Goal: Transaction & Acquisition: Purchase product/service

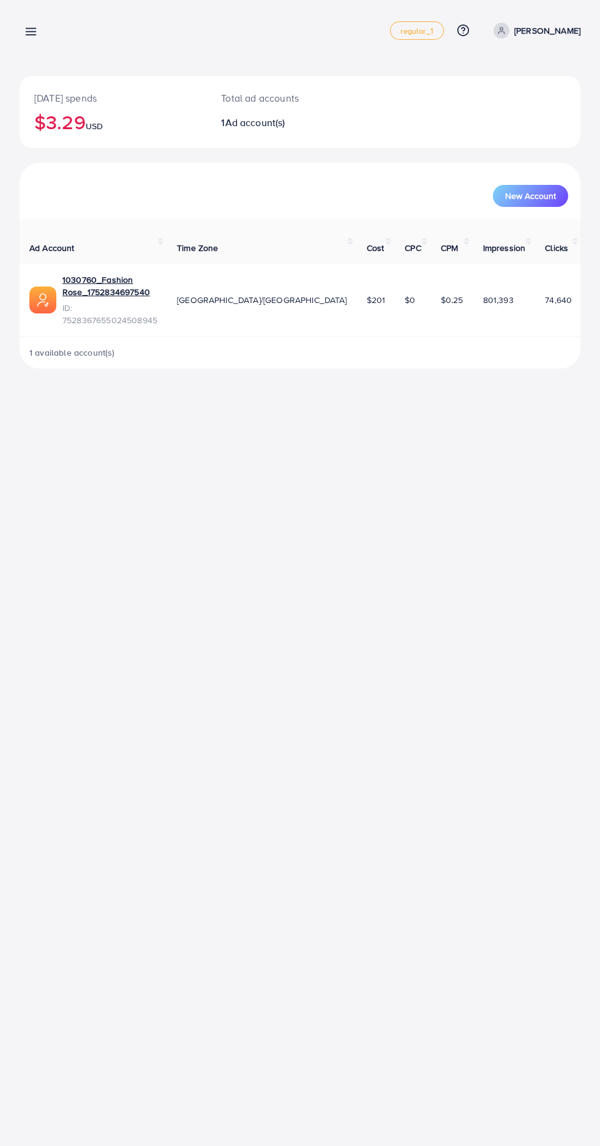
click at [28, 31] on icon at bounding box center [30, 31] width 13 height 13
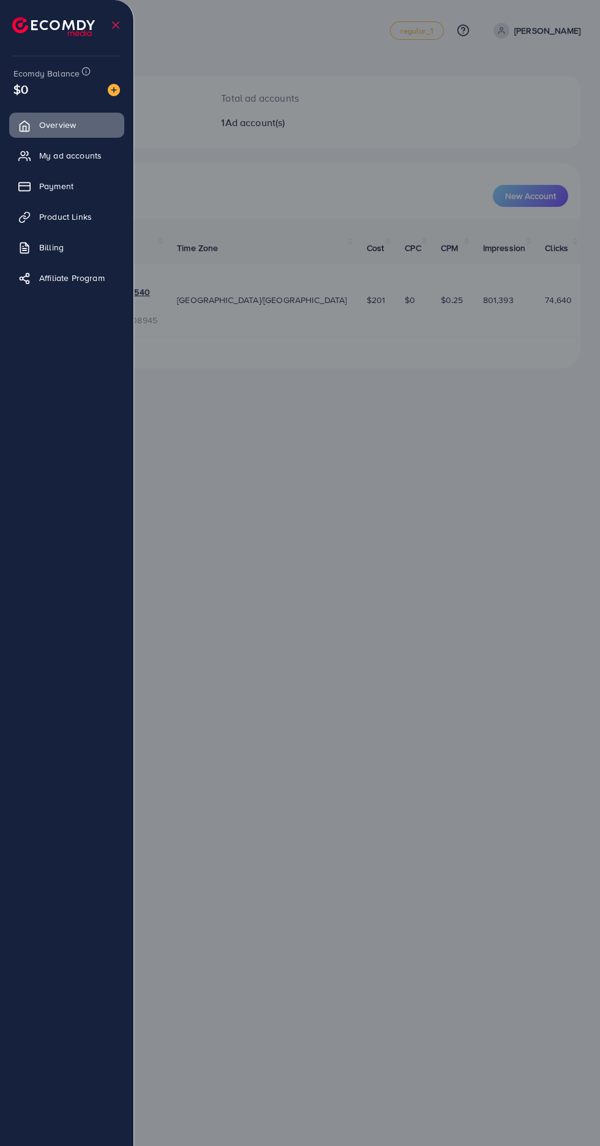
click at [94, 158] on span "My ad accounts" at bounding box center [70, 155] width 62 height 12
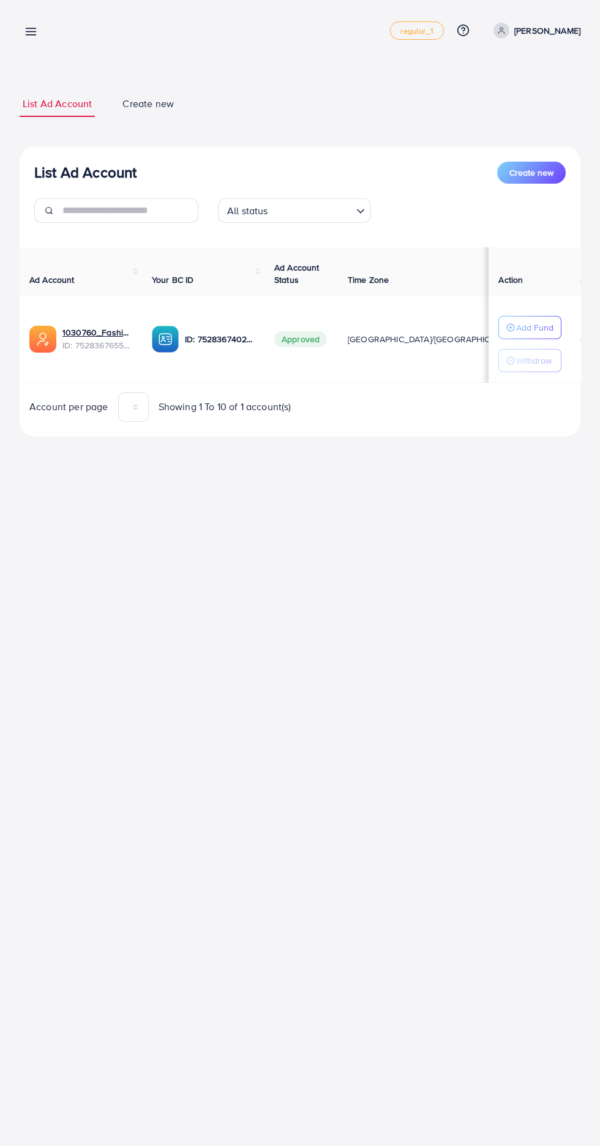
click at [30, 29] on line at bounding box center [31, 29] width 10 height 0
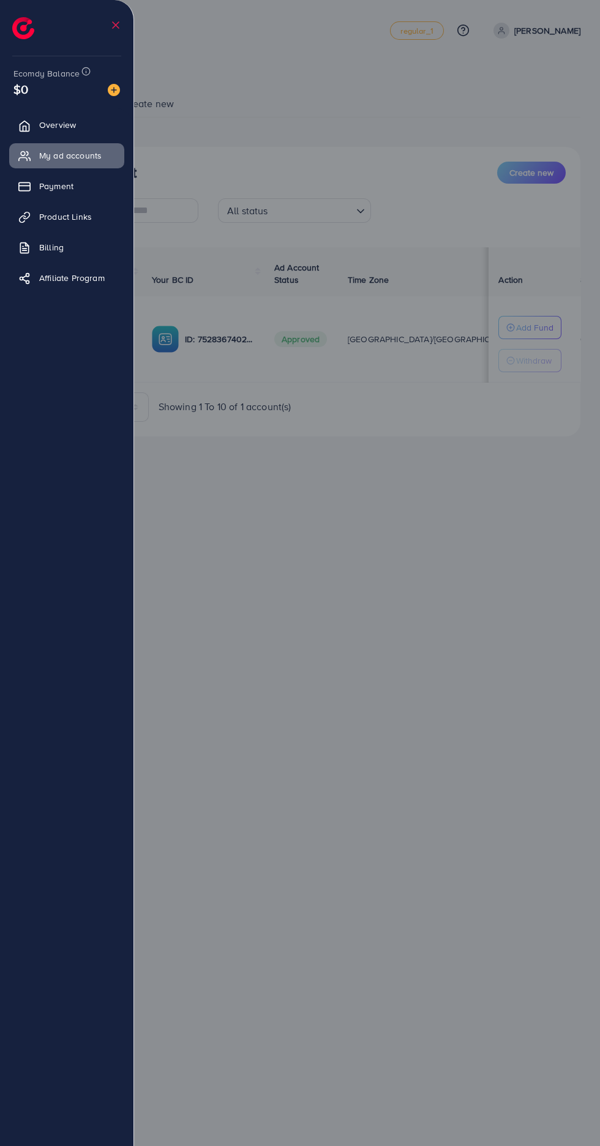
click at [110, 94] on img at bounding box center [114, 90] width 12 height 12
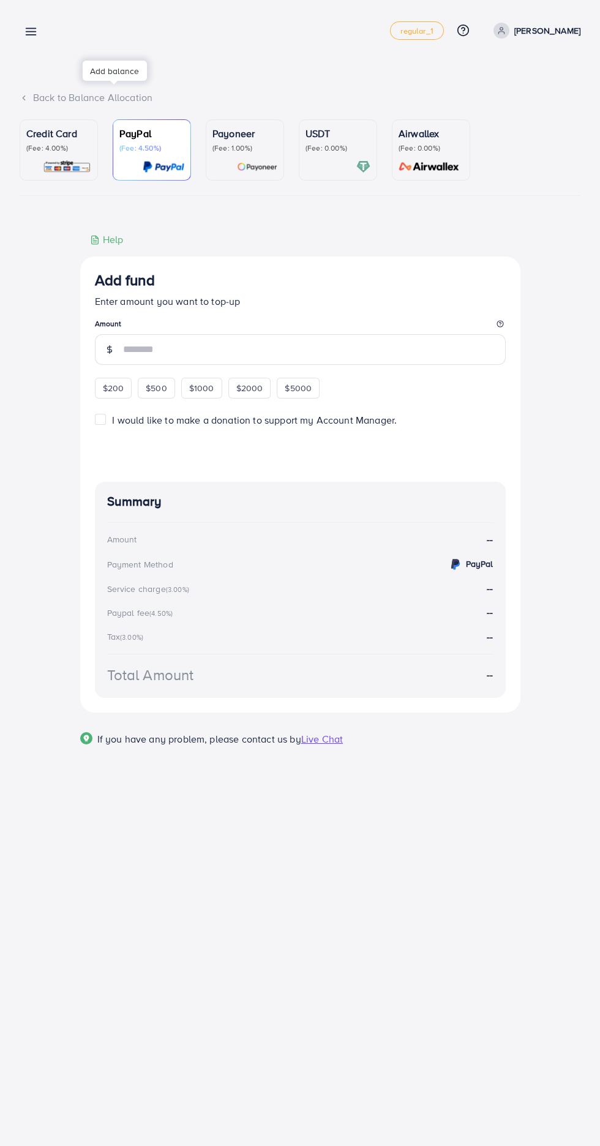
click at [60, 152] on p "(Fee: 4.00%)" at bounding box center [58, 148] width 65 height 10
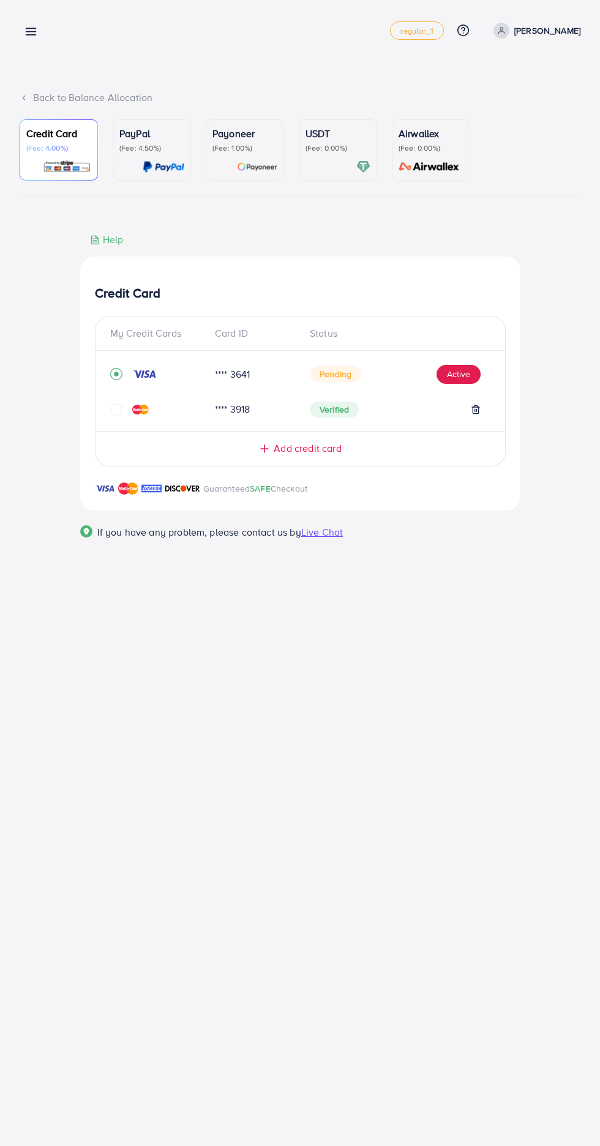
click at [31, 32] on line at bounding box center [31, 32] width 10 height 0
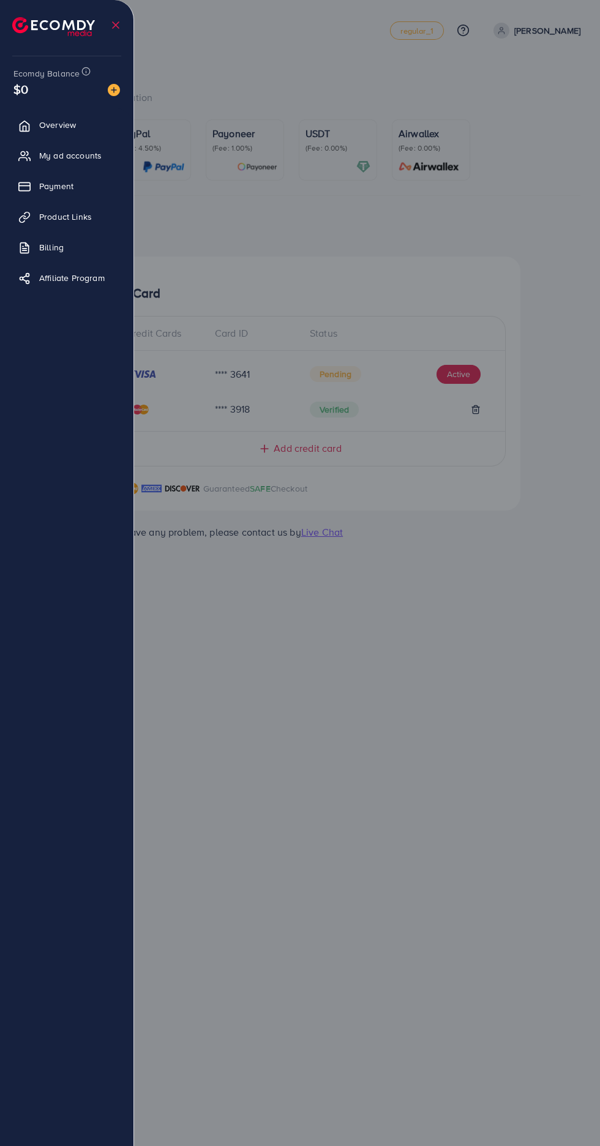
click at [113, 91] on img at bounding box center [114, 90] width 12 height 12
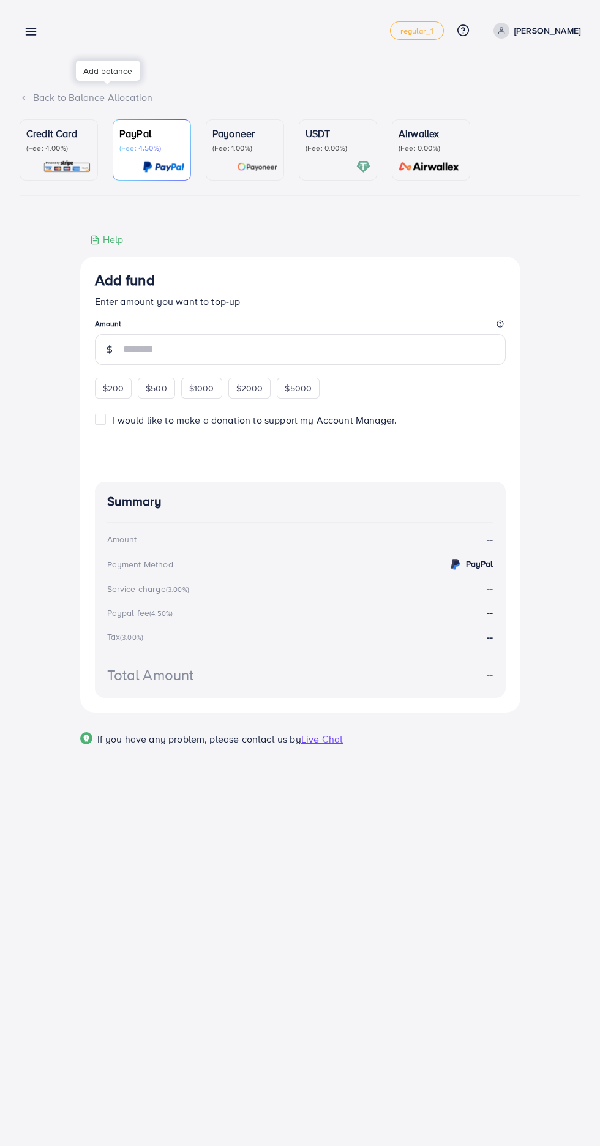
click at [59, 133] on p "Credit Card" at bounding box center [58, 133] width 65 height 15
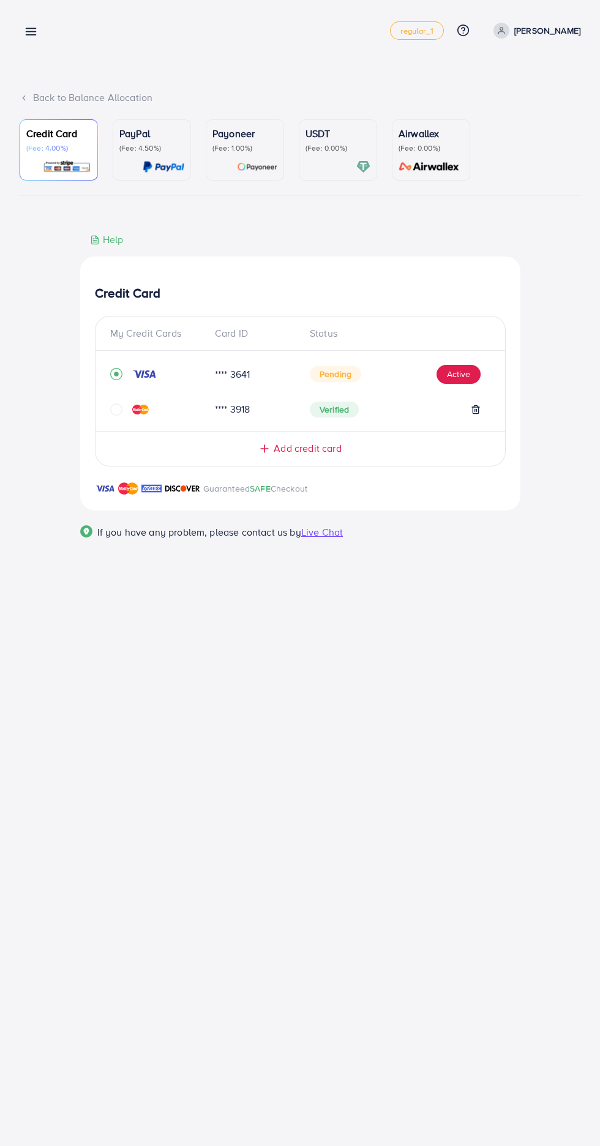
click at [56, 43] on div "Add fund regular_1 Help Center Contact Support Plans and Pricing Term and polic…" at bounding box center [300, 30] width 561 height 34
click at [31, 35] on line at bounding box center [31, 35] width 10 height 0
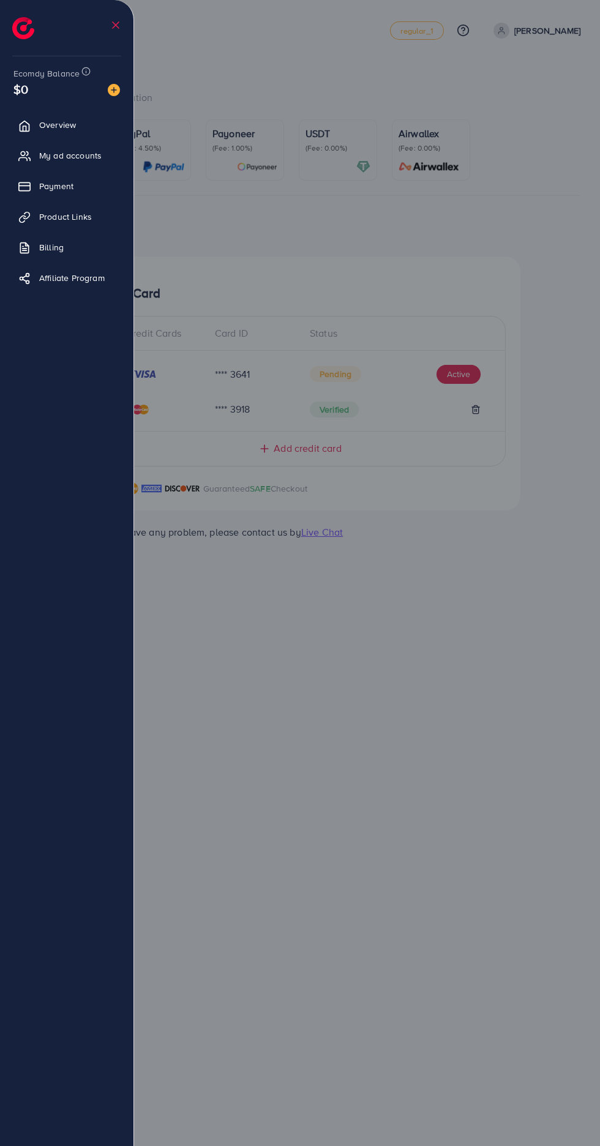
click at [72, 191] on span "Payment" at bounding box center [56, 186] width 34 height 12
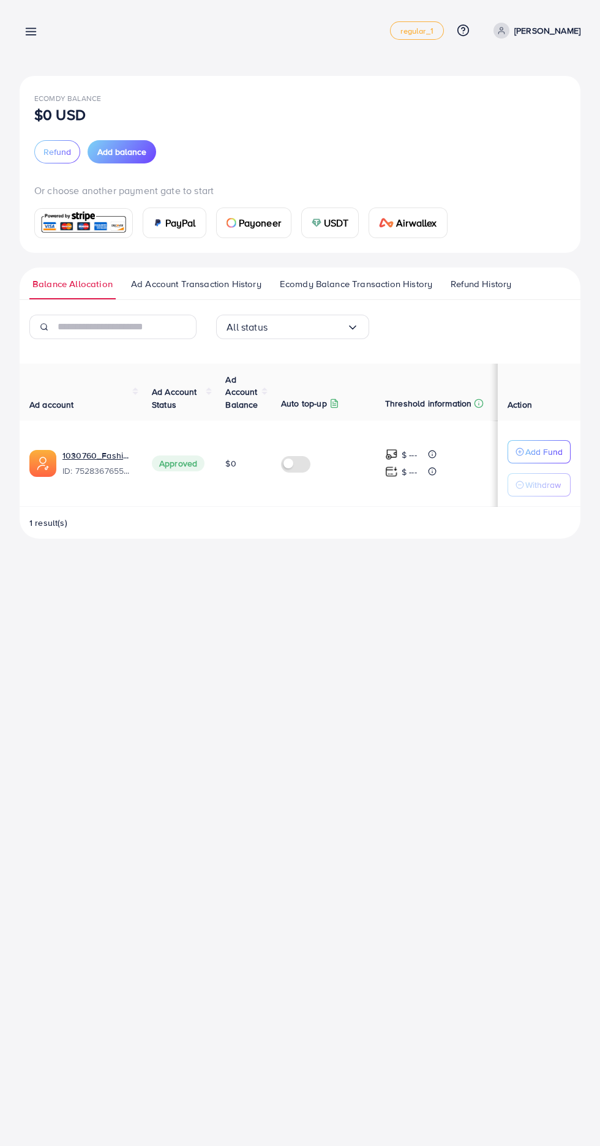
click at [141, 155] on span "Add balance" at bounding box center [121, 152] width 49 height 12
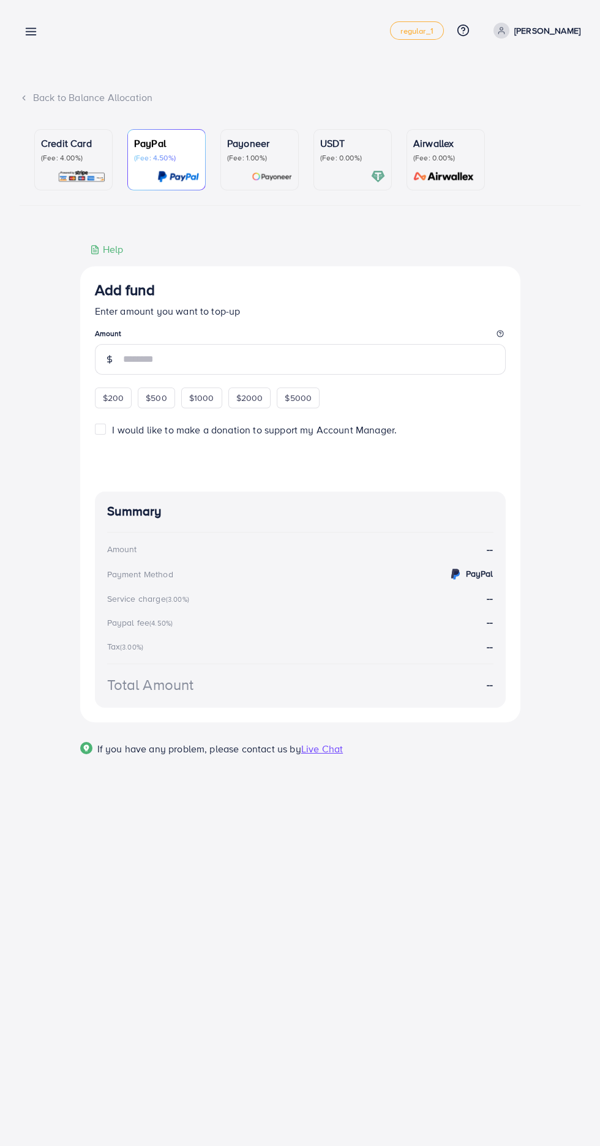
click at [78, 155] on p "(Fee: 4.00%)" at bounding box center [73, 158] width 65 height 10
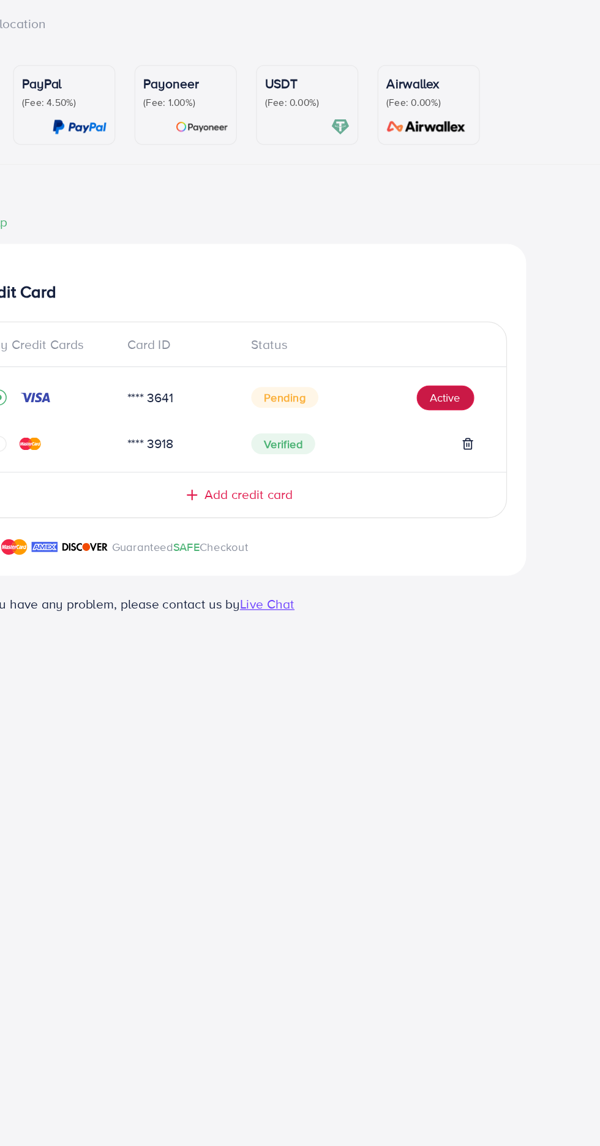
click at [465, 381] on button "Active" at bounding box center [458, 385] width 44 height 20
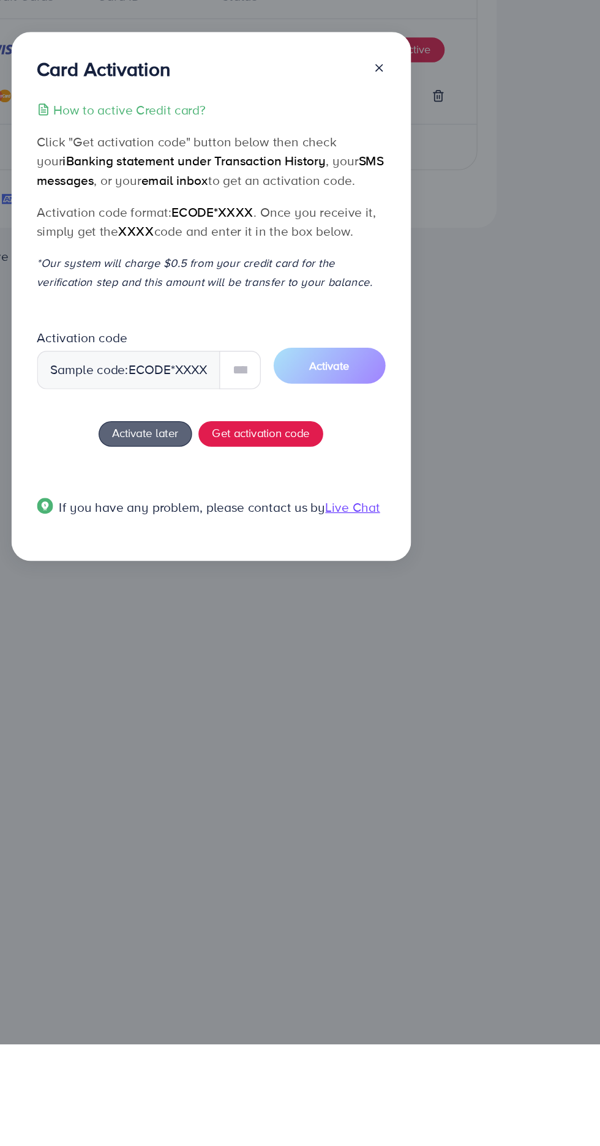
click at [430, 399] on div "Card Activation How to active Credit card? Click "Get activation code" button b…" at bounding box center [302, 572] width 306 height 405
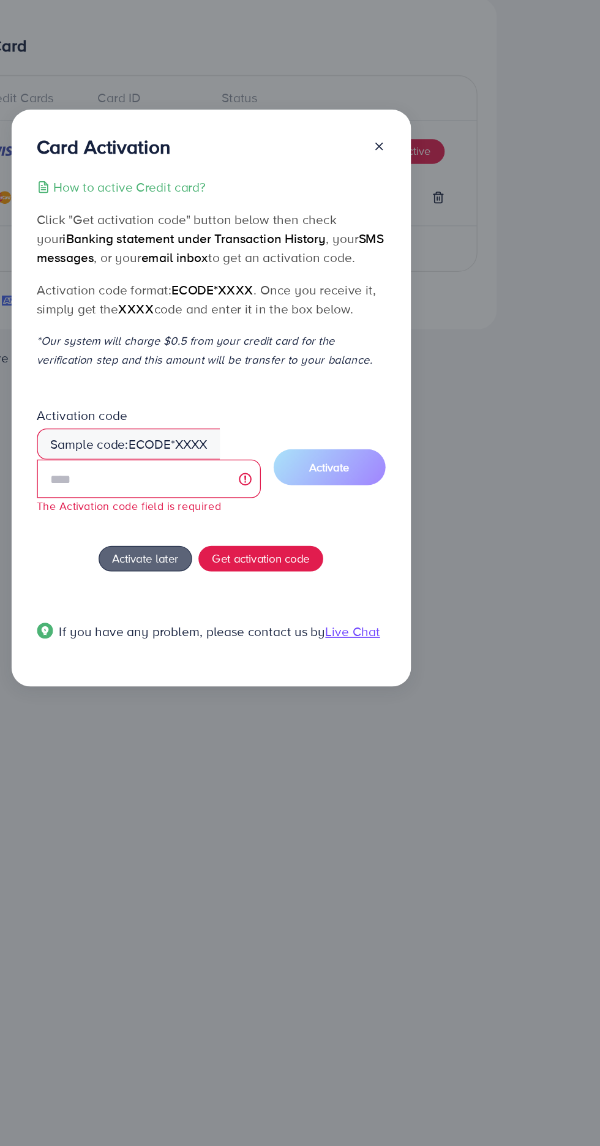
click at [430, 380] on line at bounding box center [430, 380] width 5 height 5
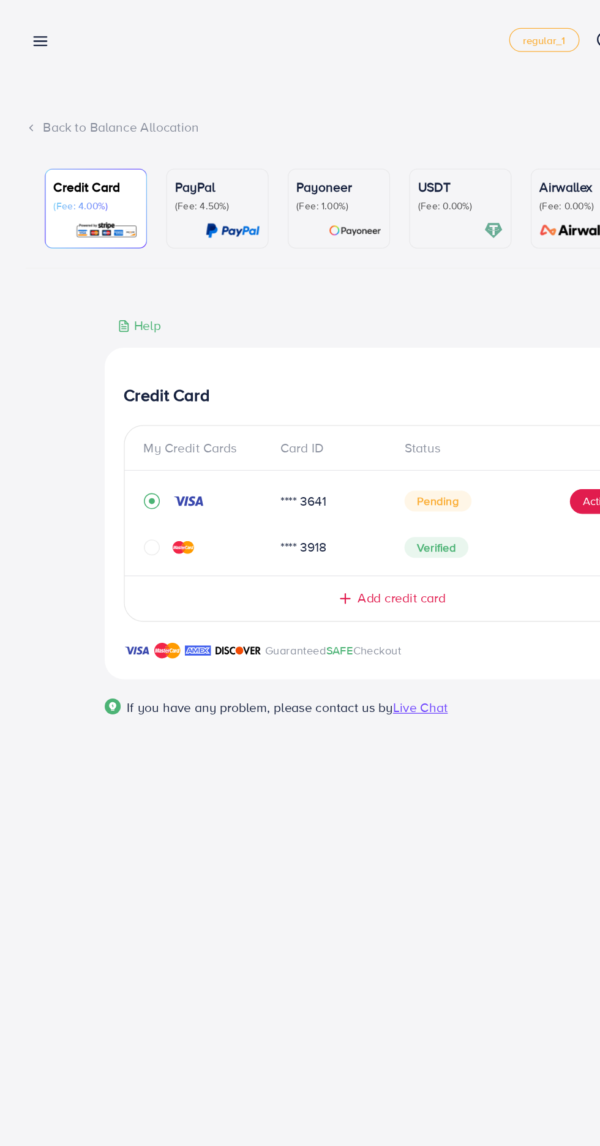
click at [175, 180] on img at bounding box center [178, 177] width 42 height 14
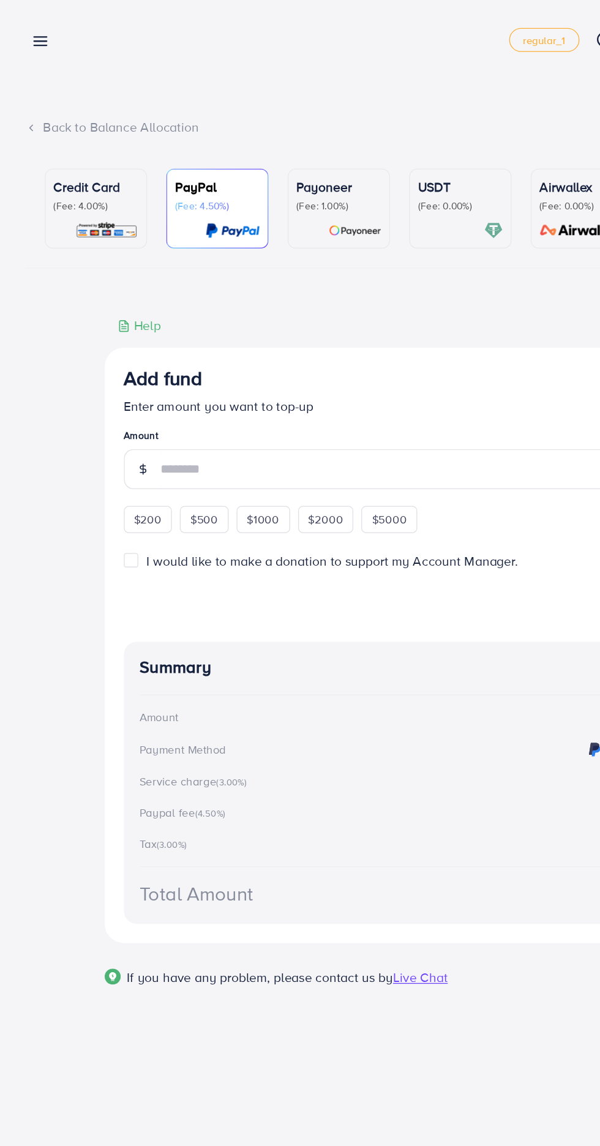
click at [271, 155] on p "(Fee: 1.00%)" at bounding box center [259, 158] width 65 height 10
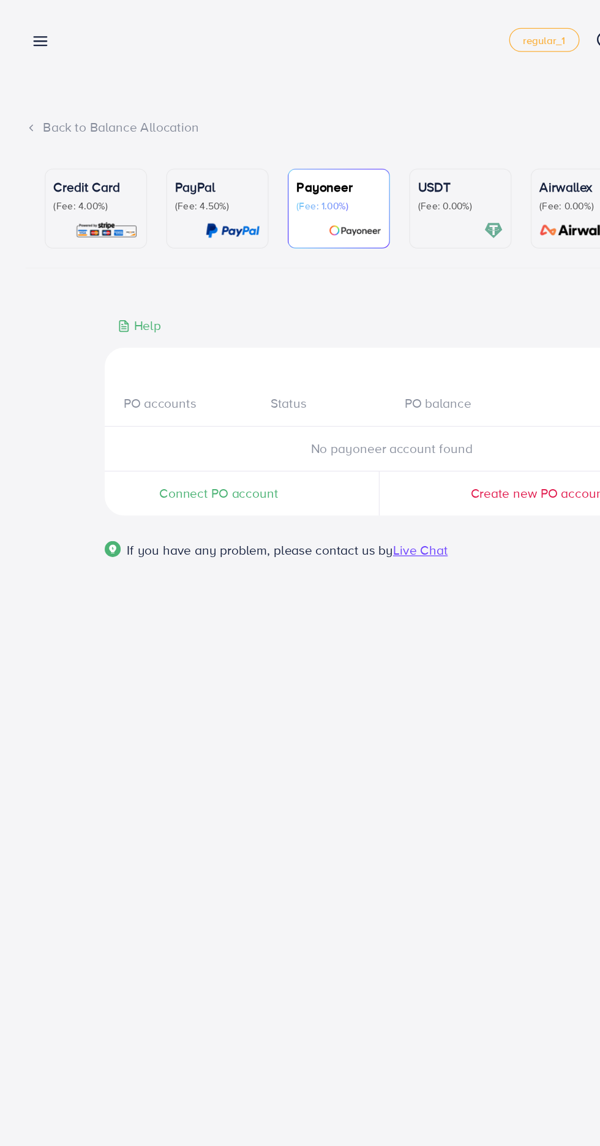
click at [333, 156] on p "(Fee: 0.00%)" at bounding box center [352, 158] width 65 height 10
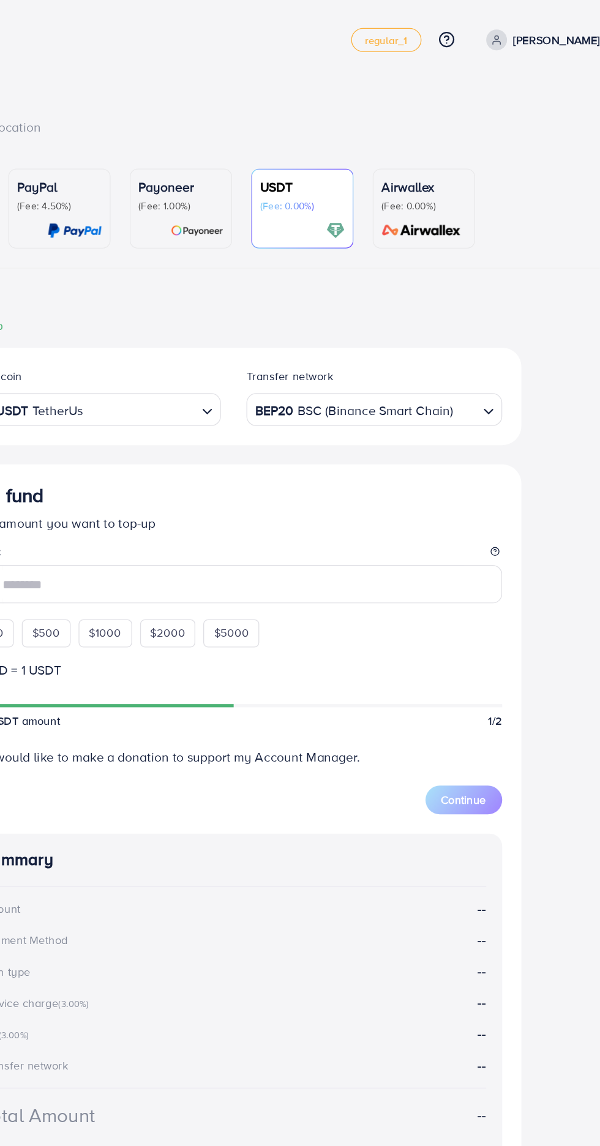
click at [448, 164] on div "Airwallex (Fee: 0.00%)" at bounding box center [445, 160] width 65 height 48
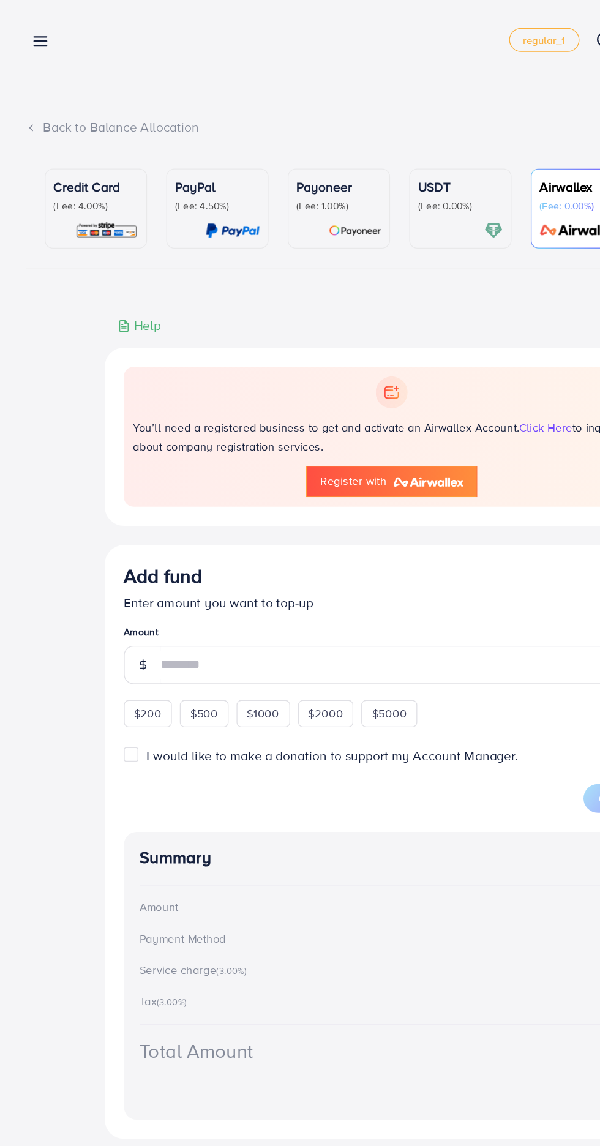
click at [36, 101] on div "Back to Balance Allocation" at bounding box center [300, 98] width 561 height 14
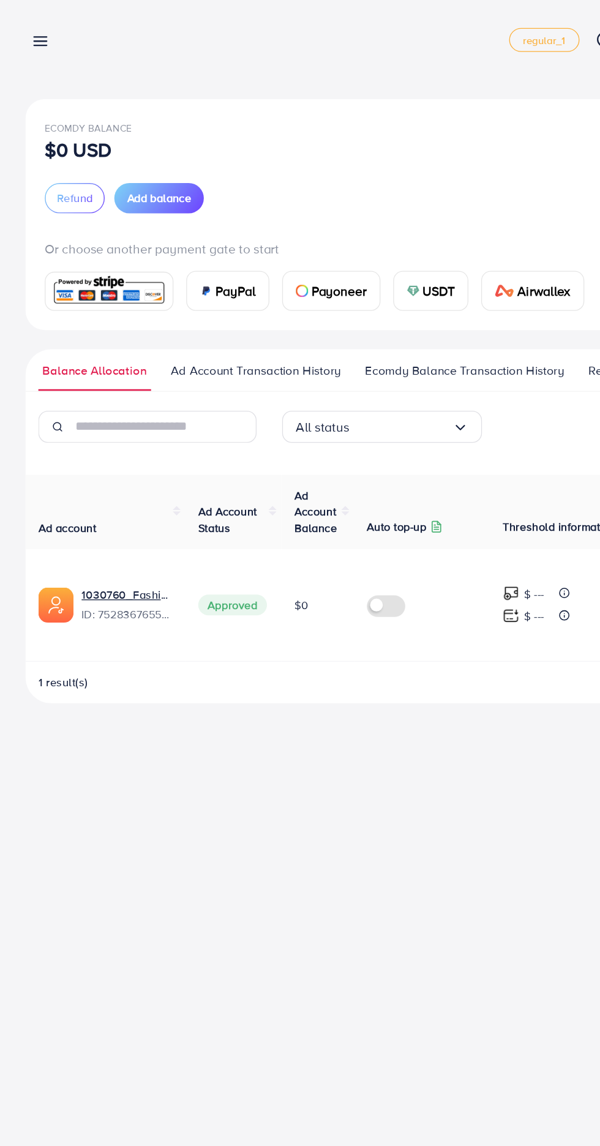
click at [345, 334] on input "Search for option" at bounding box center [307, 327] width 79 height 19
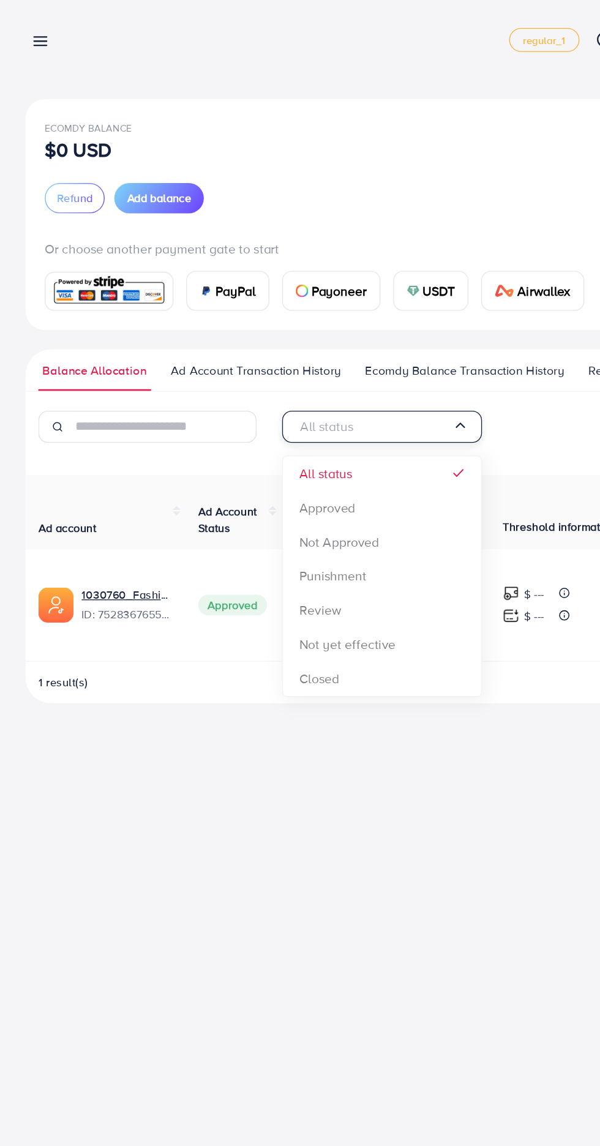
click at [284, 390] on div "All status Loading... All status Approved Not Approved Punishment Review Not ye…" at bounding box center [300, 427] width 561 height 224
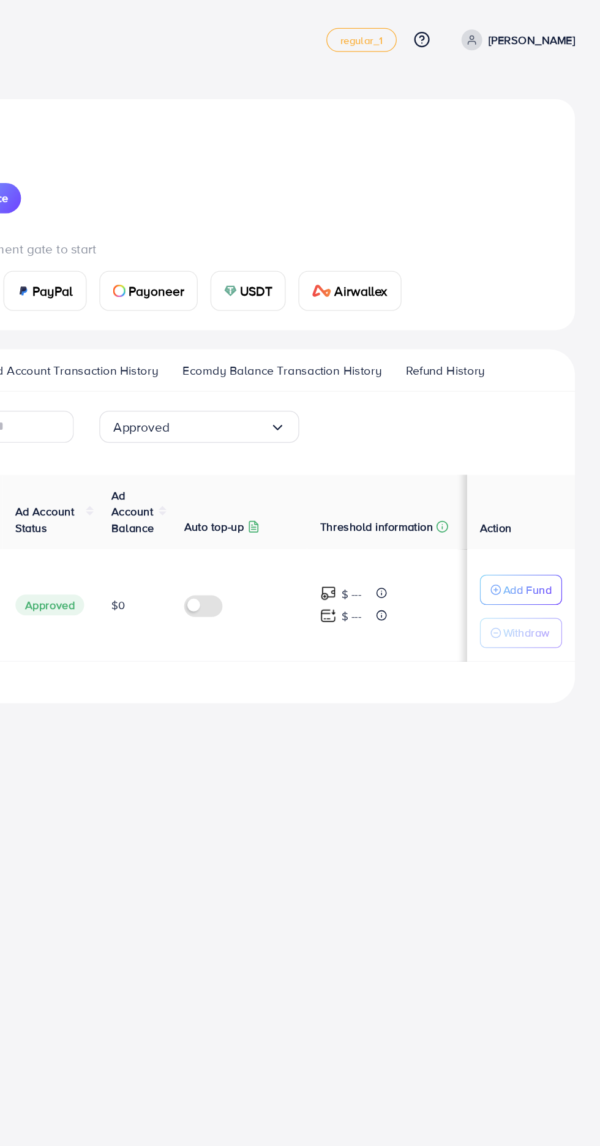
click at [542, 449] on p "Add Fund" at bounding box center [543, 451] width 37 height 15
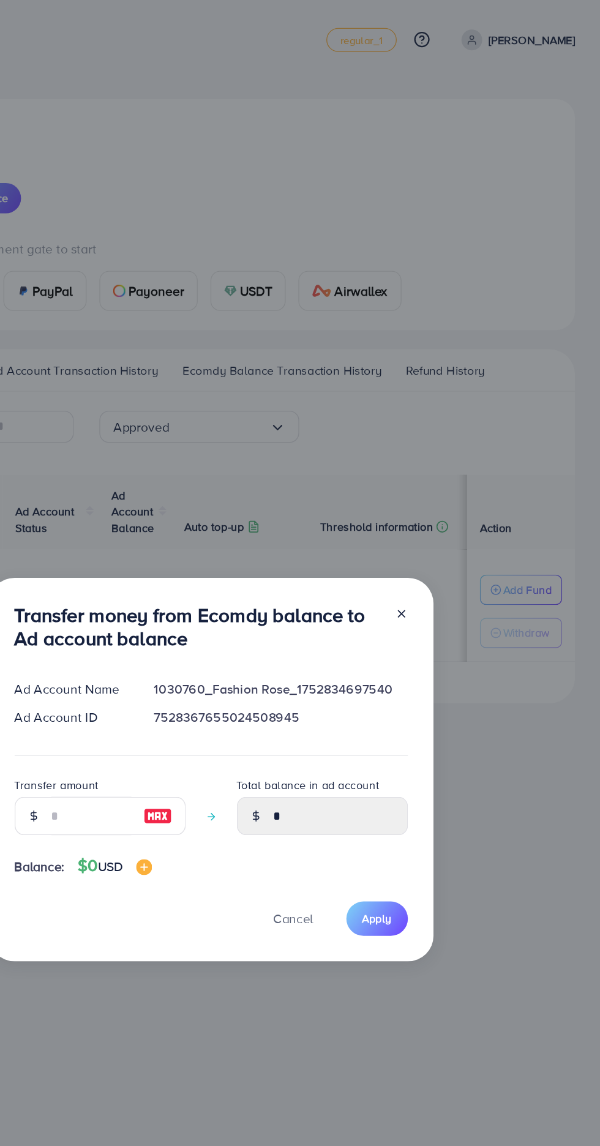
scroll to position [17, 0]
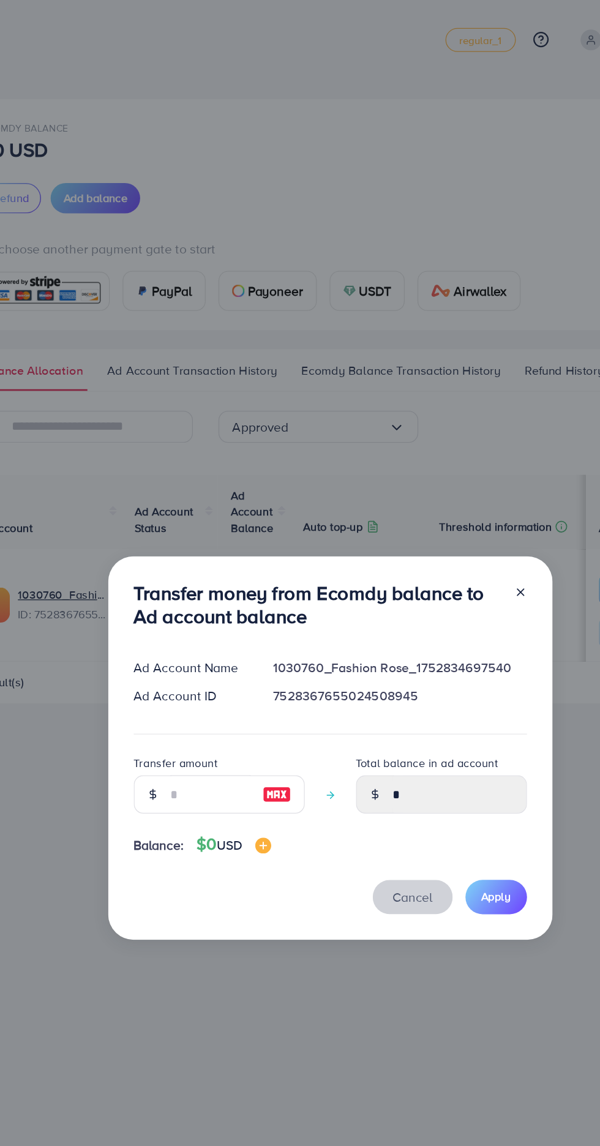
click at [360, 689] on span "Cancel" at bounding box center [365, 686] width 31 height 13
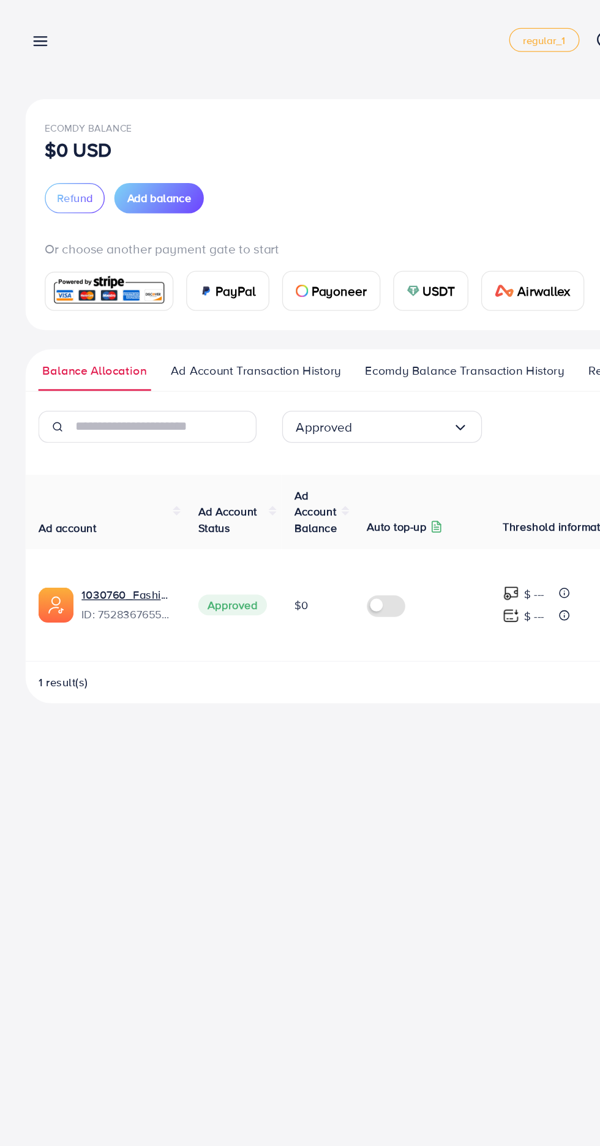
click at [51, 146] on span "Refund" at bounding box center [57, 152] width 28 height 12
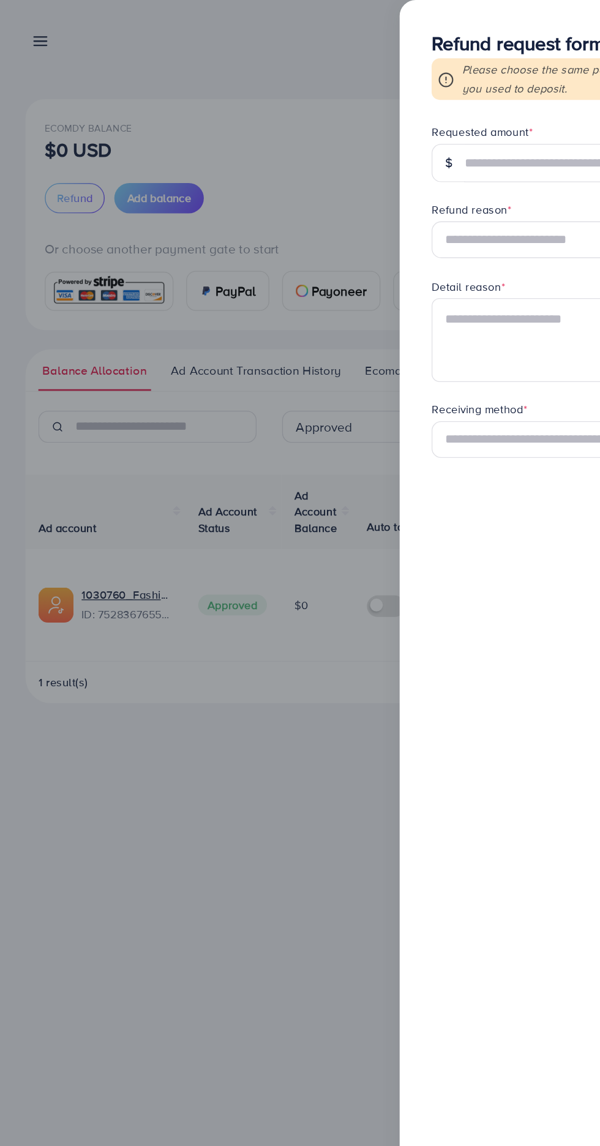
click at [239, 609] on div at bounding box center [300, 573] width 600 height 1146
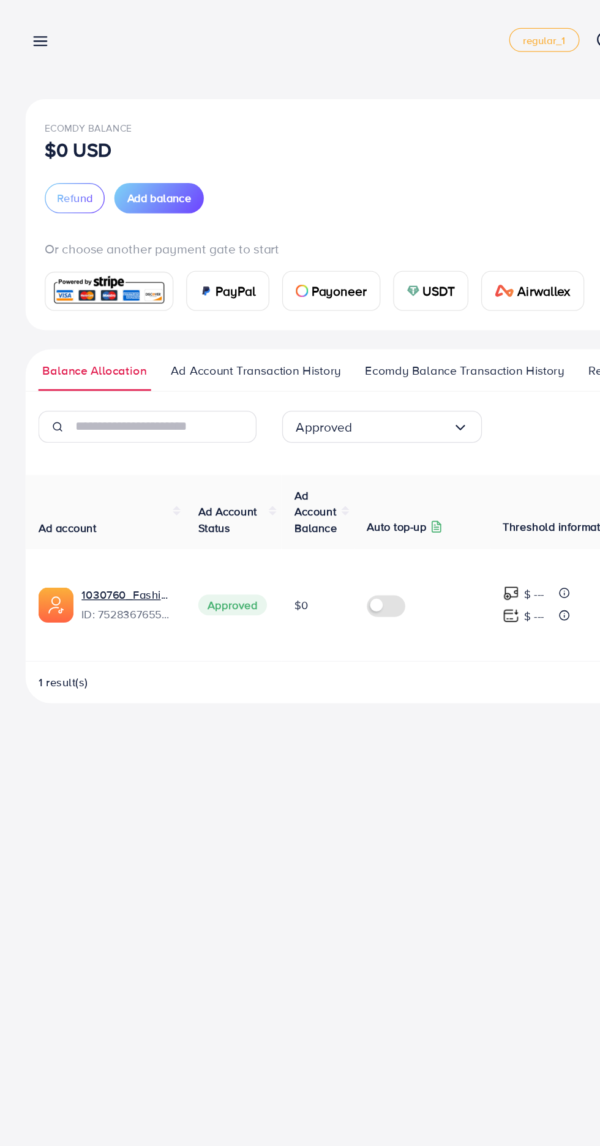
click at [133, 155] on span "Add balance" at bounding box center [121, 152] width 49 height 12
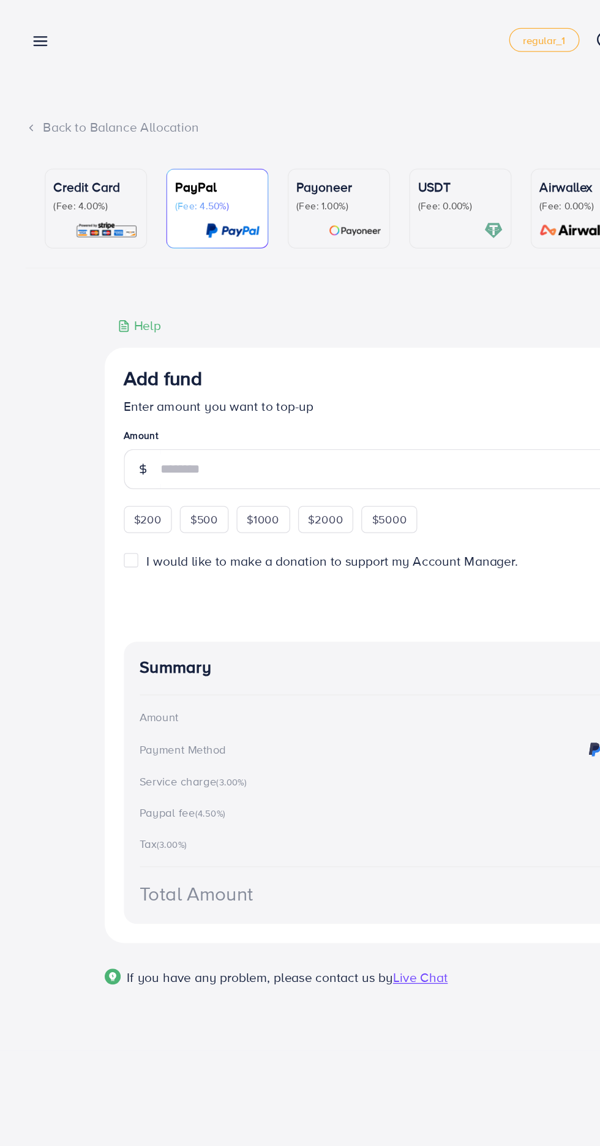
click at [42, 153] on p "(Fee: 4.00%)" at bounding box center [73, 158] width 65 height 10
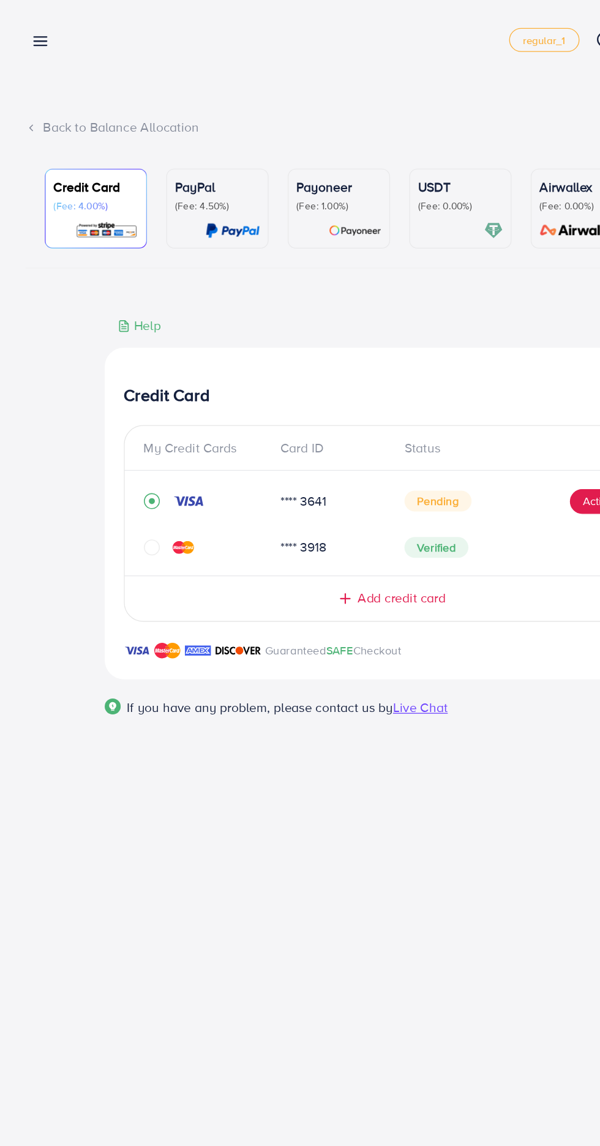
click at [41, 91] on div "Back to Balance Allocation" at bounding box center [300, 98] width 561 height 14
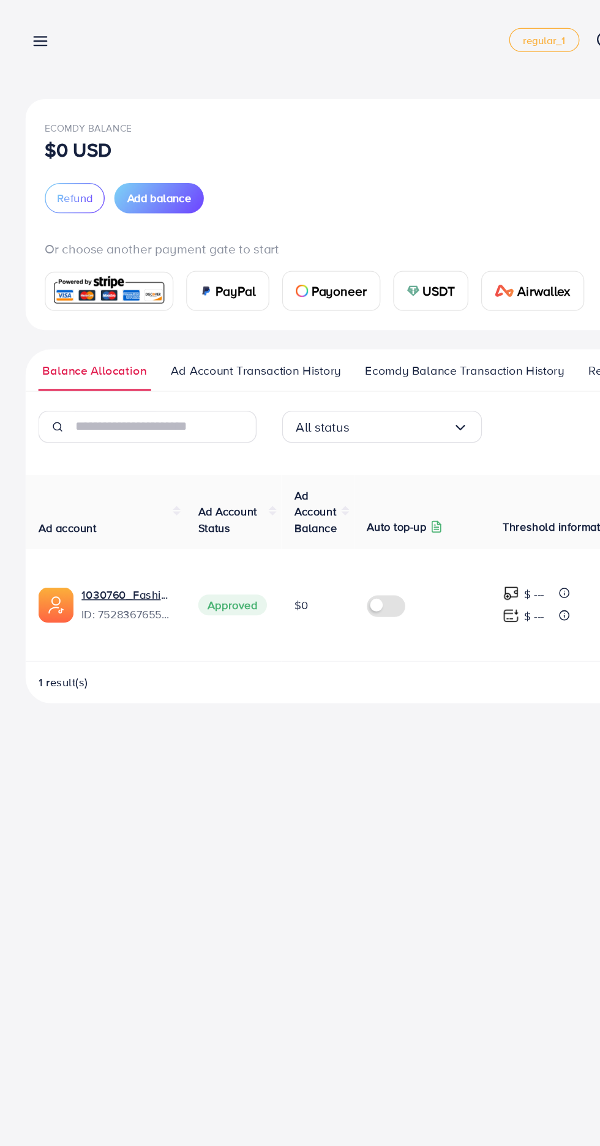
click at [31, 29] on line at bounding box center [31, 29] width 10 height 0
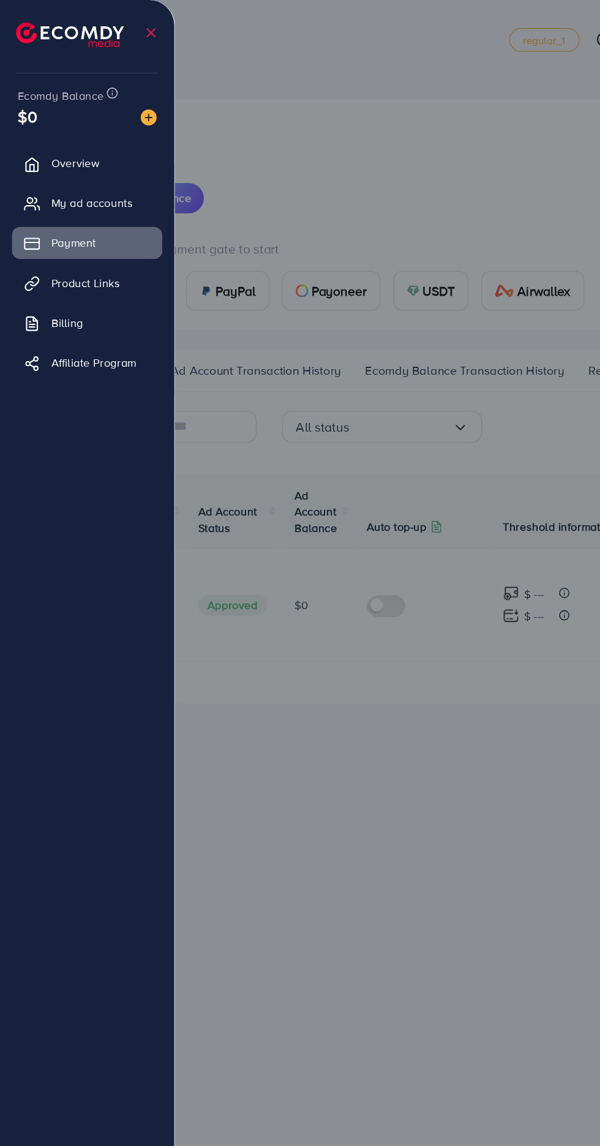
click at [56, 60] on div "Ecomdy Balance $0" at bounding box center [67, 81] width 114 height 51
click at [24, 249] on icon at bounding box center [24, 248] width 12 height 12
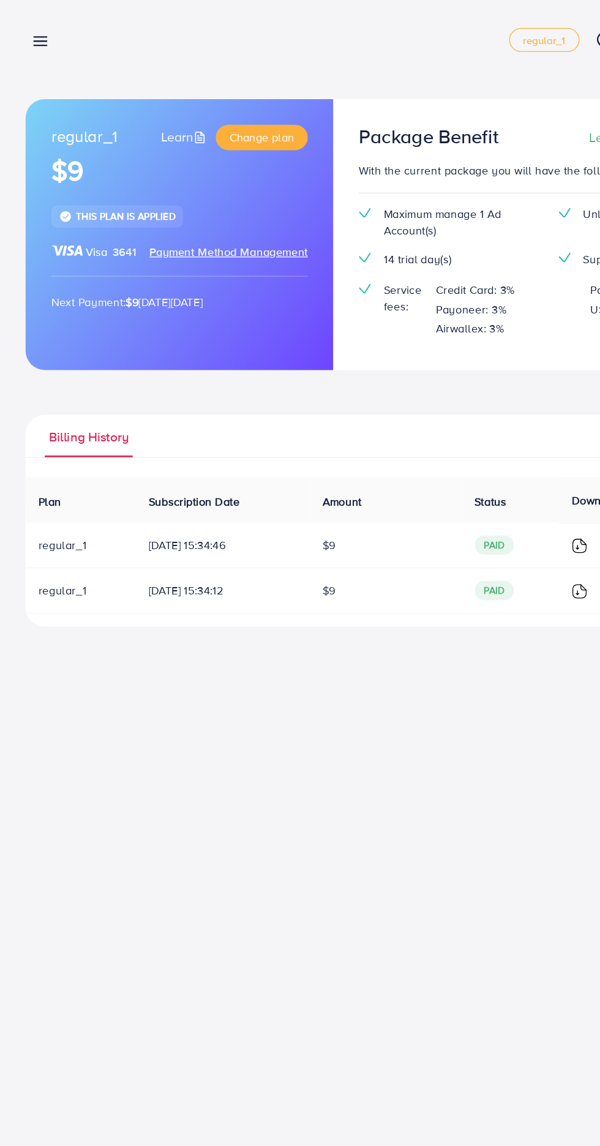
click at [31, 38] on icon at bounding box center [30, 31] width 13 height 13
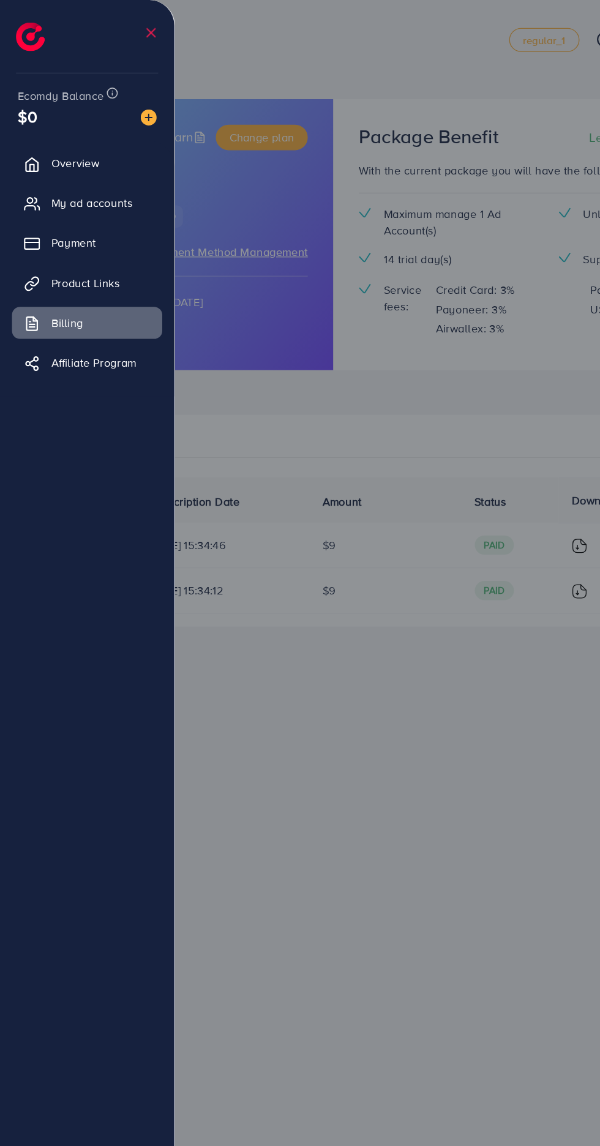
click at [44, 134] on link "Overview" at bounding box center [66, 125] width 115 height 24
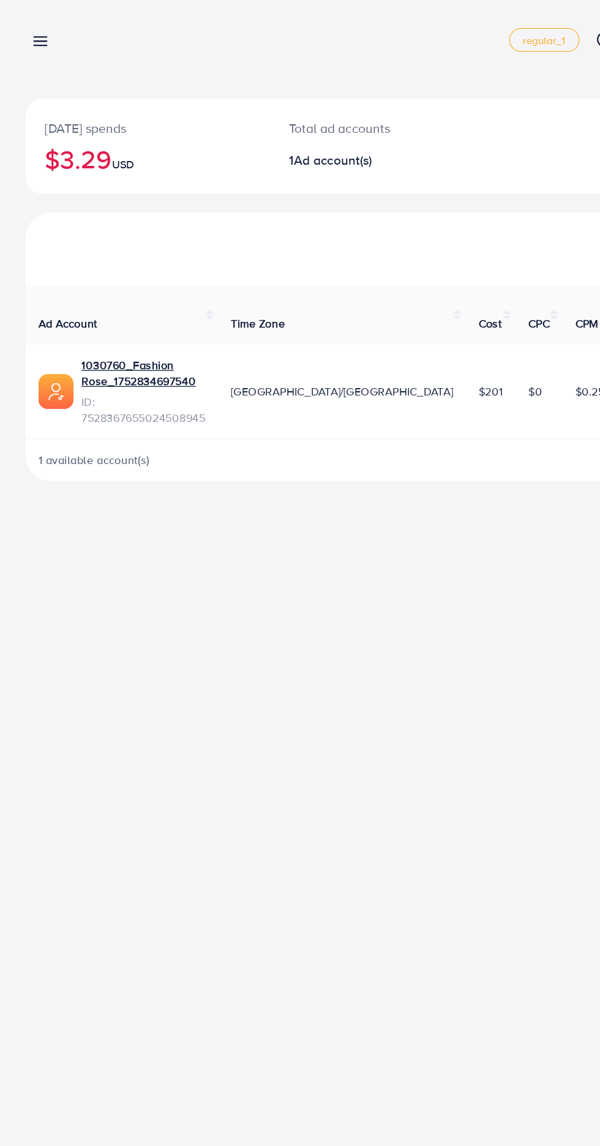
click at [31, 29] on line at bounding box center [31, 29] width 10 height 0
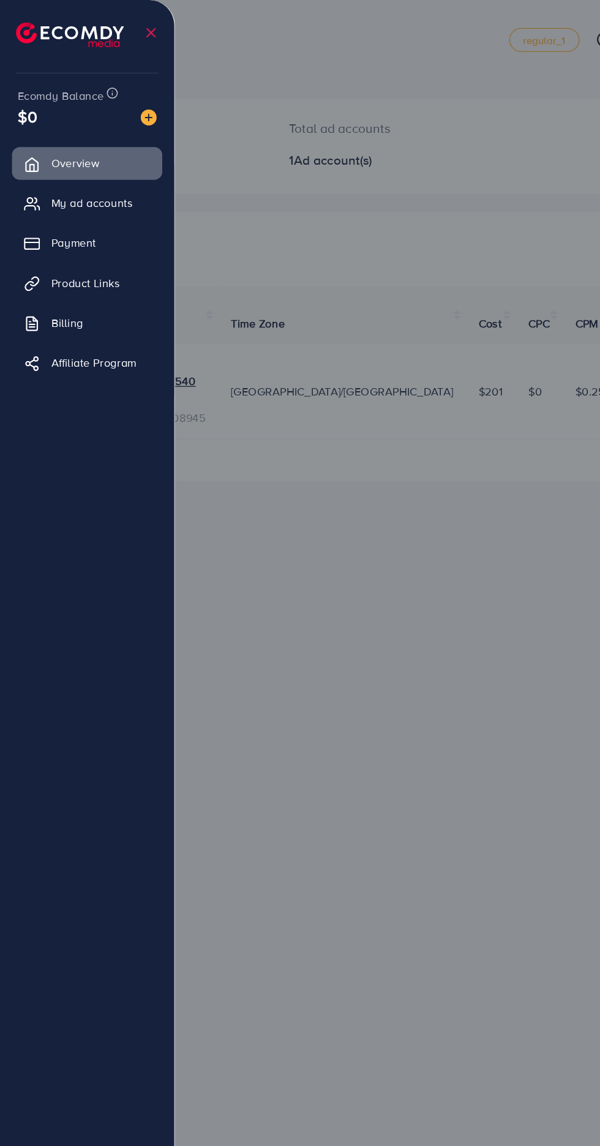
click at [29, 159] on icon at bounding box center [24, 156] width 12 height 12
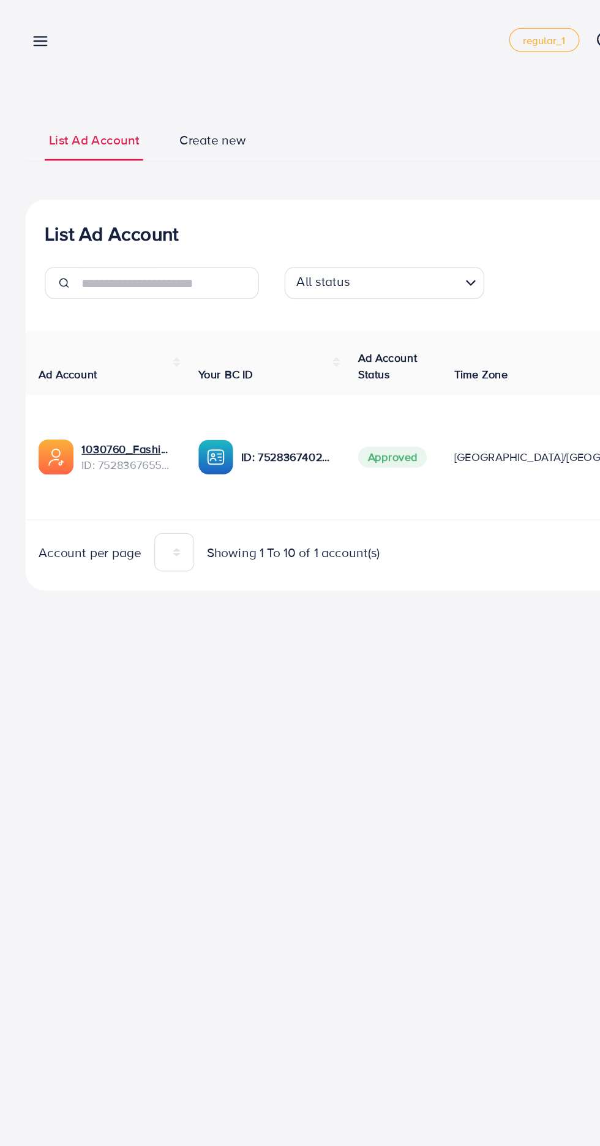
click at [20, 27] on link at bounding box center [29, 30] width 18 height 15
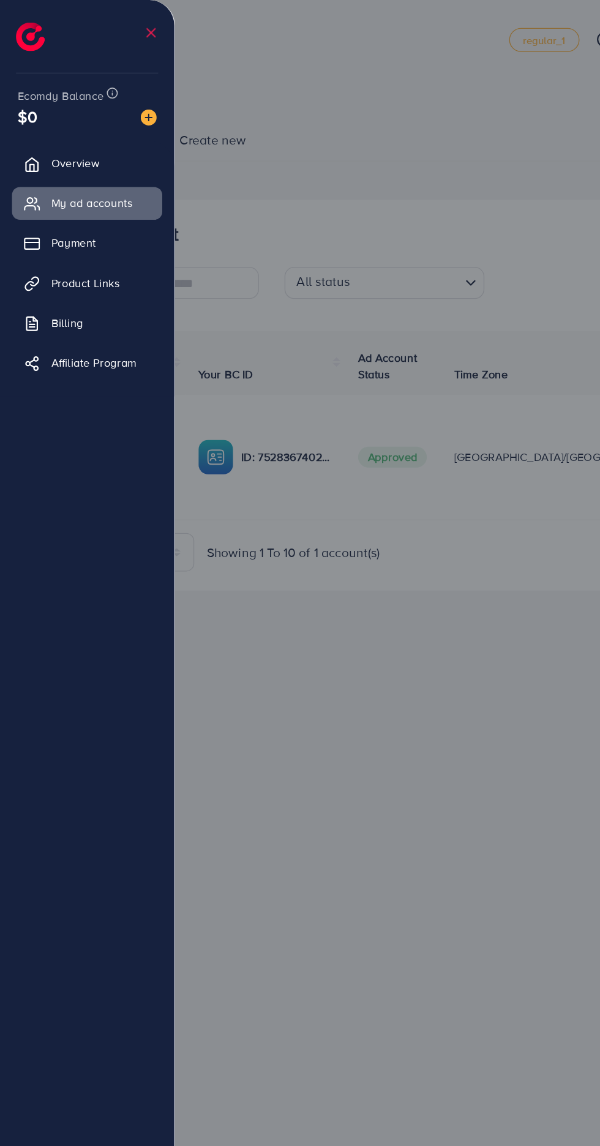
click at [118, 47] on li at bounding box center [116, 25] width 12 height 43
click at [118, 94] on img at bounding box center [114, 90] width 12 height 12
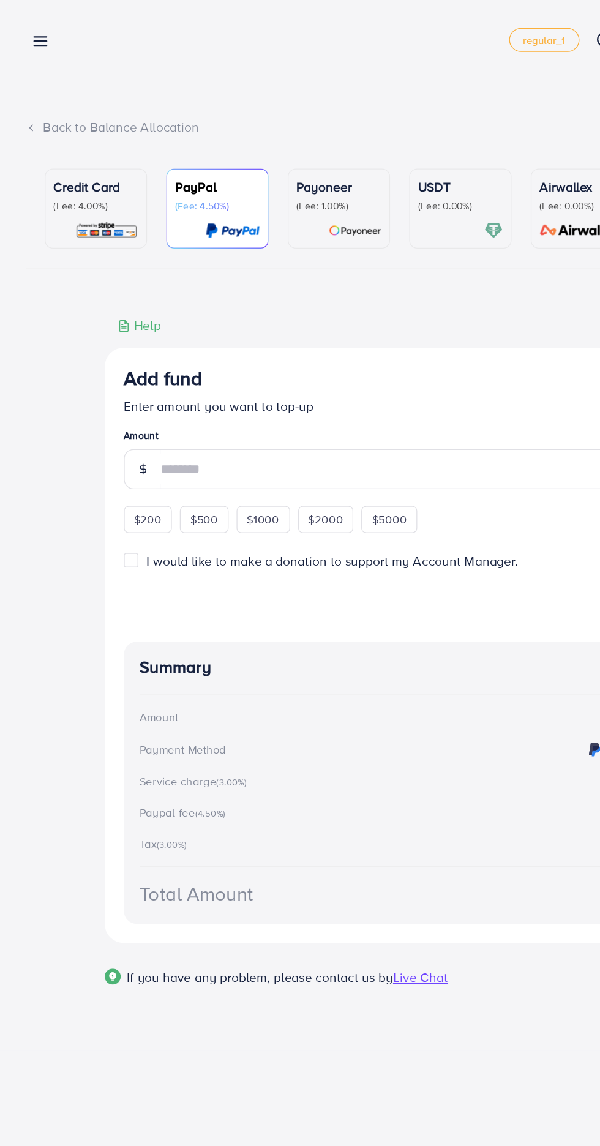
click at [114, 91] on div at bounding box center [300, 687] width 600 height 1375
click at [112, 432] on label "I would like to make a donation to support my Account Manager." at bounding box center [254, 430] width 285 height 14
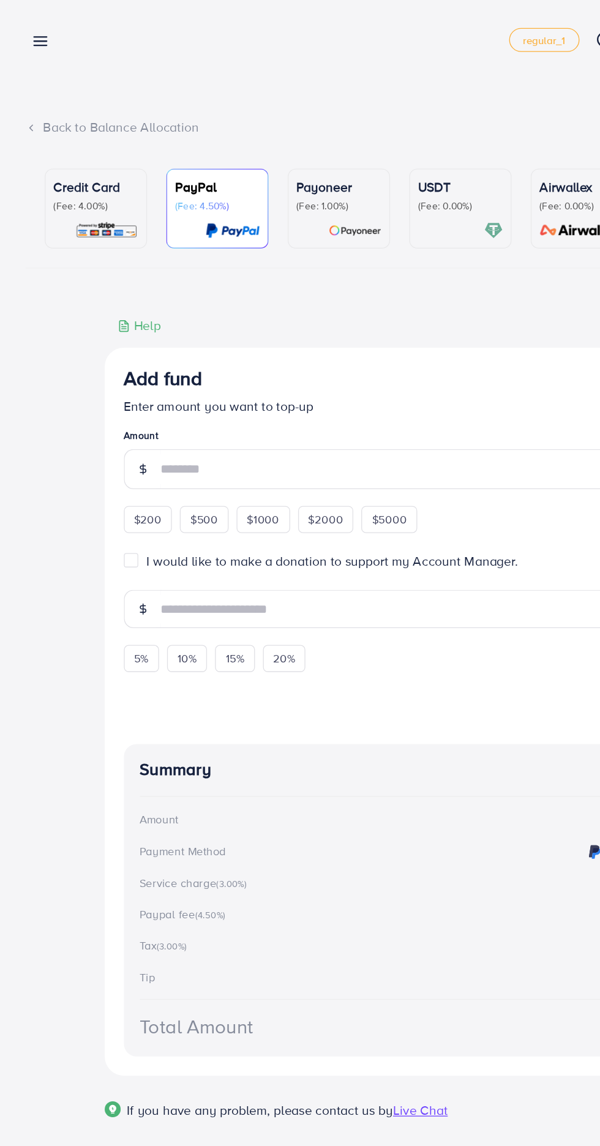
click at [65, 150] on p "Credit Card" at bounding box center [73, 143] width 65 height 15
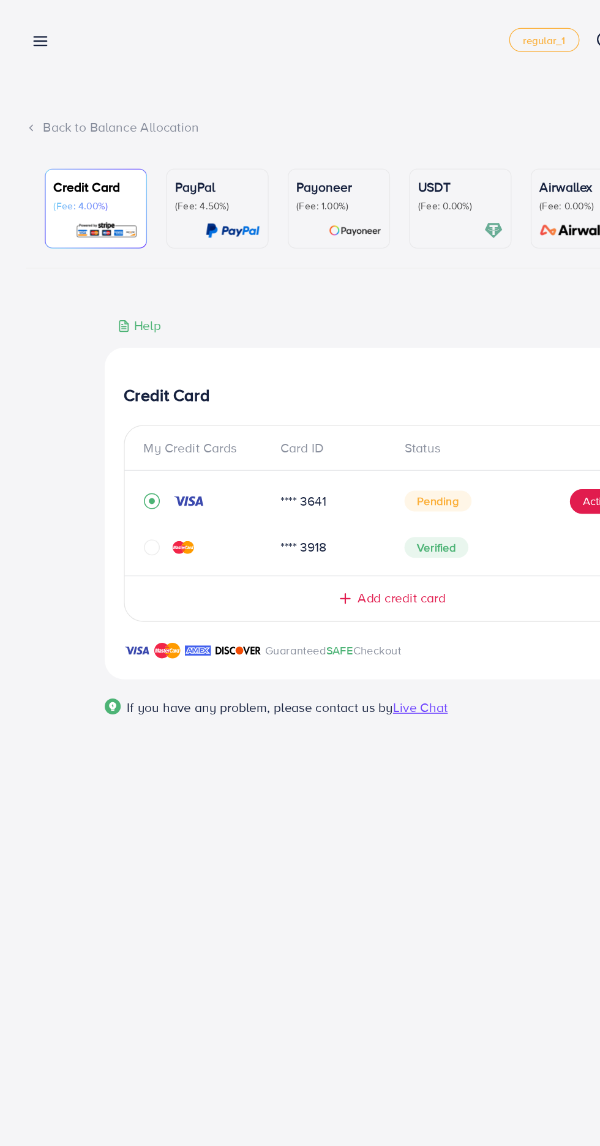
click at [28, 31] on icon at bounding box center [30, 31] width 13 height 13
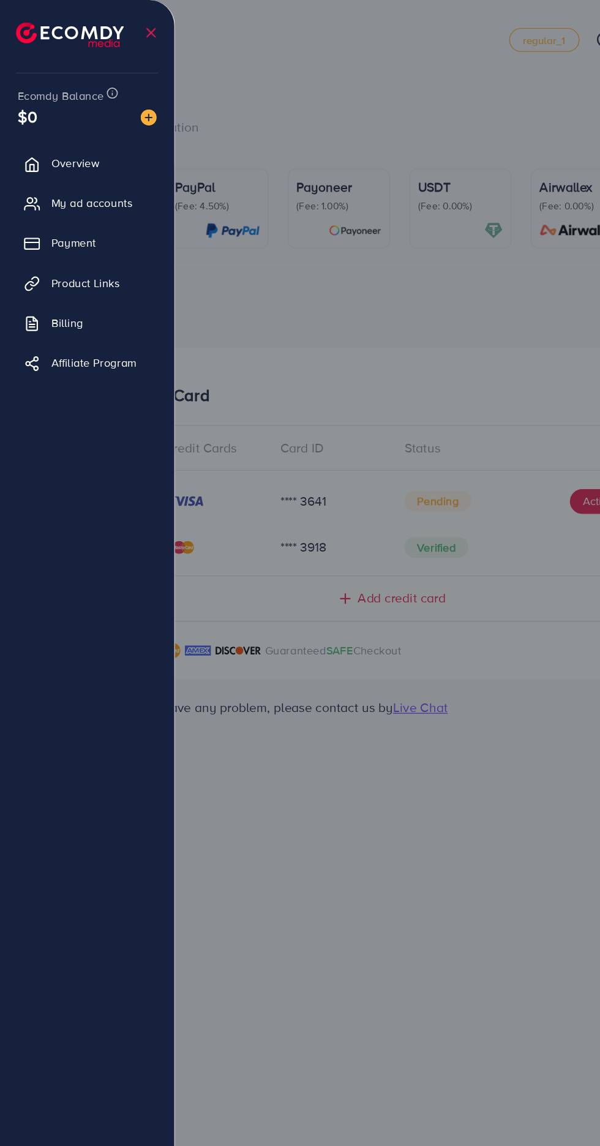
click at [342, 94] on div at bounding box center [300, 687] width 600 height 1375
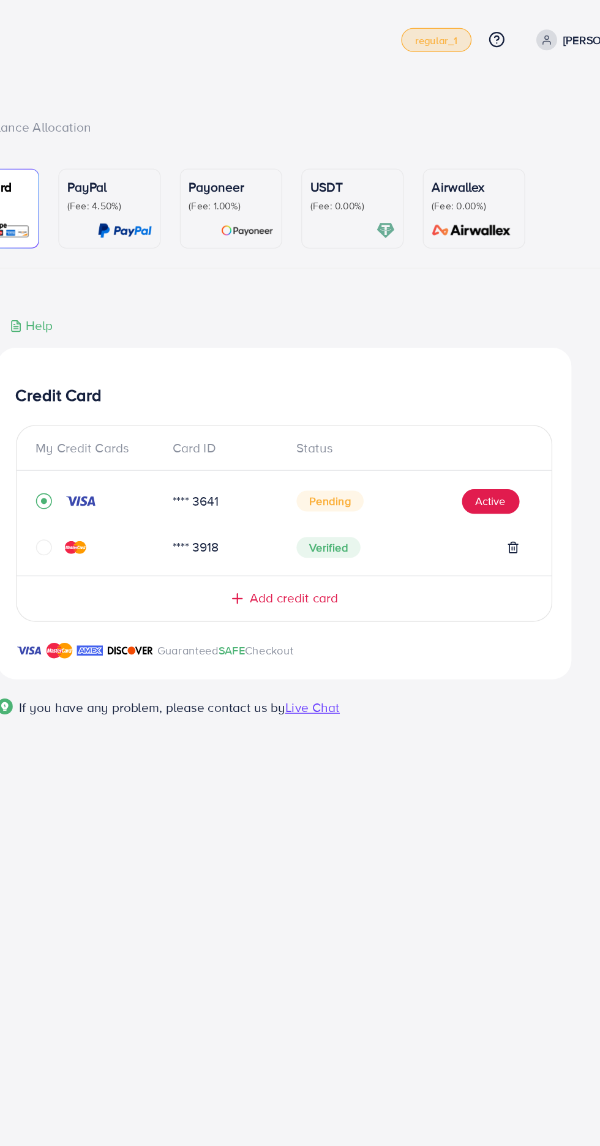
click at [421, 31] on span "regular_1" at bounding box center [416, 31] width 32 height 8
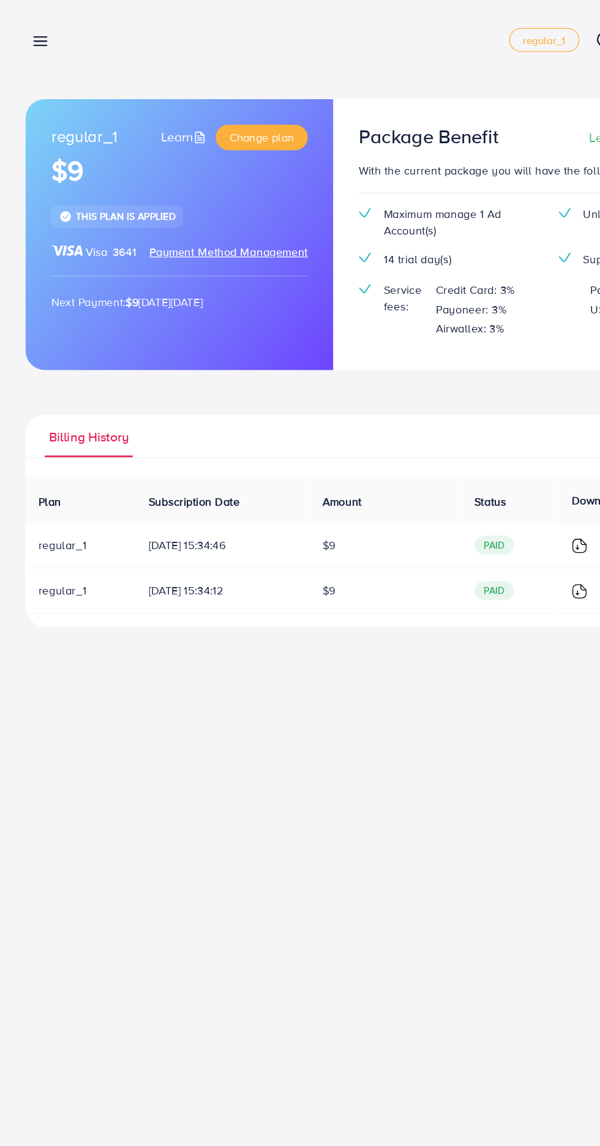
click at [50, 37] on div "Billing detail regular_1 Help Center Contact Support Plans and Pricing Term and…" at bounding box center [300, 30] width 561 height 34
click at [31, 35] on line at bounding box center [31, 35] width 10 height 0
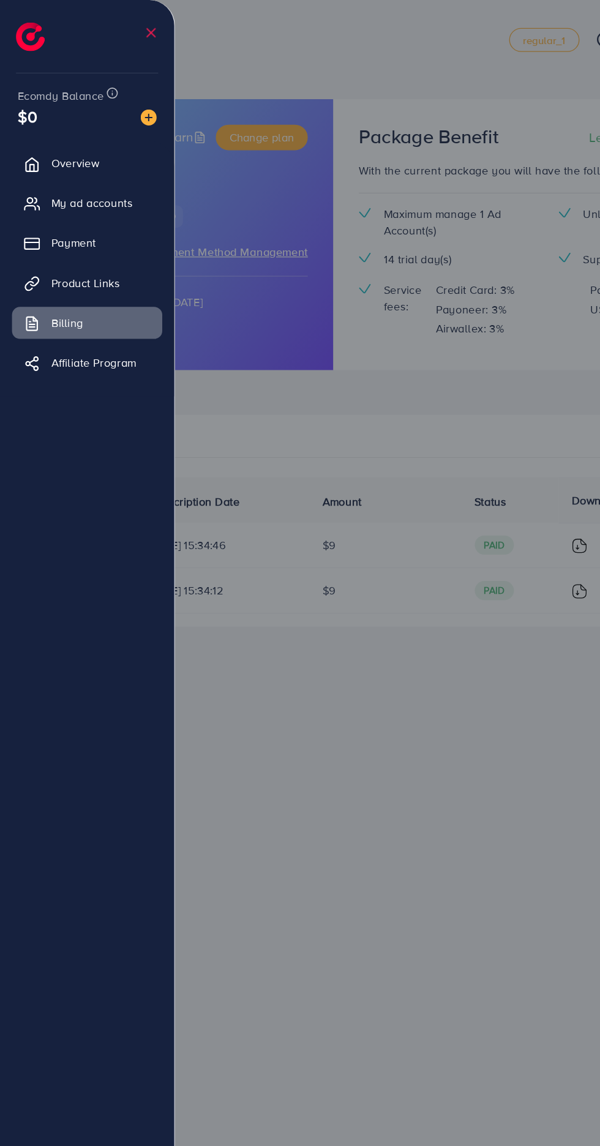
click at [112, 95] on img at bounding box center [114, 90] width 12 height 12
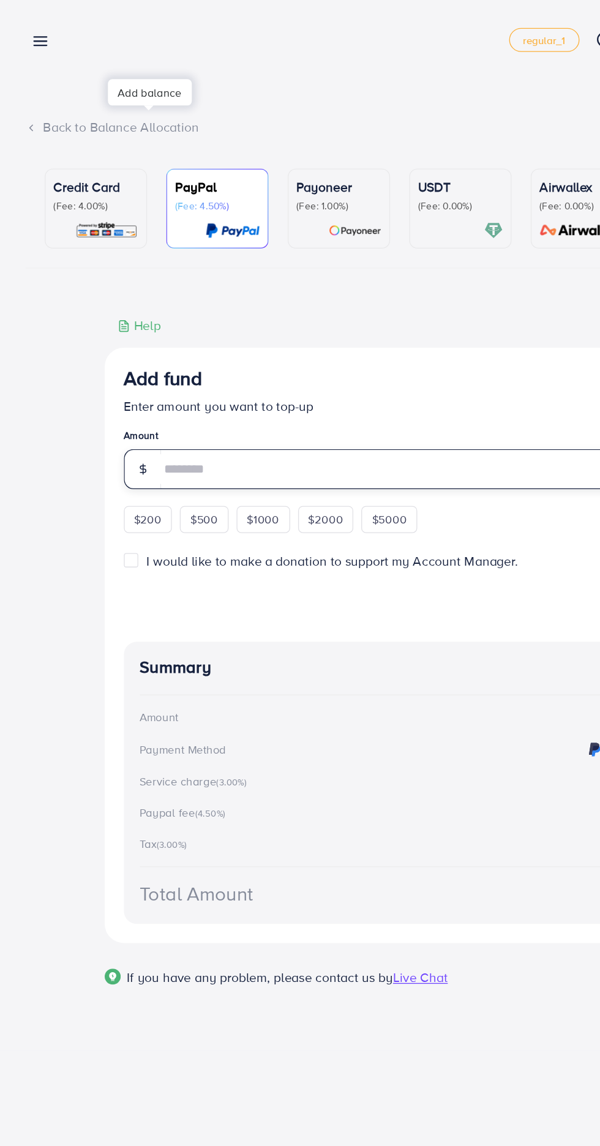
click at [204, 356] on input "number" at bounding box center [314, 359] width 383 height 31
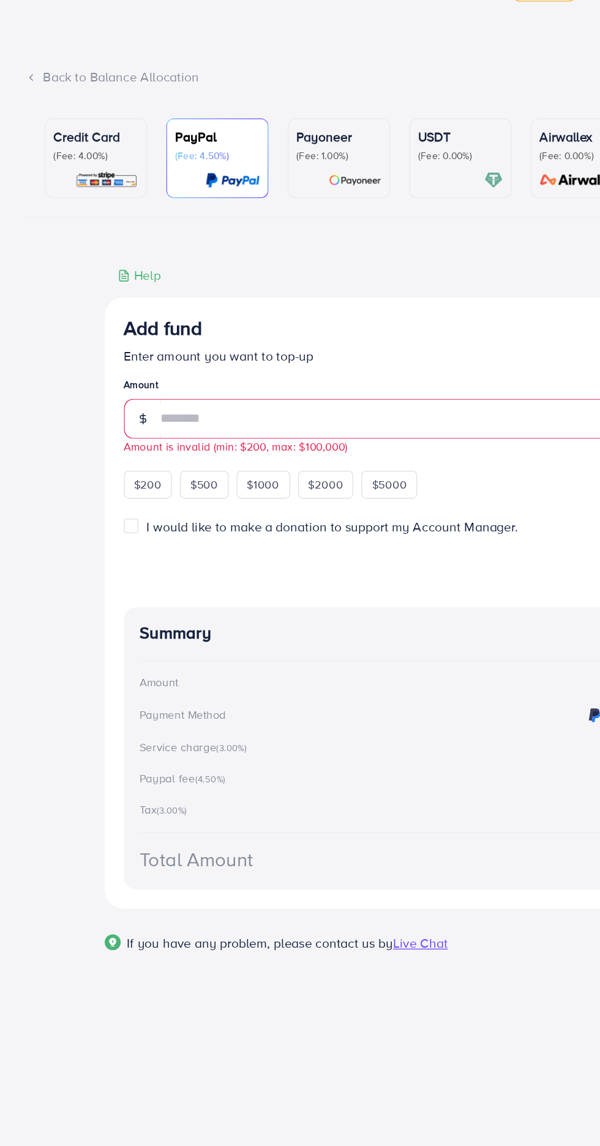
click at [112, 444] on label "I would like to make a donation to support my Account Manager." at bounding box center [254, 442] width 285 height 14
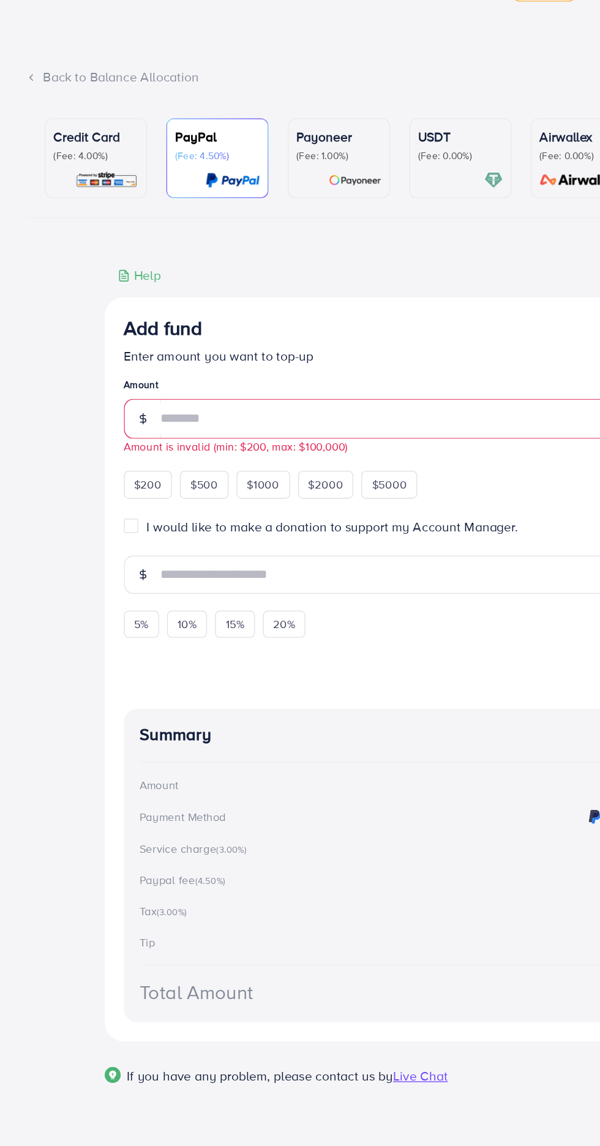
click at [112, 445] on label "I would like to make a donation to support my Account Manager." at bounding box center [254, 442] width 285 height 14
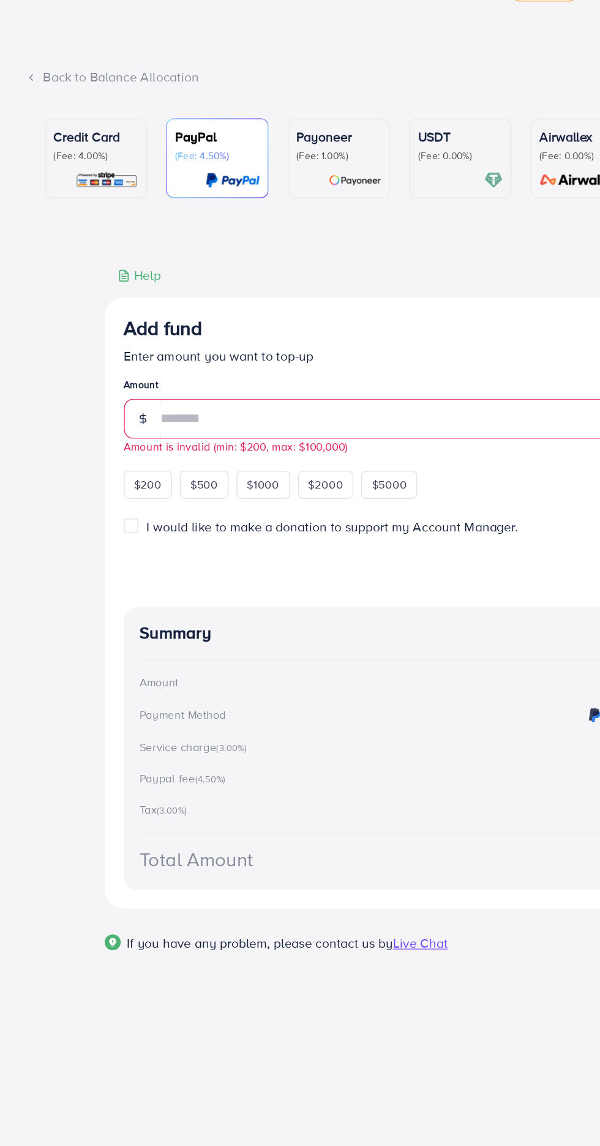
click at [112, 445] on label "I would like to make a donation to support my Account Manager." at bounding box center [254, 442] width 285 height 14
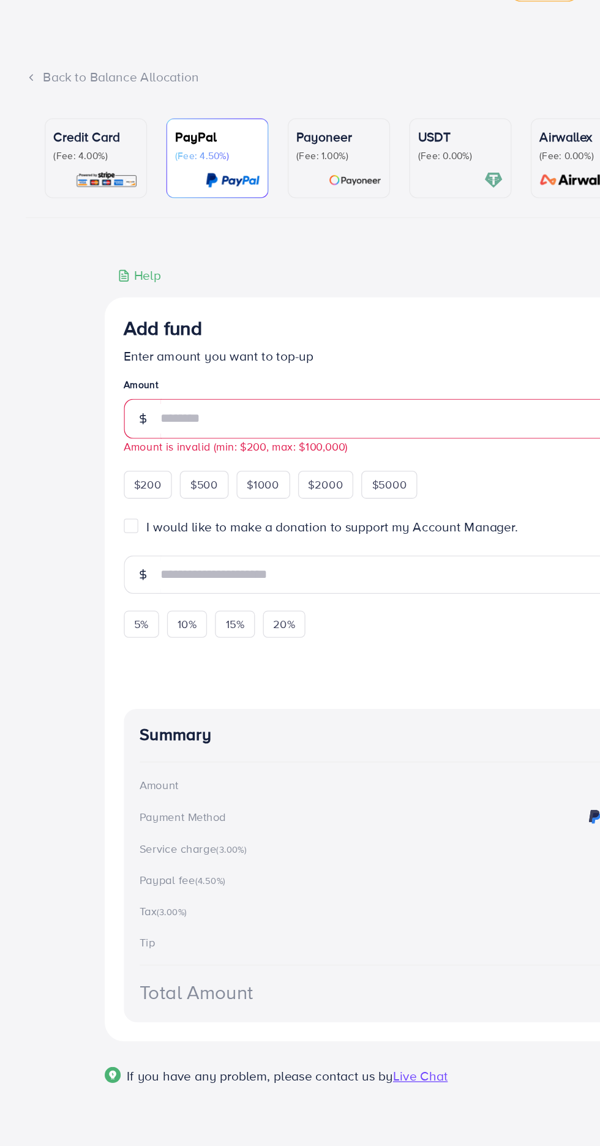
click at [112, 445] on label "I would like to make a donation to support my Account Manager." at bounding box center [254, 442] width 285 height 14
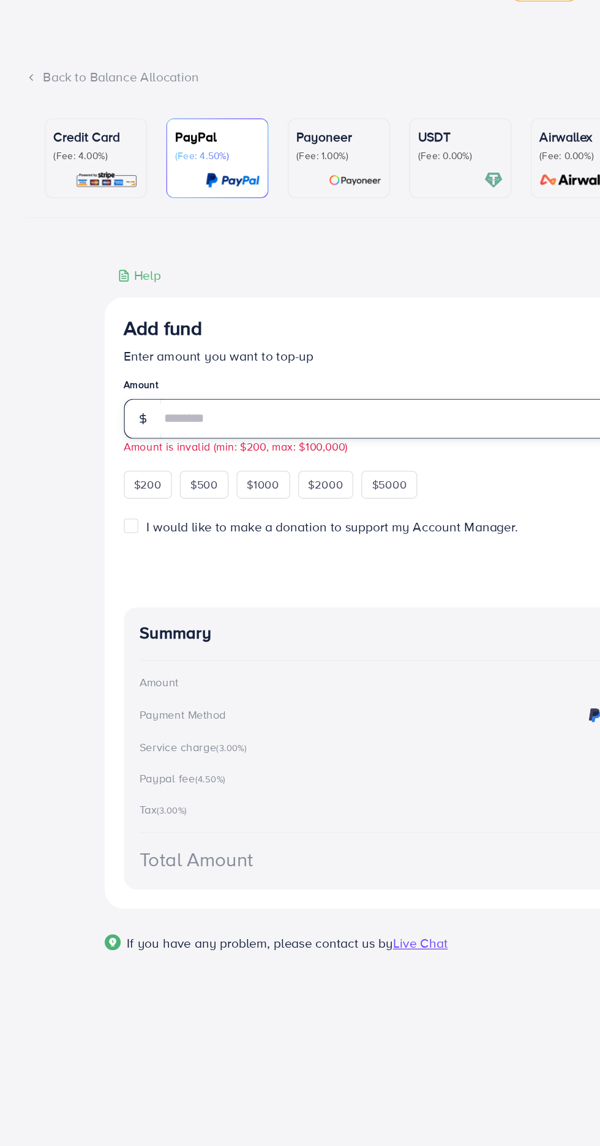
click at [287, 360] on input "**" at bounding box center [314, 359] width 383 height 31
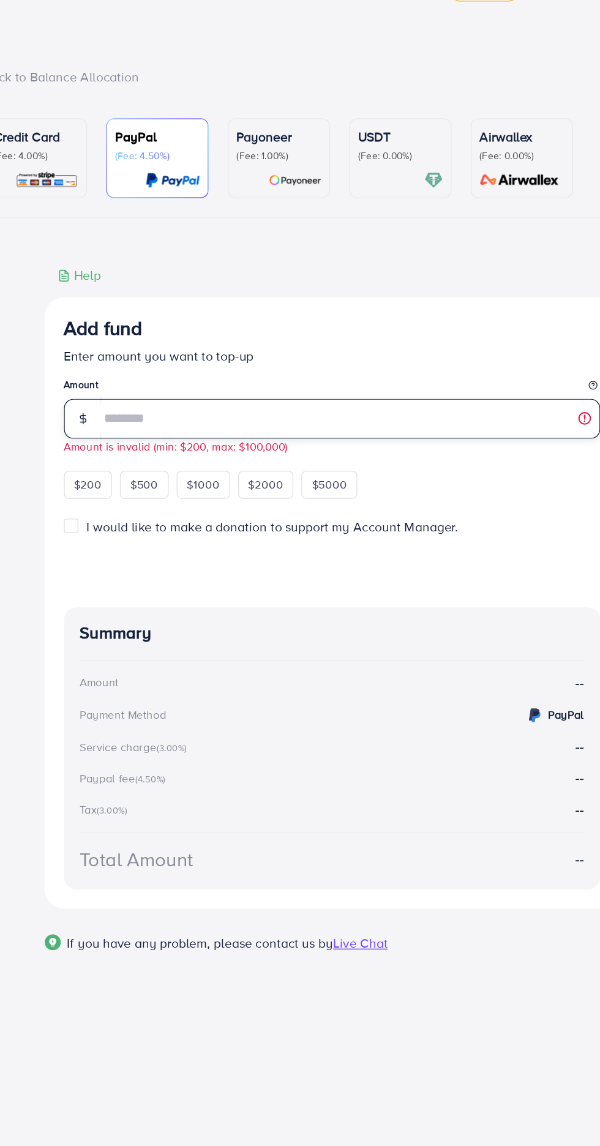
type input "*"
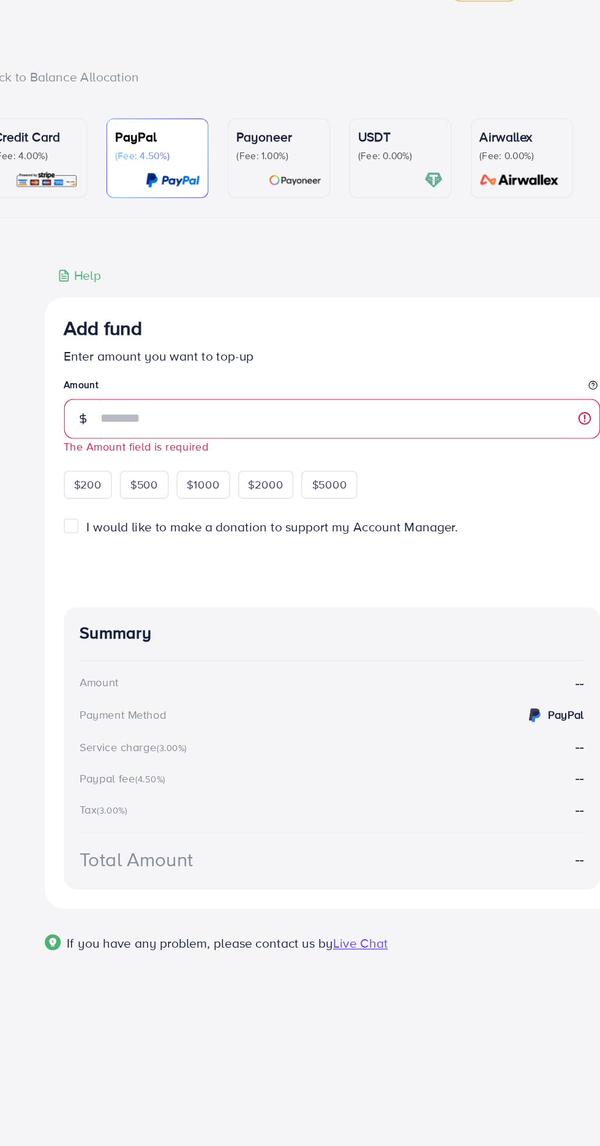
click at [88, 171] on img at bounding box center [82, 177] width 48 height 14
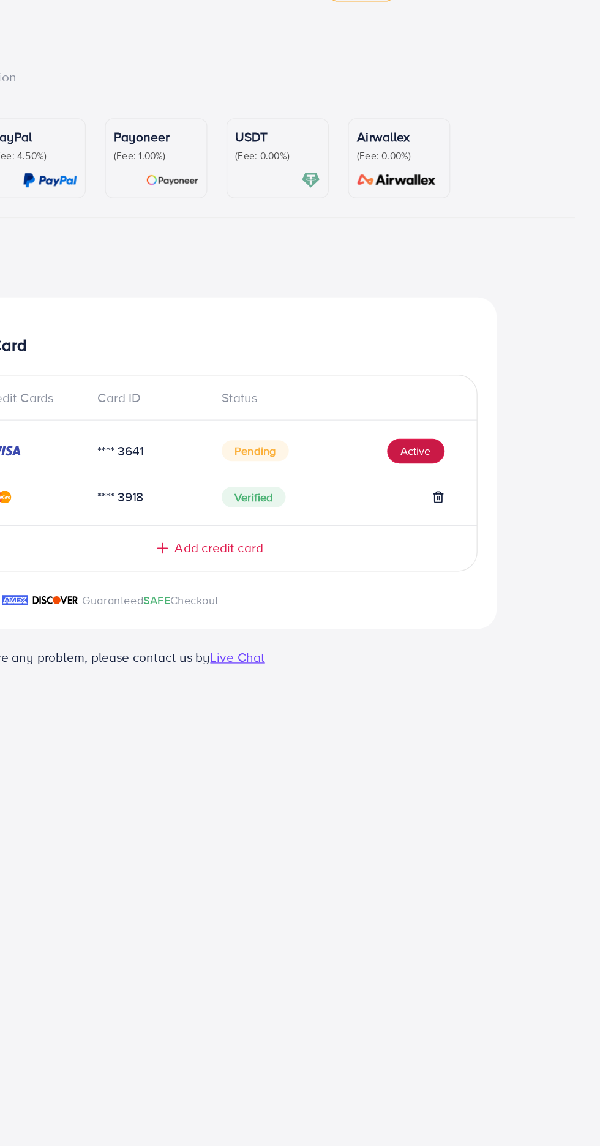
click at [448, 380] on button "Active" at bounding box center [458, 385] width 44 height 20
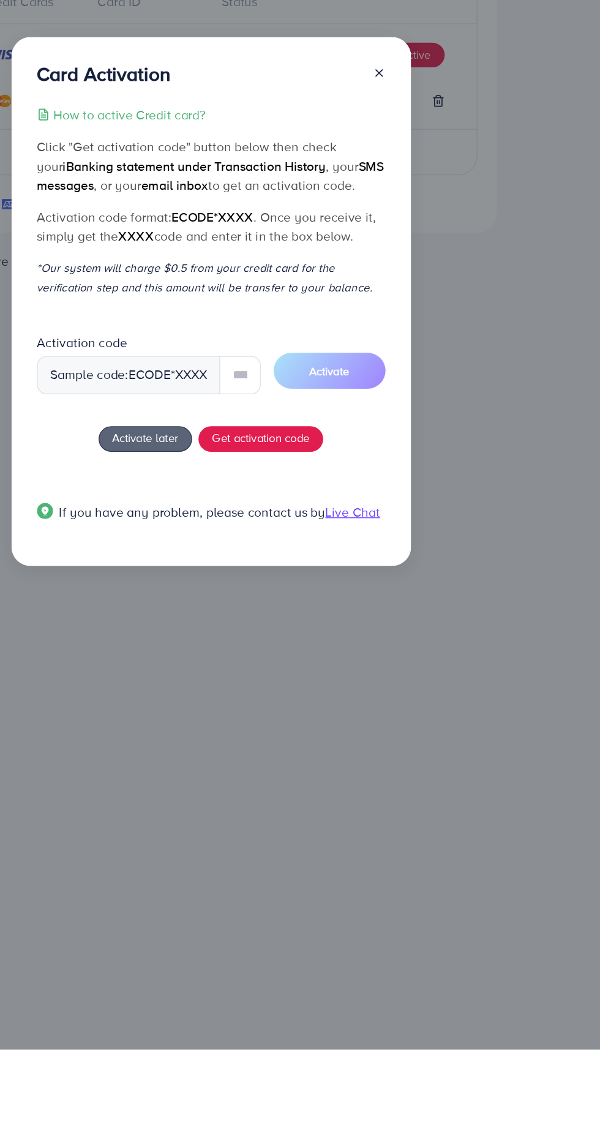
click at [265, 630] on div "Sample code: ecode *XXXX" at bounding box center [253, 629] width 171 height 29
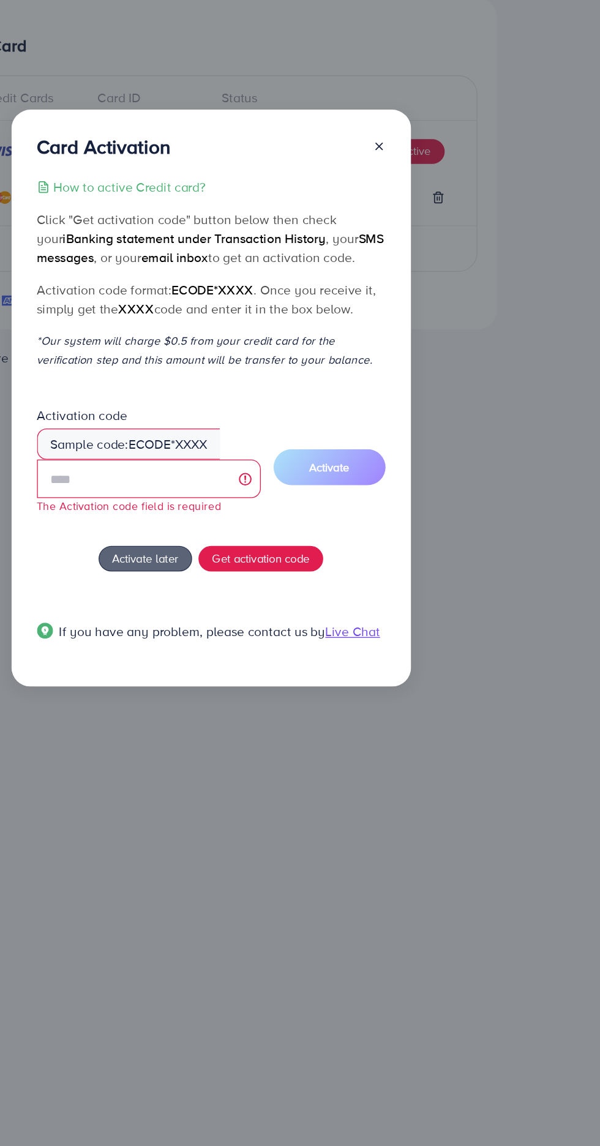
click at [525, 532] on div "Card Activation How to active Credit card? Click "Get activation code" button b…" at bounding box center [300, 573] width 600 height 1146
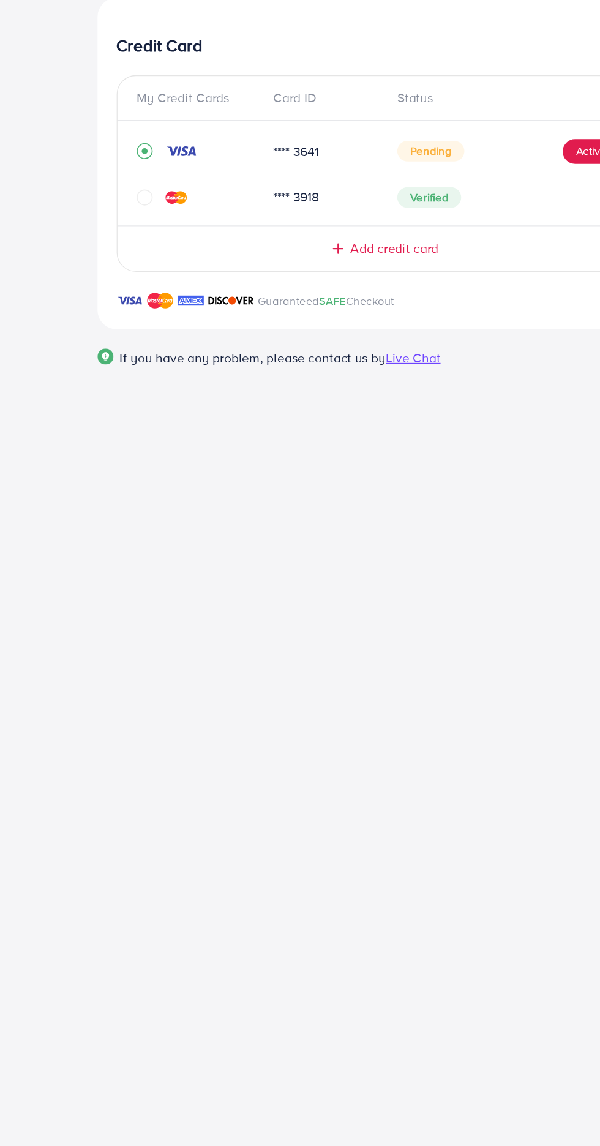
click at [118, 425] on icon "circle" at bounding box center [116, 419] width 12 height 12
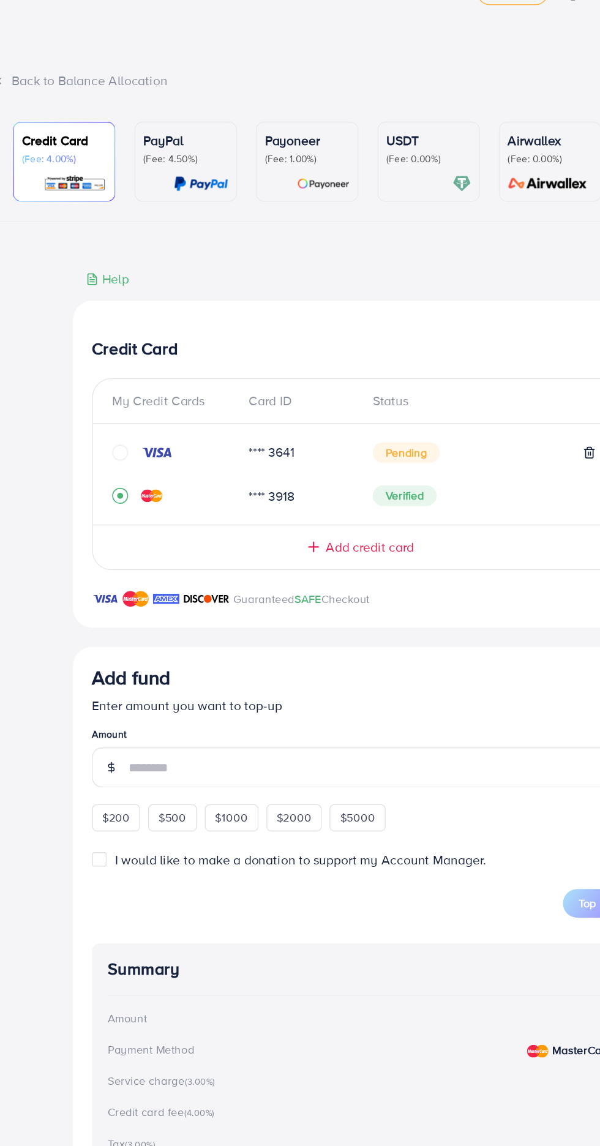
click at [116, 386] on icon "circle" at bounding box center [116, 382] width 12 height 12
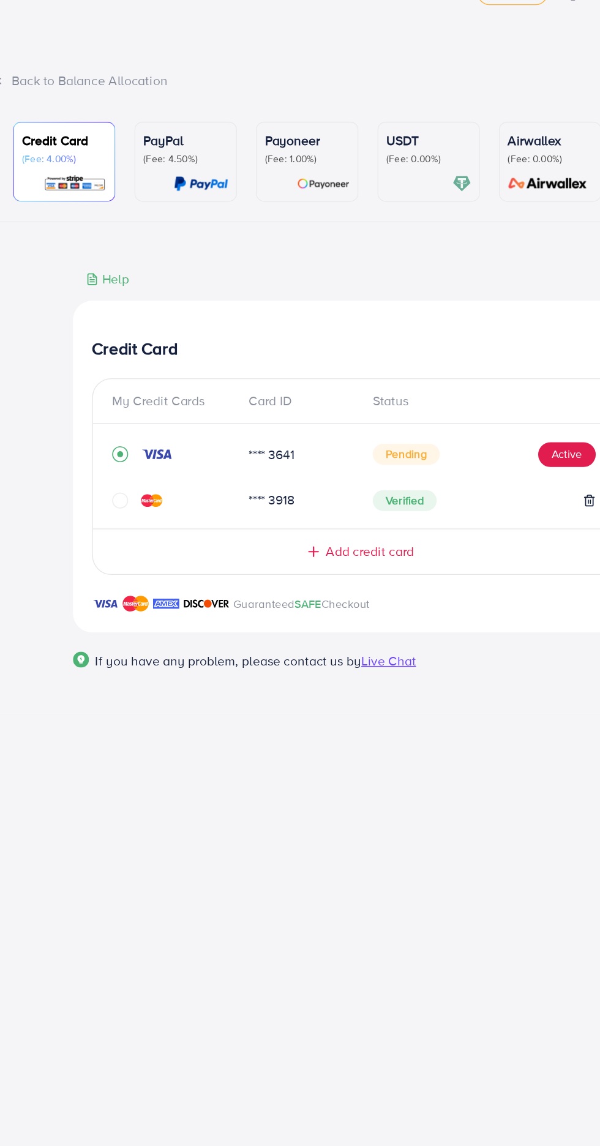
click at [116, 425] on icon "circle" at bounding box center [116, 419] width 12 height 12
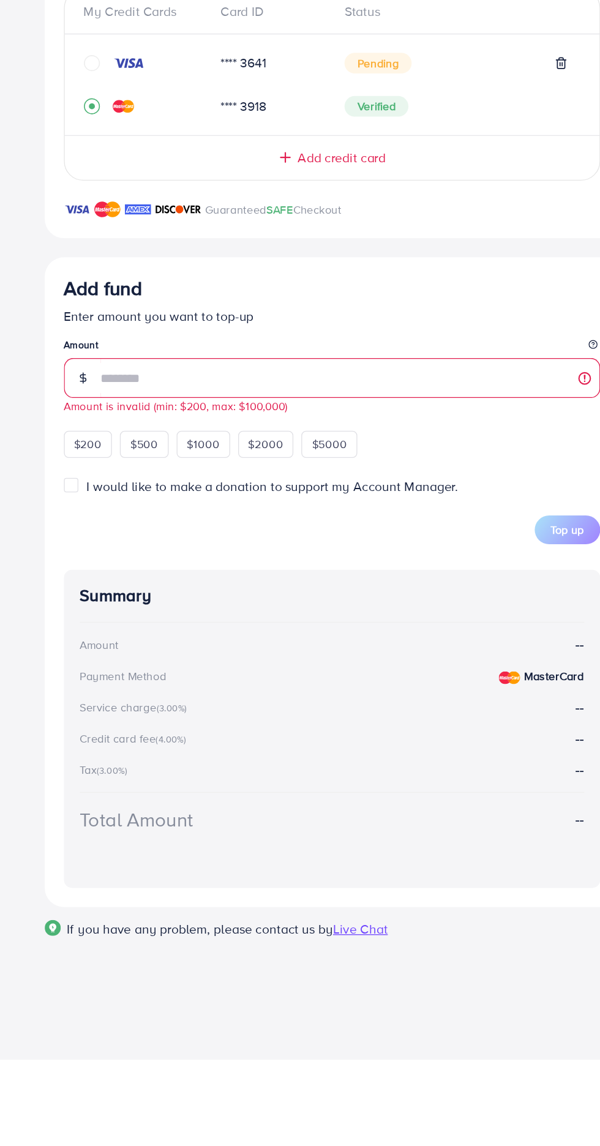
type input "*"
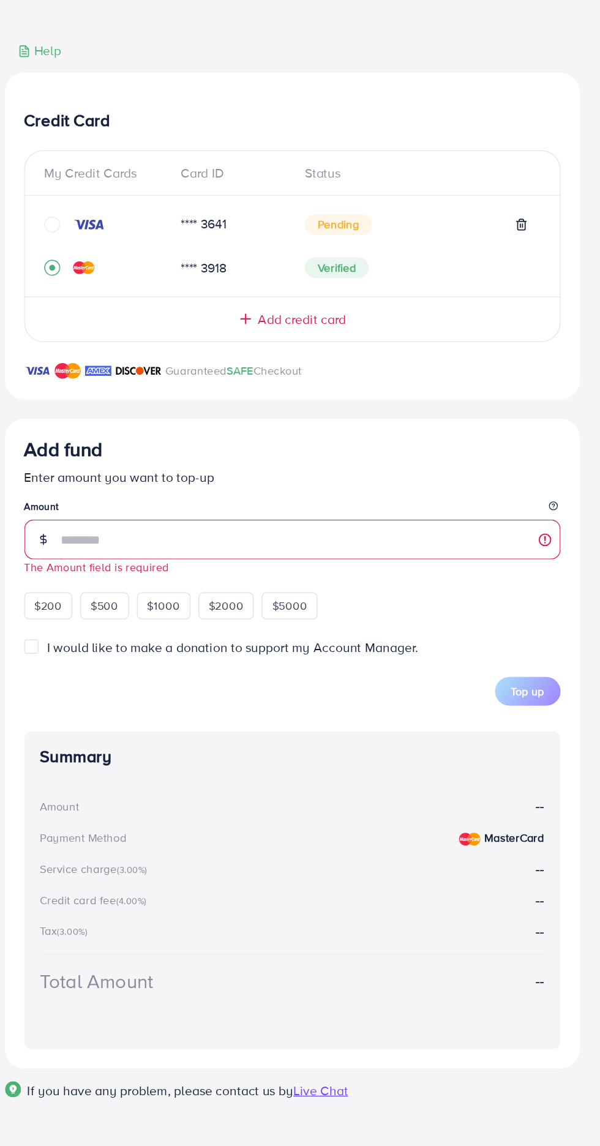
click at [333, 733] on div "Top up" at bounding box center [300, 740] width 411 height 22
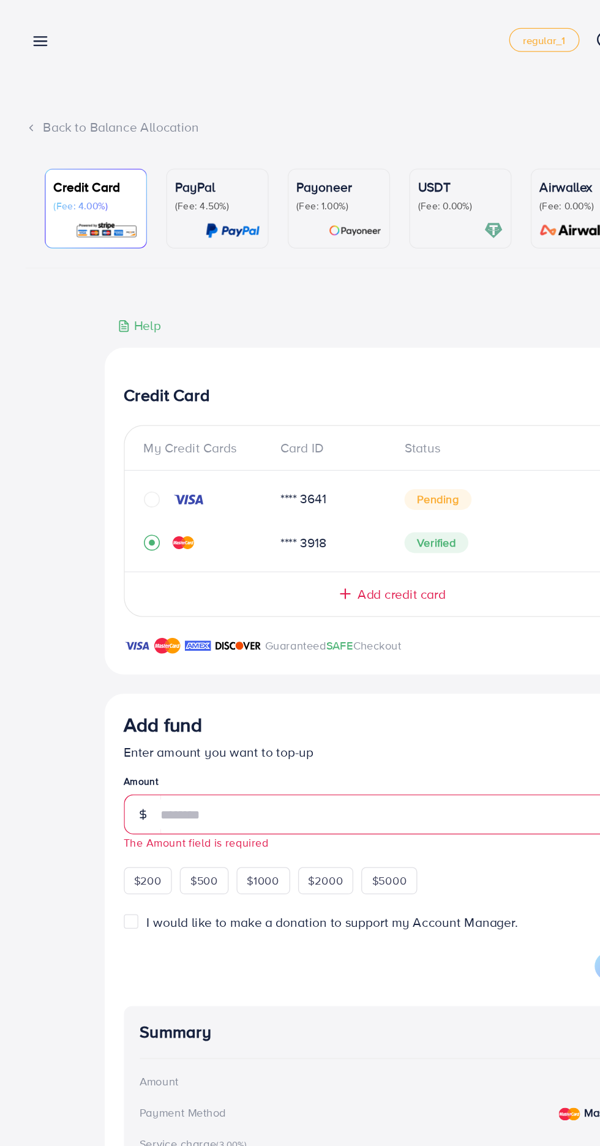
click at [24, 97] on icon at bounding box center [24, 98] width 9 height 9
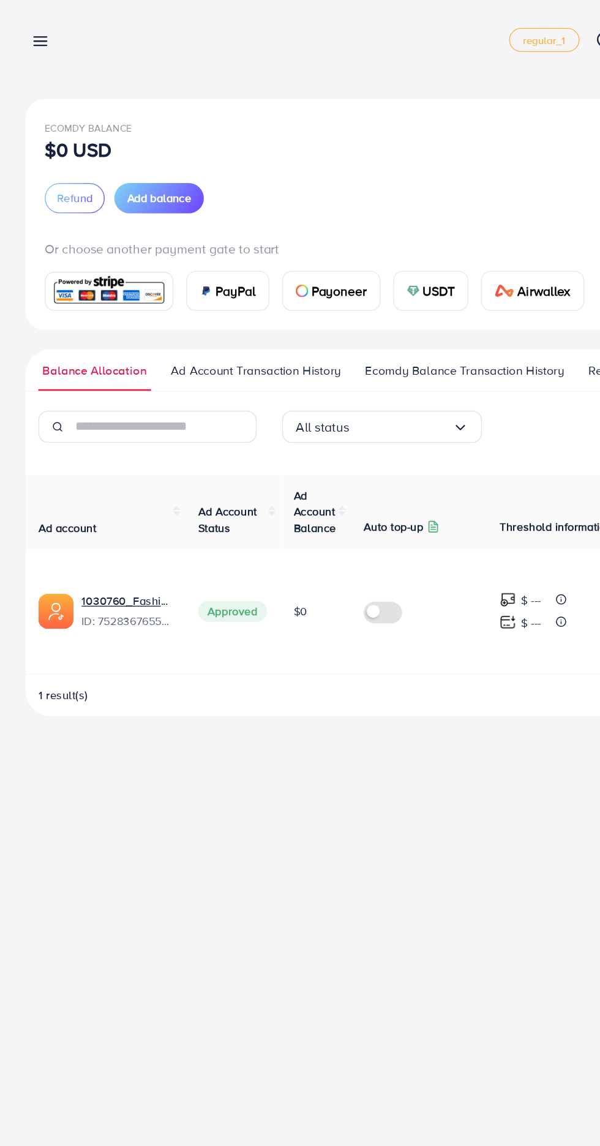
click at [201, 284] on span "Ad Account Transaction History" at bounding box center [196, 283] width 130 height 13
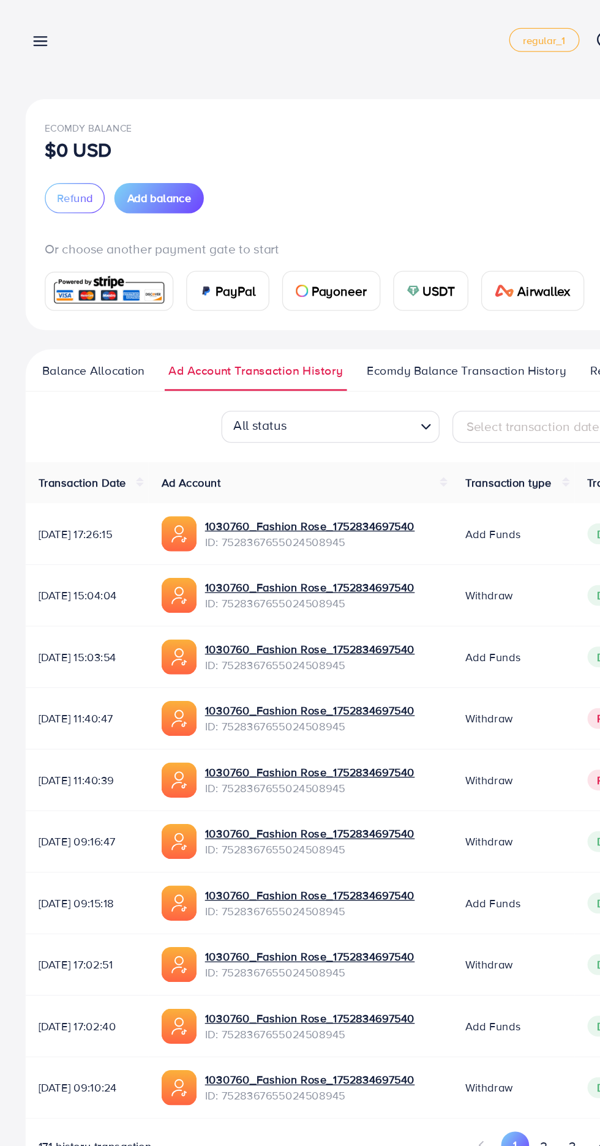
click at [364, 288] on span "Ecomdy Balance Transaction History" at bounding box center [357, 283] width 152 height 13
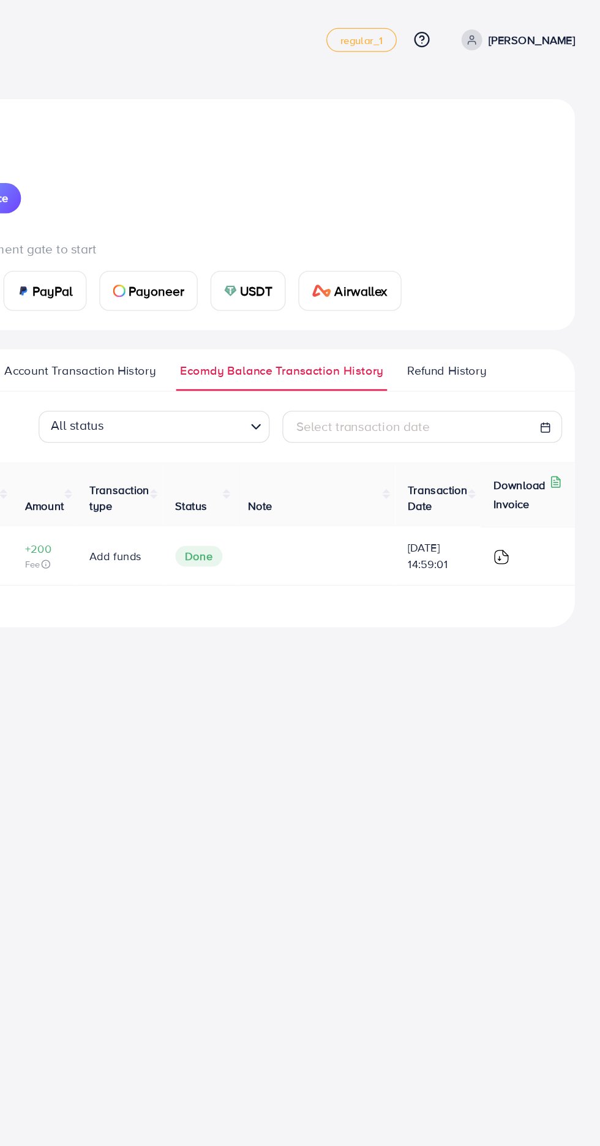
click at [498, 279] on span "Refund History" at bounding box center [482, 283] width 61 height 13
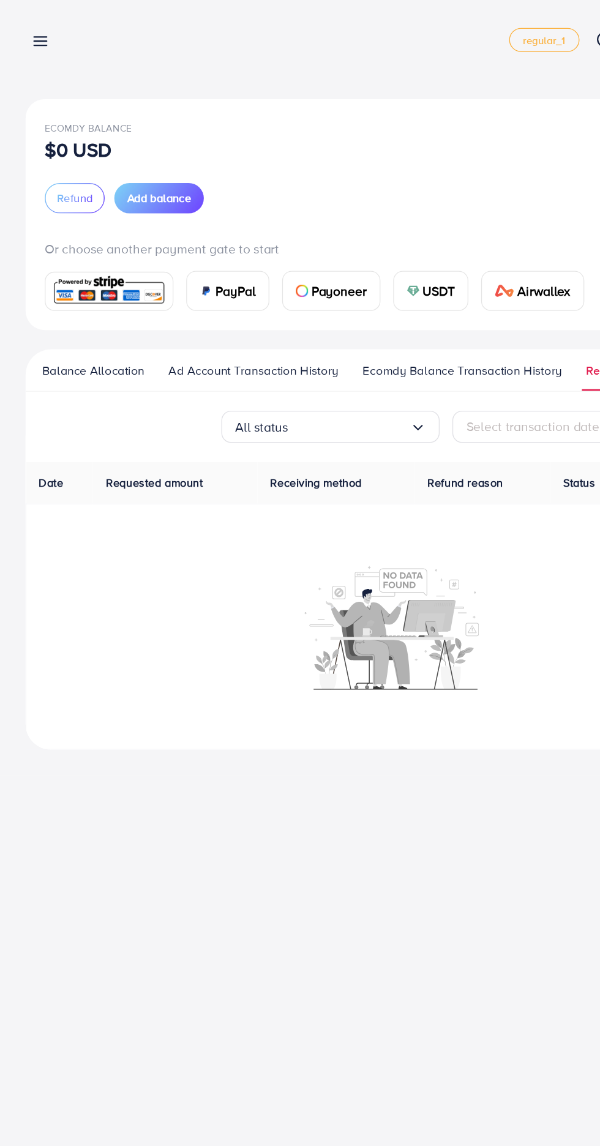
click at [48, 288] on span "Balance Allocation" at bounding box center [71, 283] width 78 height 13
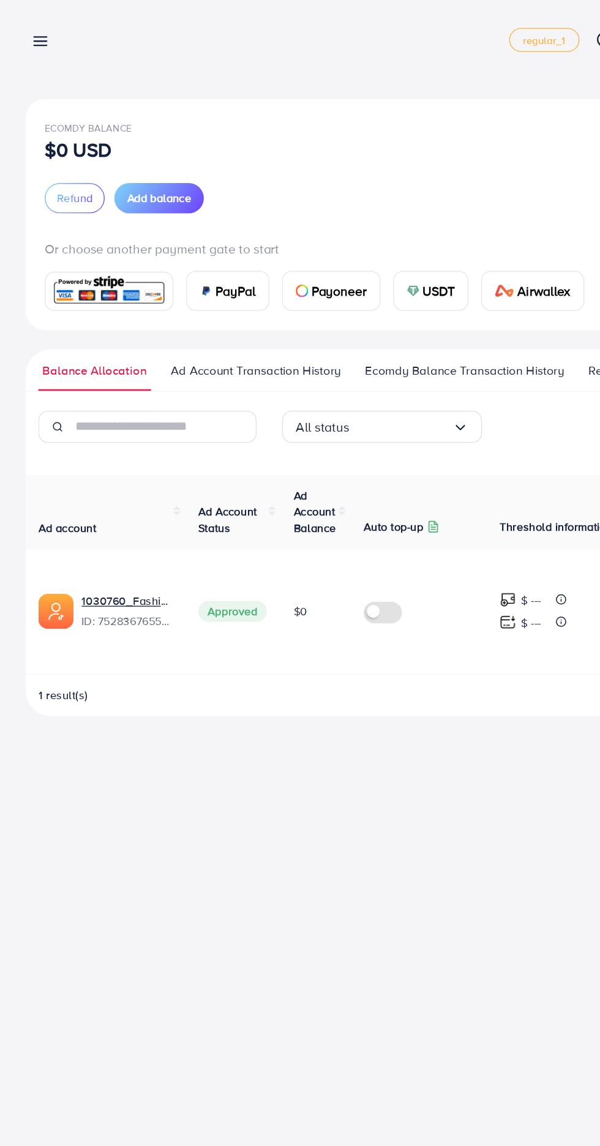
click at [41, 51] on nav "Payment regular_1 Help Center Contact Support Plans and Pricing Term and policy…" at bounding box center [300, 30] width 561 height 43
click at [31, 35] on line at bounding box center [31, 35] width 10 height 0
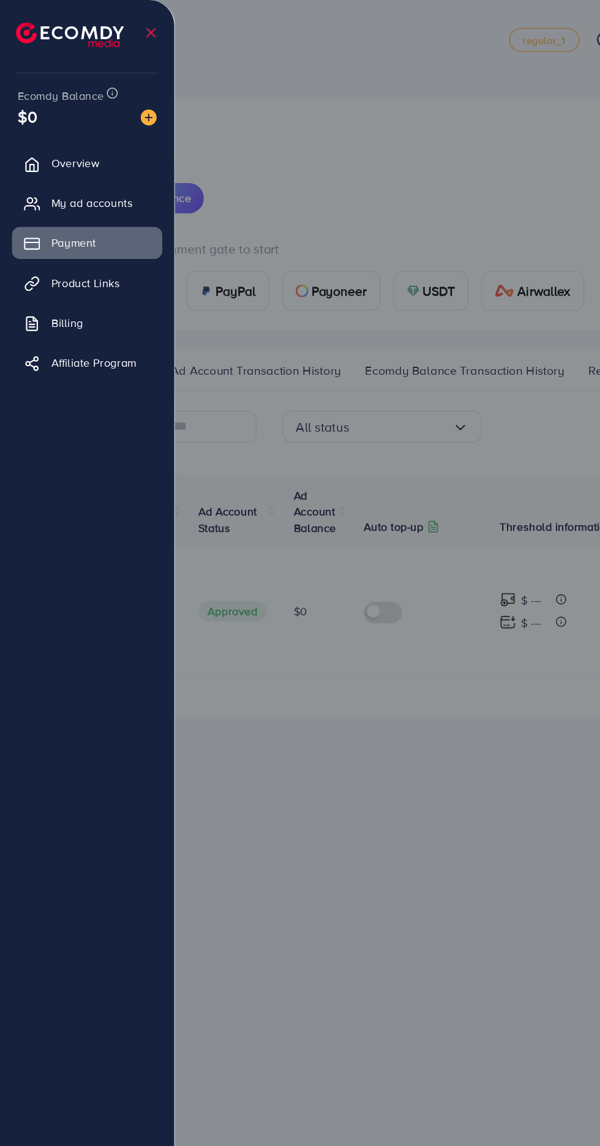
click at [95, 187] on link "Payment" at bounding box center [66, 186] width 115 height 24
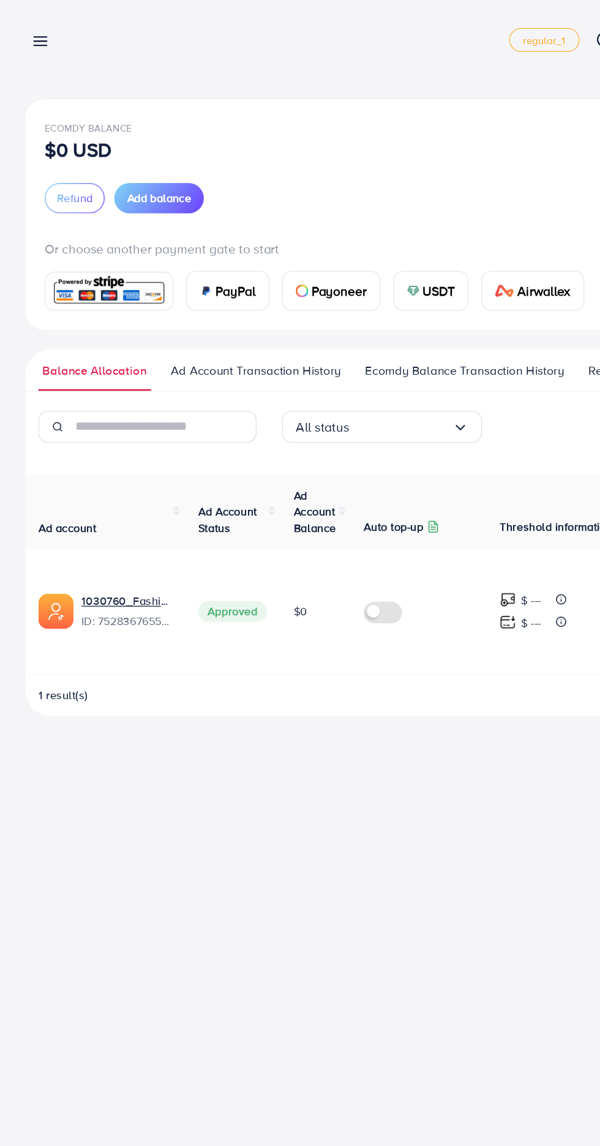
click at [103, 226] on img at bounding box center [84, 223] width 90 height 26
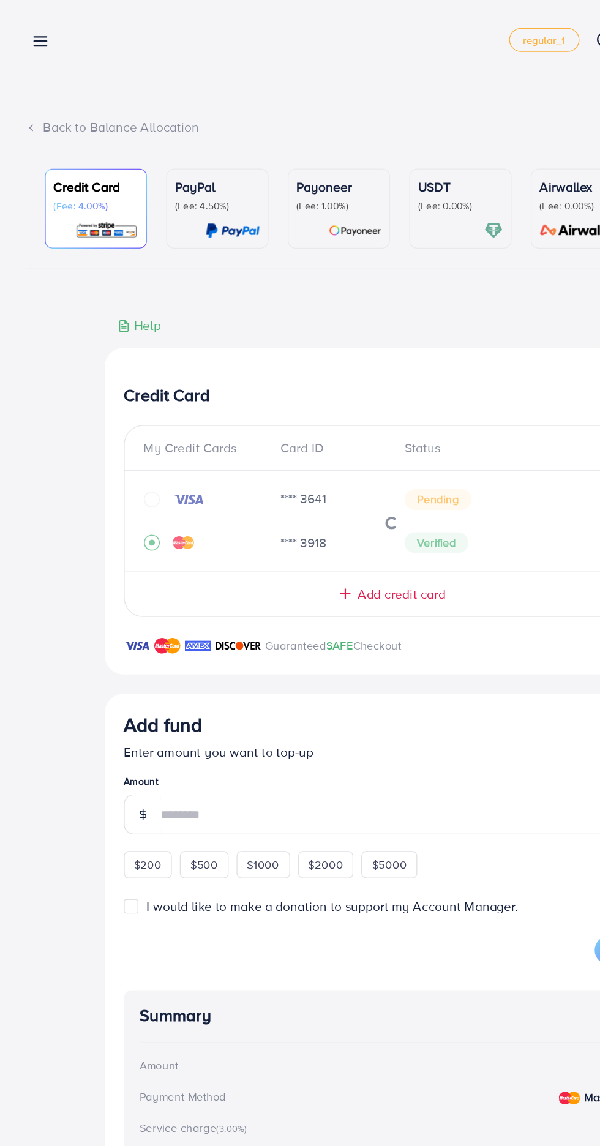
click at [163, 228] on div "Credit Card (Fee: 4.00%) PayPal (Fee: 4.50%) Payoneer (Fee: 1.00%) USDT (Fee: 0…" at bounding box center [300, 587] width 561 height 936
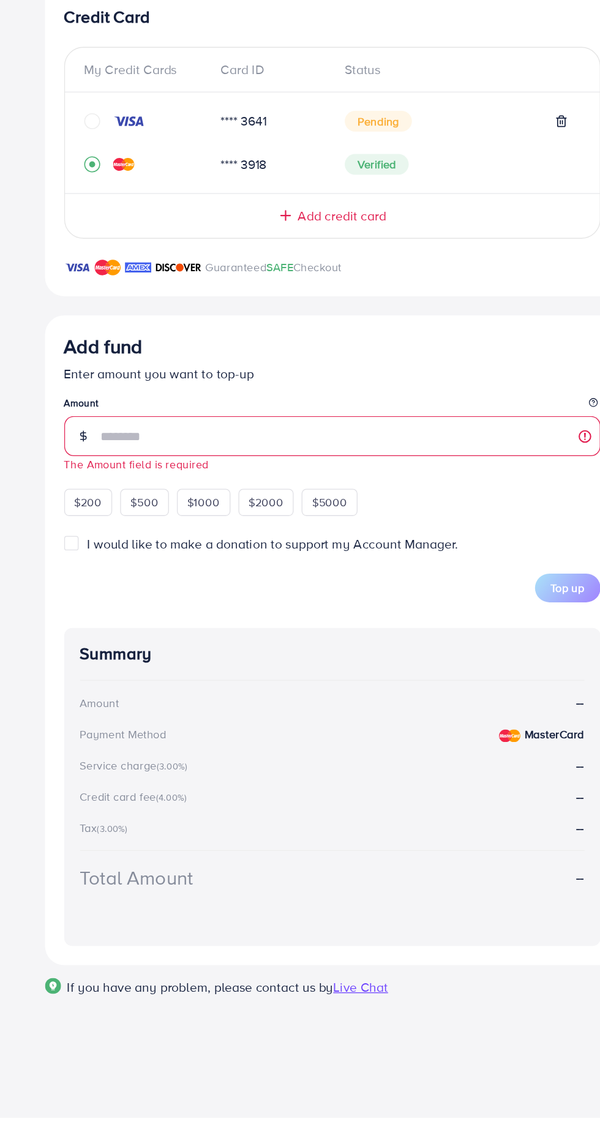
click at [196, 850] on div "Payment Method MasterCard" at bounding box center [300, 852] width 386 height 14
click at [221, 858] on div "Payment Method MasterCard" at bounding box center [300, 852] width 386 height 14
click at [465, 867] on div "Summary Amount -- Payment Method MasterCard Service charge (3.00%) -- Credit ca…" at bounding box center [300, 893] width 411 height 244
click at [473, 853] on strong "MasterCard" at bounding box center [470, 852] width 46 height 12
click at [225, 829] on div "Amount --" at bounding box center [300, 828] width 386 height 14
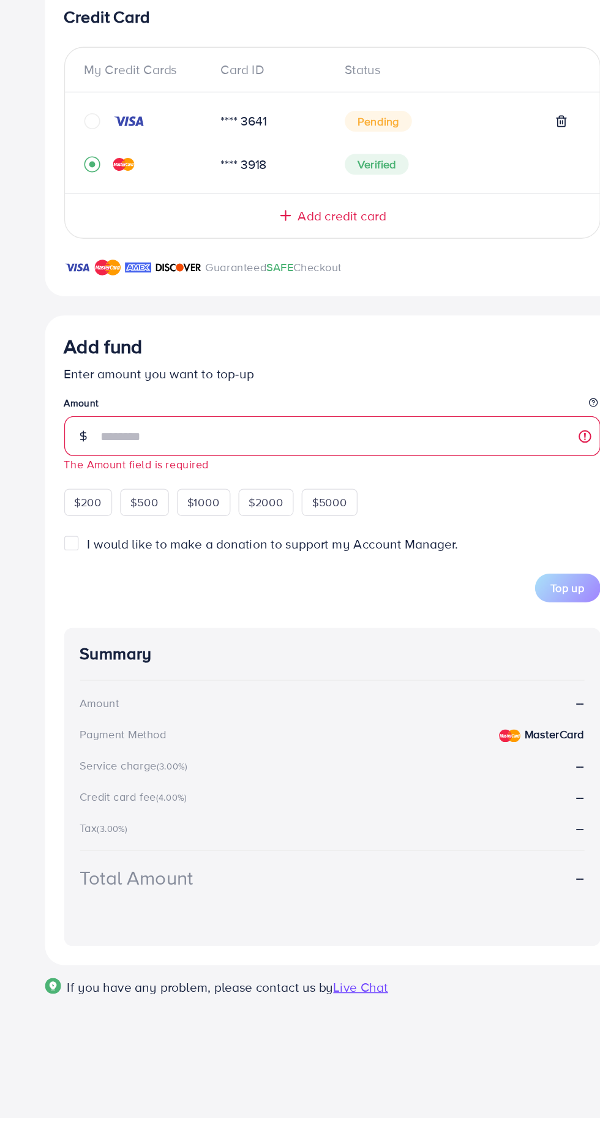
click at [483, 826] on div "Amount --" at bounding box center [300, 828] width 386 height 14
click at [487, 834] on strong "--" at bounding box center [490, 828] width 6 height 14
click at [358, 626] on input "number" at bounding box center [314, 623] width 383 height 31
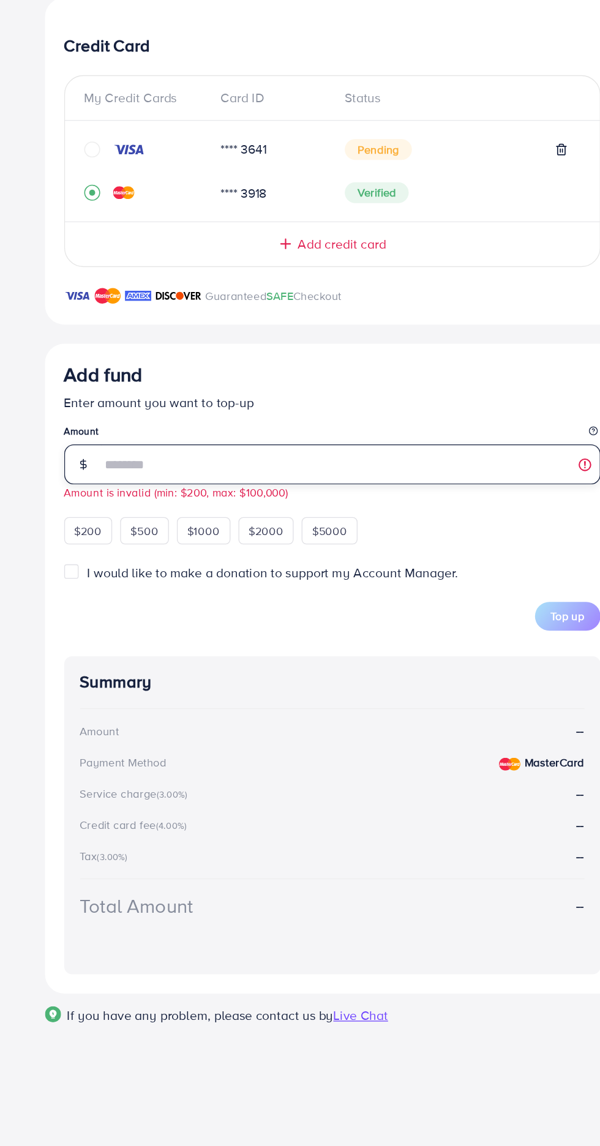
click at [331, 634] on input "*" at bounding box center [314, 623] width 383 height 31
type input "**"
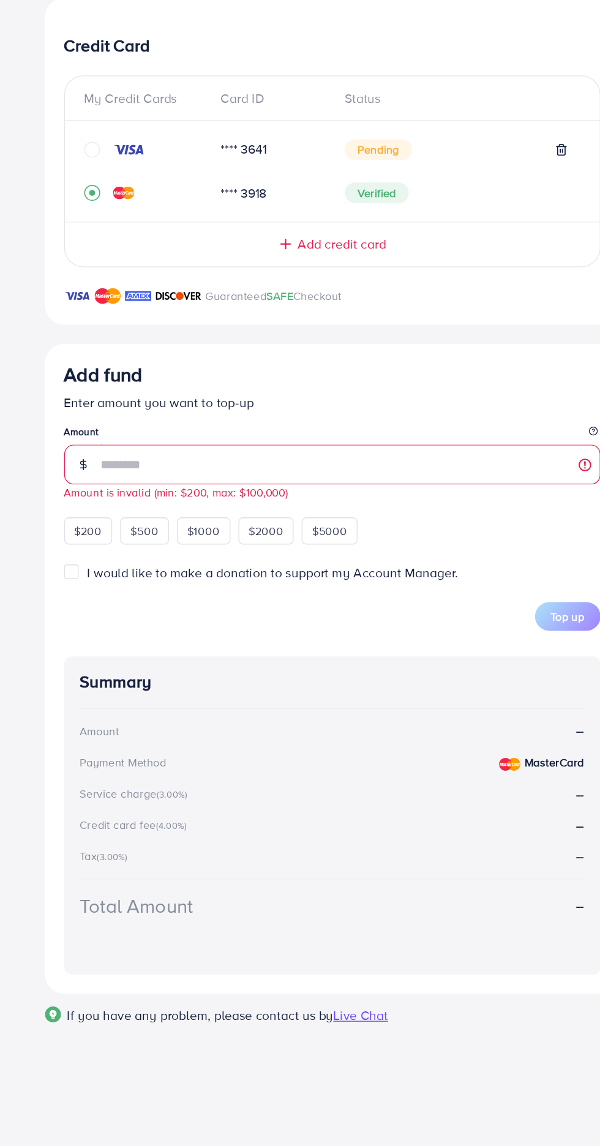
click at [233, 746] on div "Top up" at bounding box center [300, 740] width 411 height 22
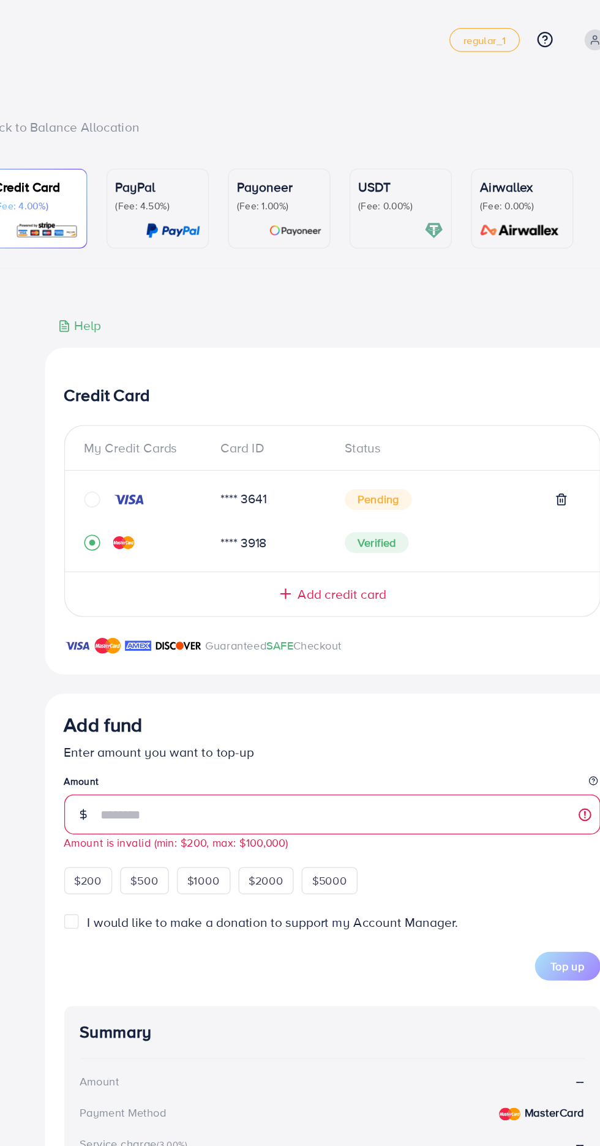
click at [111, 384] on icon "circle" at bounding box center [116, 382] width 12 height 12
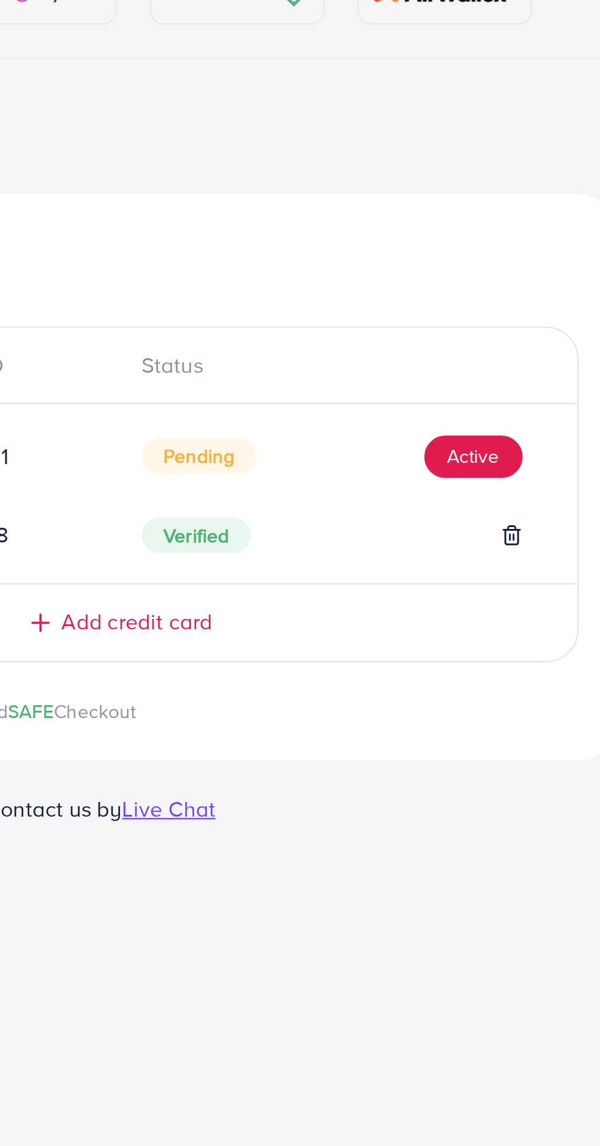
click at [334, 384] on span "Pending" at bounding box center [335, 384] width 51 height 16
click at [458, 383] on button "Active" at bounding box center [458, 385] width 44 height 20
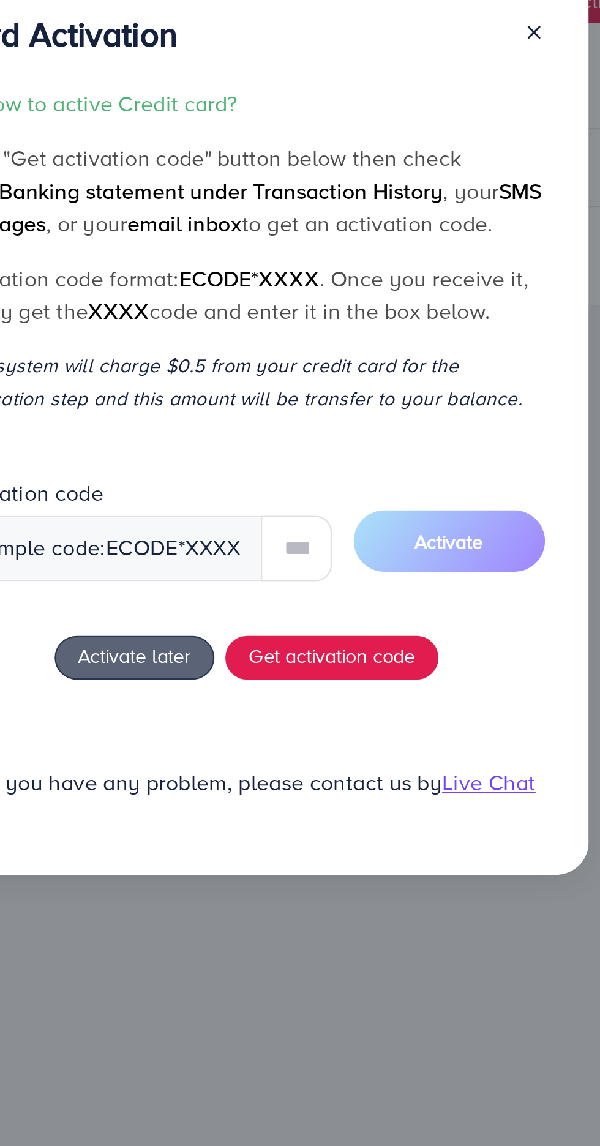
click at [430, 400] on div "Card Activation How to active Credit card? Click "Get activation code" button b…" at bounding box center [302, 572] width 306 height 405
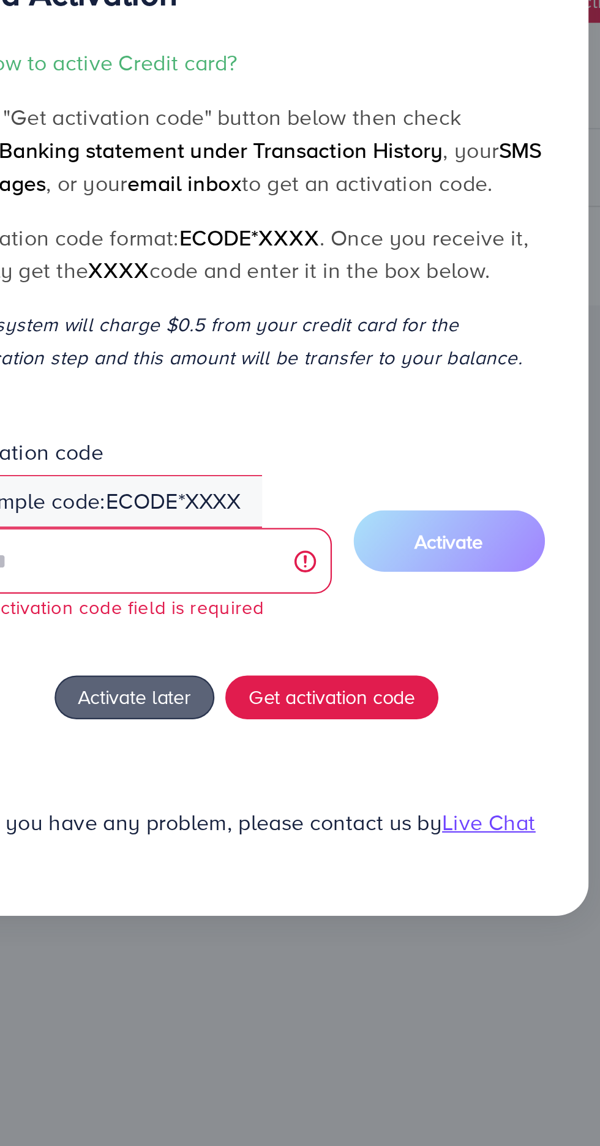
click at [367, 834] on div "Card Activation How to active Credit card? Click "Get activation code" button b…" at bounding box center [300, 573] width 600 height 1146
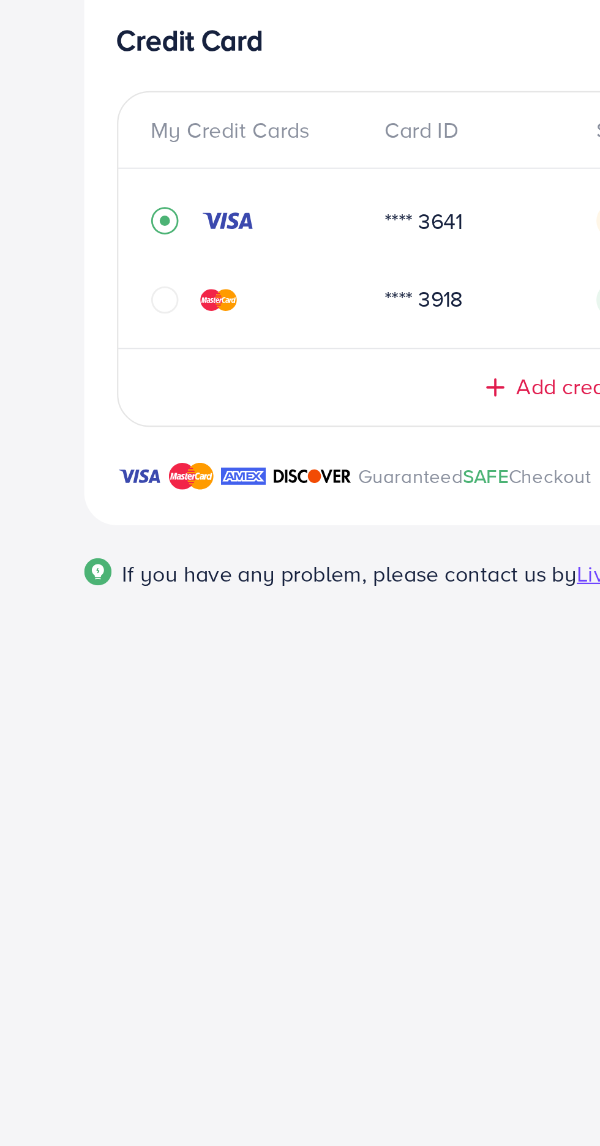
click at [118, 423] on icon "circle" at bounding box center [116, 419] width 12 height 12
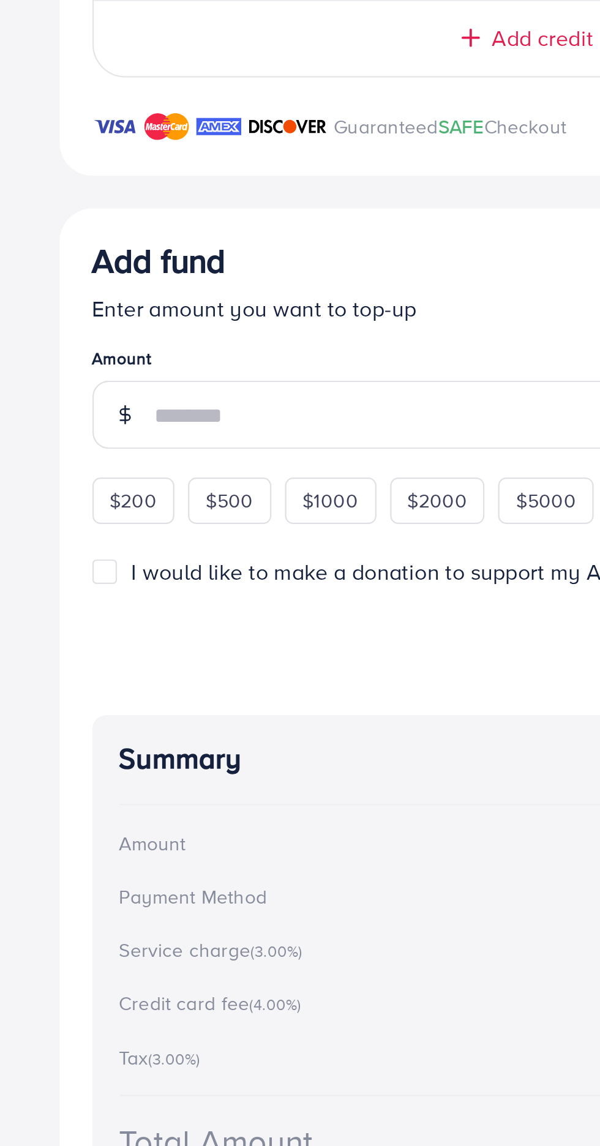
click at [186, 544] on div "Add fund Enter amount you want to top-up Amount $200 $500 $1000 $2000 $5000 I w…" at bounding box center [300, 773] width 440 height 485
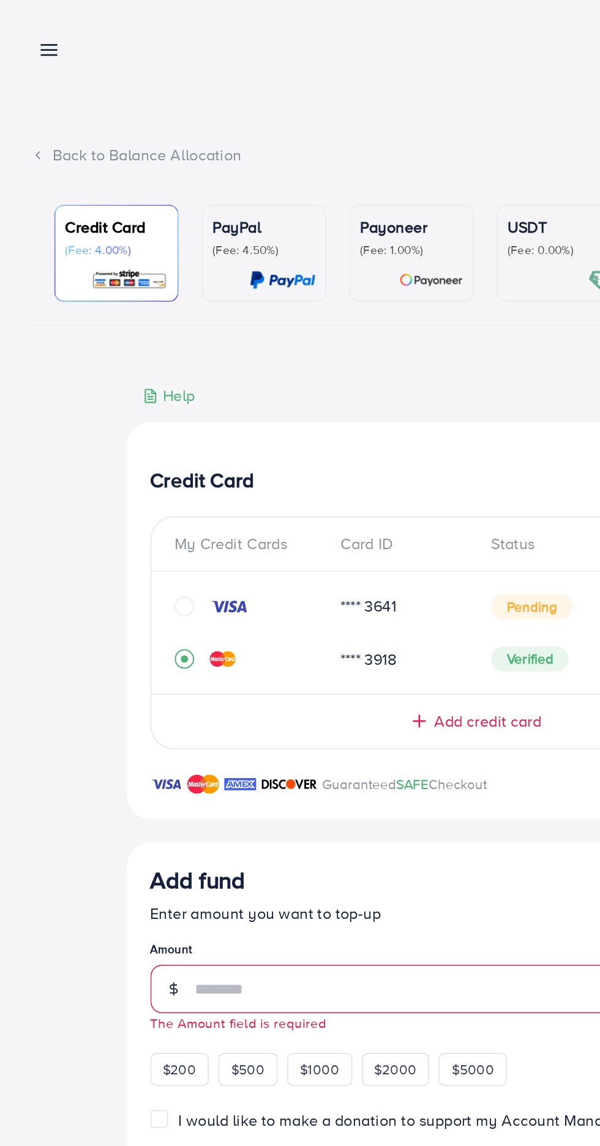
click at [158, 165] on div "PayPal (Fee: 4.50%)" at bounding box center [166, 160] width 65 height 48
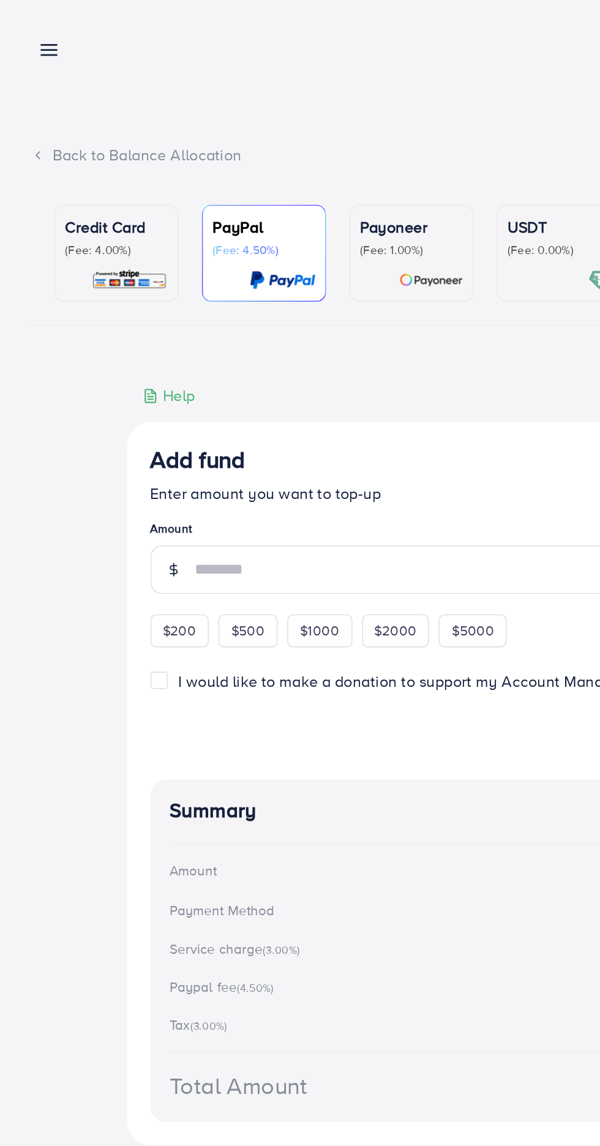
click at [251, 160] on p "(Fee: 1.00%)" at bounding box center [259, 158] width 65 height 10
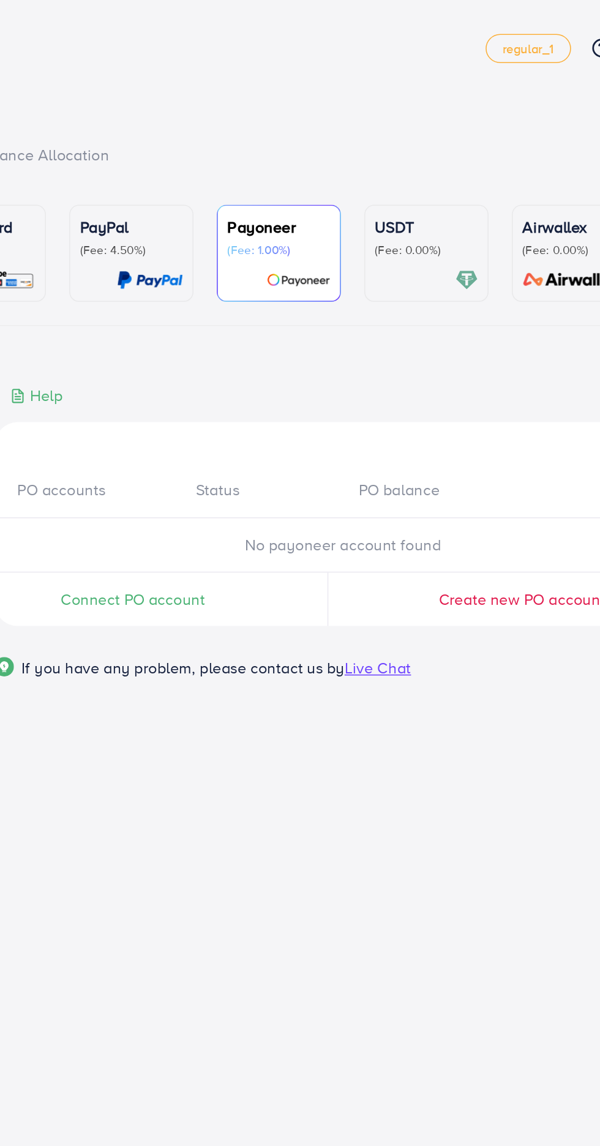
click at [338, 159] on p "(Fee: 0.00%)" at bounding box center [352, 158] width 65 height 10
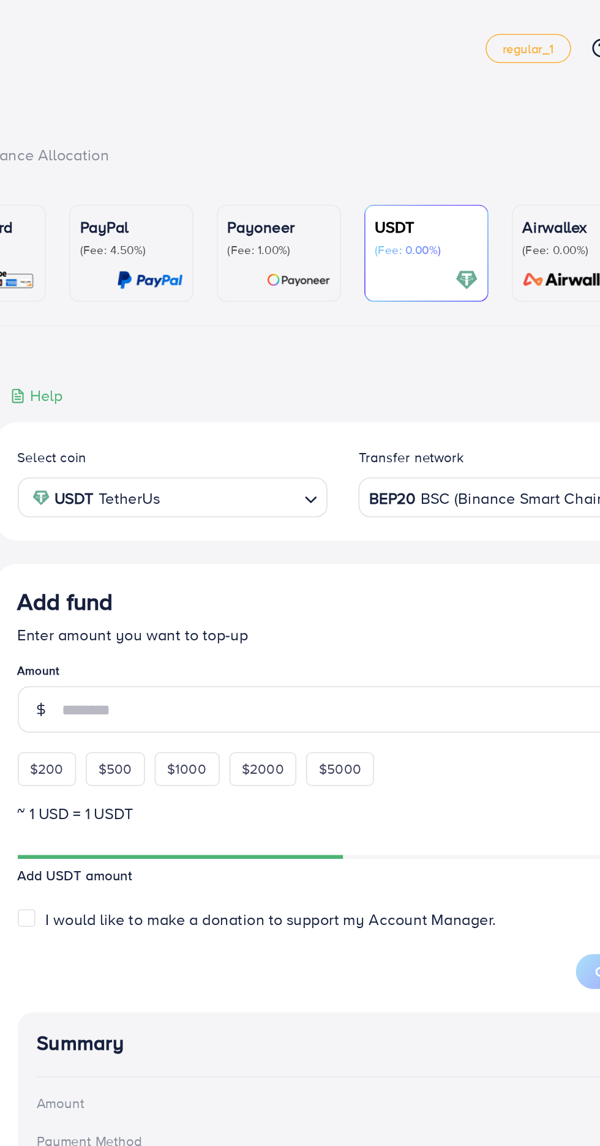
click at [434, 151] on p "Airwallex" at bounding box center [445, 143] width 65 height 15
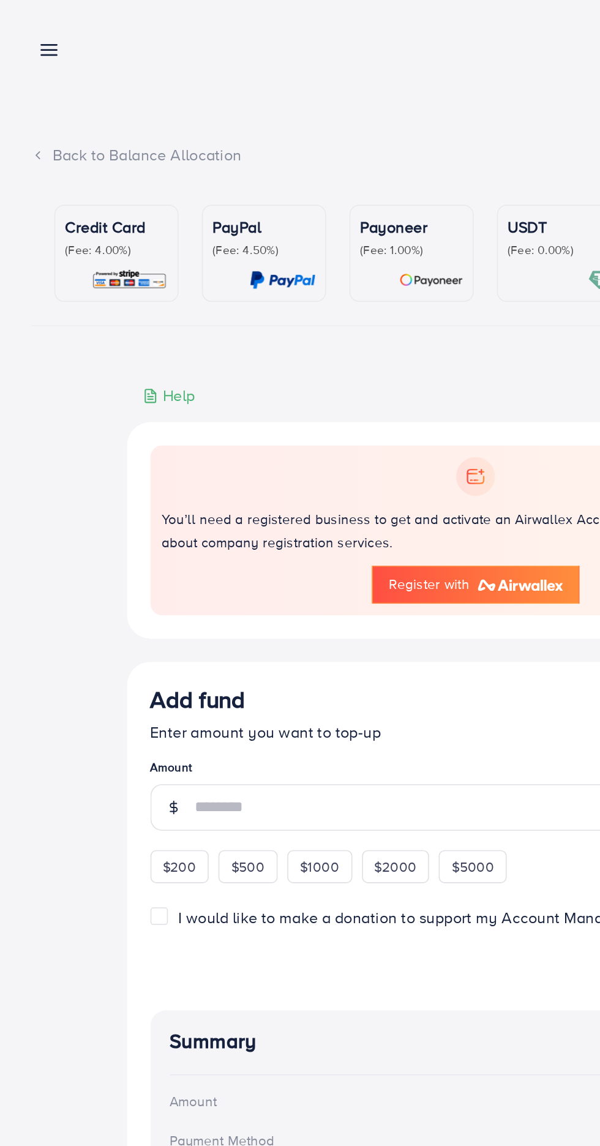
click at [54, 153] on p "(Fee: 4.00%)" at bounding box center [73, 158] width 65 height 10
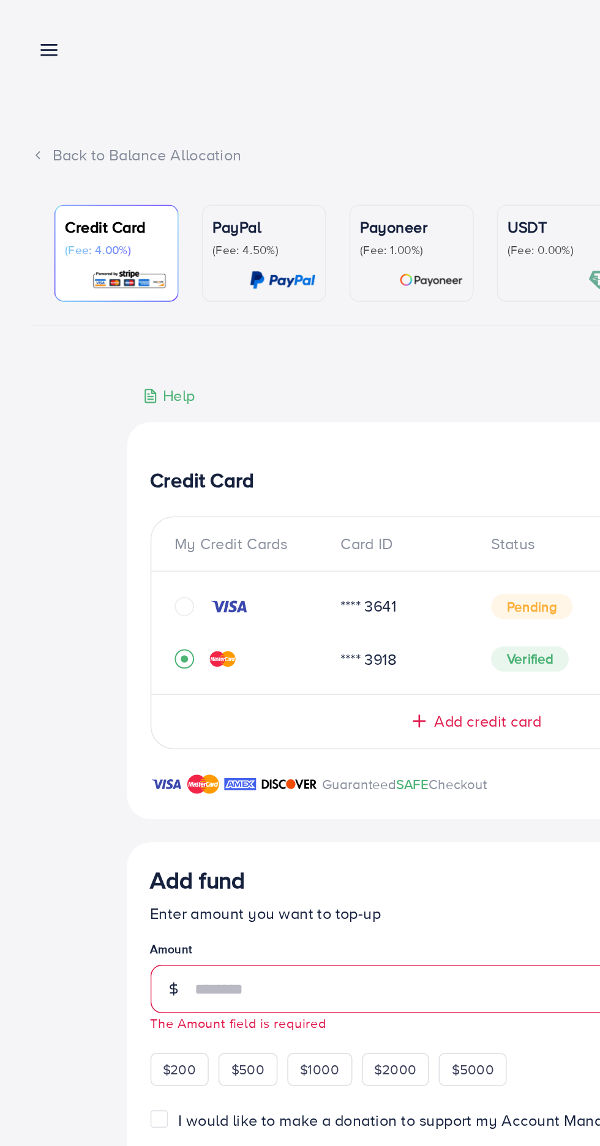
click at [116, 386] on icon "circle" at bounding box center [116, 382] width 12 height 12
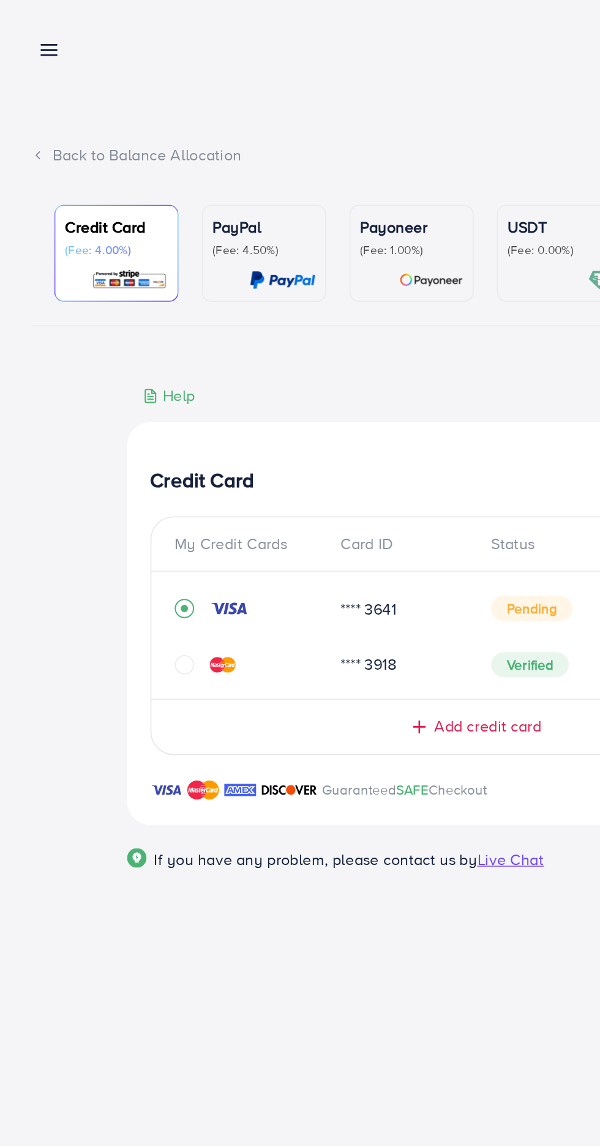
click at [31, 37] on icon at bounding box center [30, 31] width 13 height 13
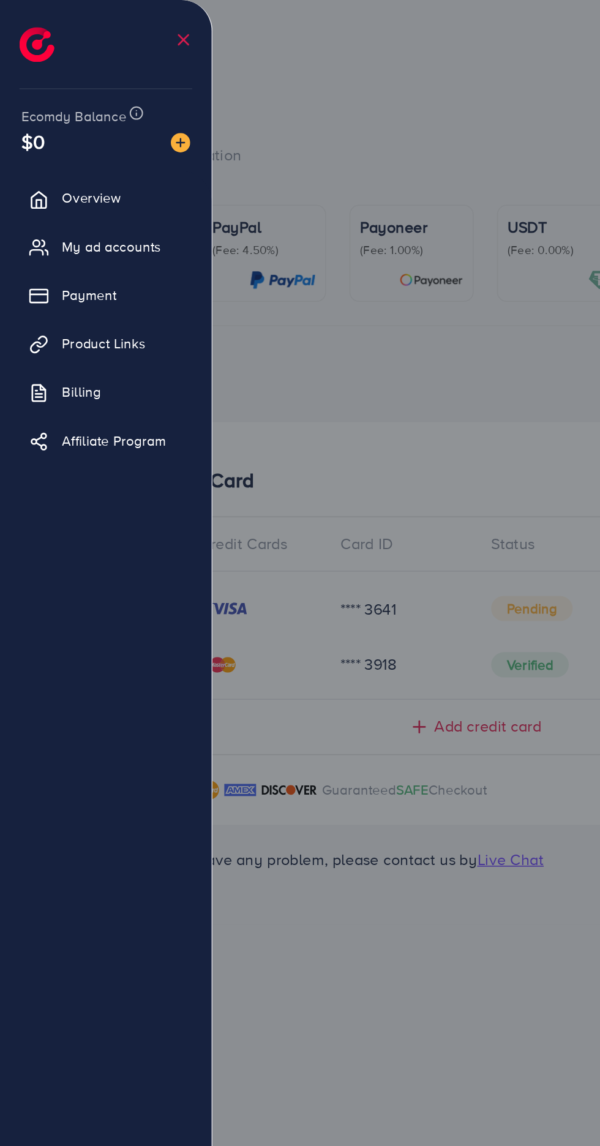
click at [37, 286] on link "Affiliate Program" at bounding box center [66, 278] width 115 height 24
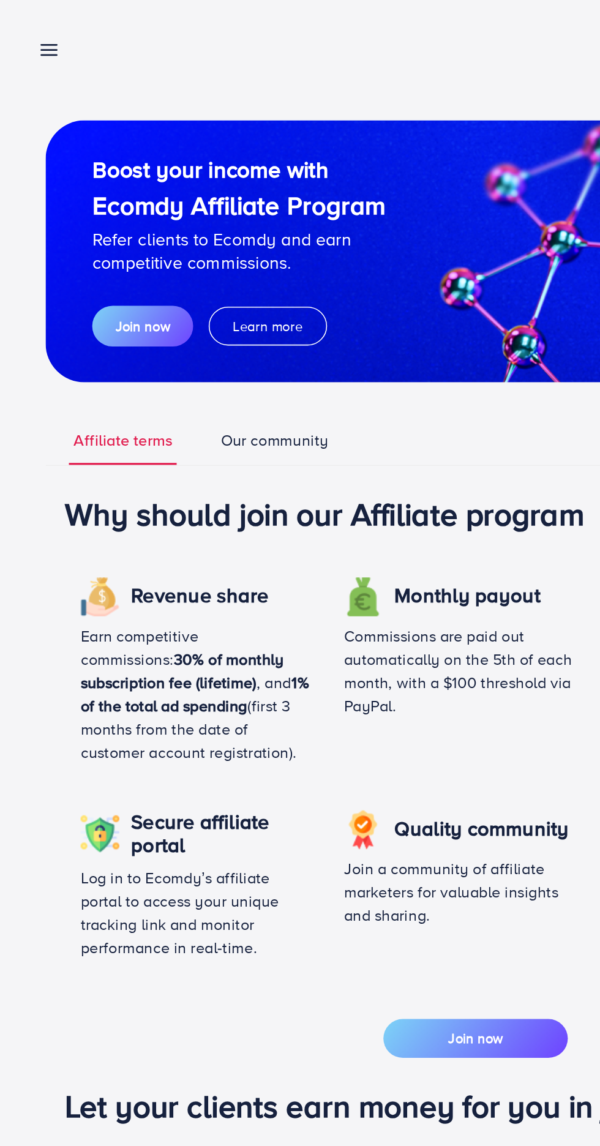
click at [31, 29] on line at bounding box center [31, 29] width 10 height 0
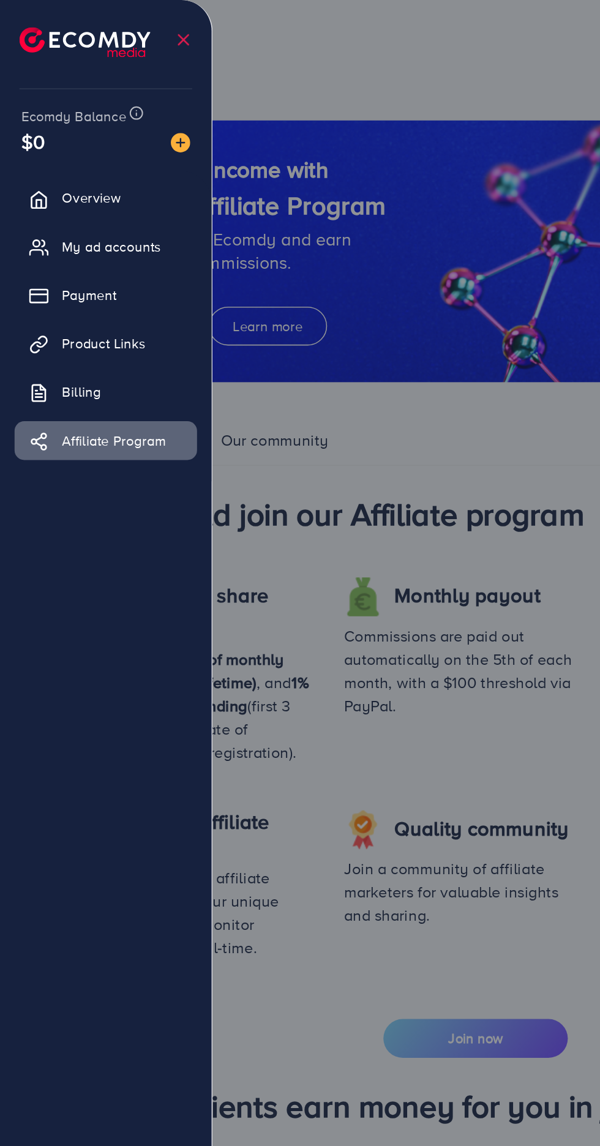
click at [24, 250] on icon at bounding box center [24, 248] width 12 height 12
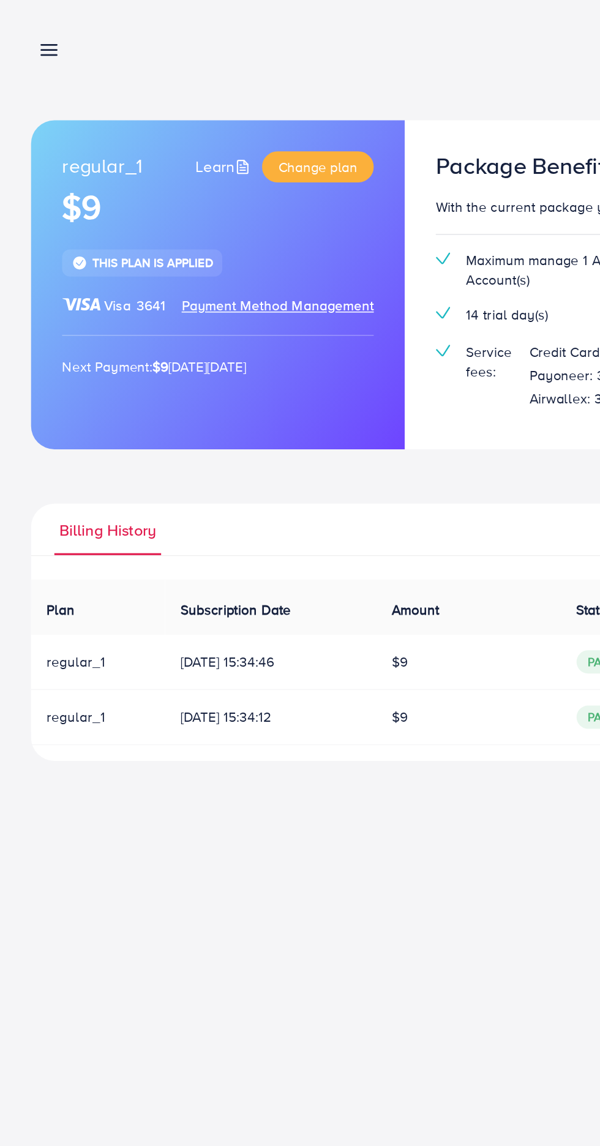
click at [31, 35] on line at bounding box center [31, 35] width 10 height 0
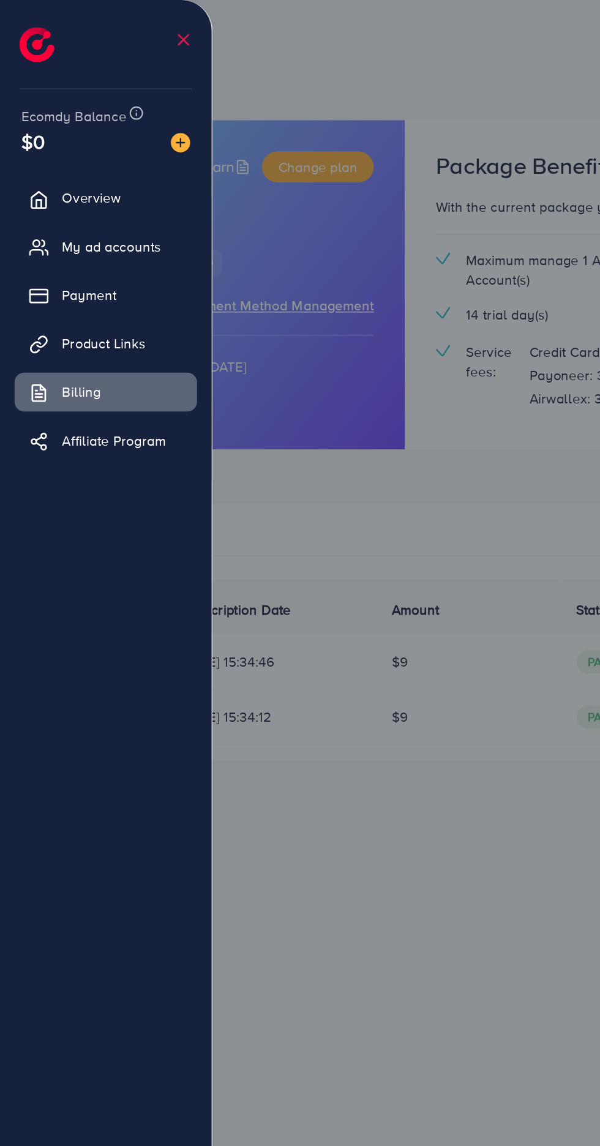
click at [37, 193] on link "Payment" at bounding box center [66, 186] width 115 height 24
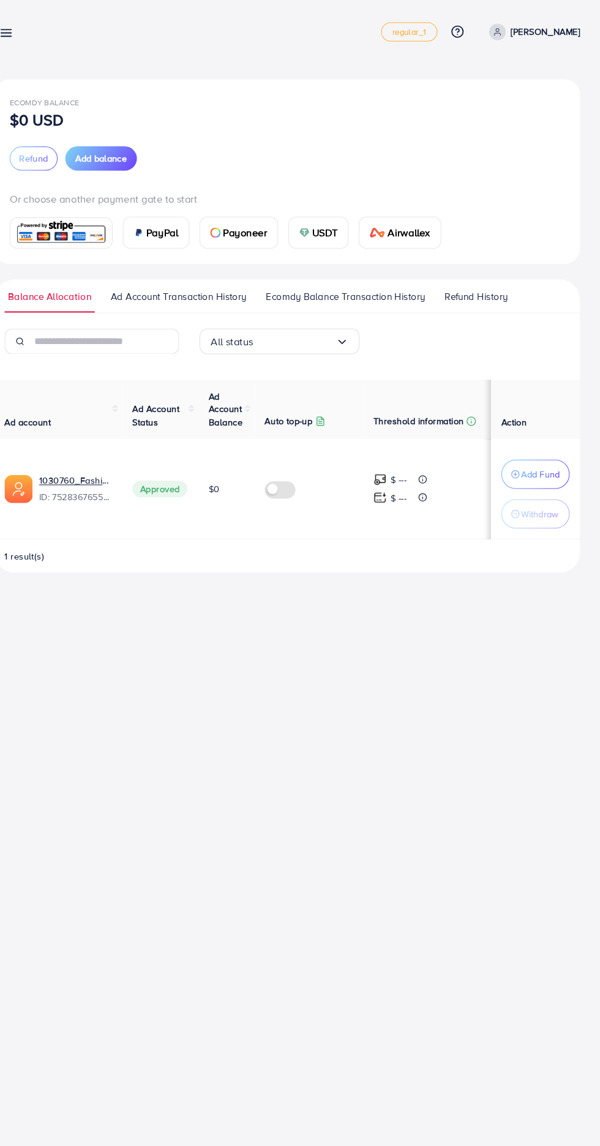
click at [299, 468] on label at bounding box center [296, 468] width 34 height 14
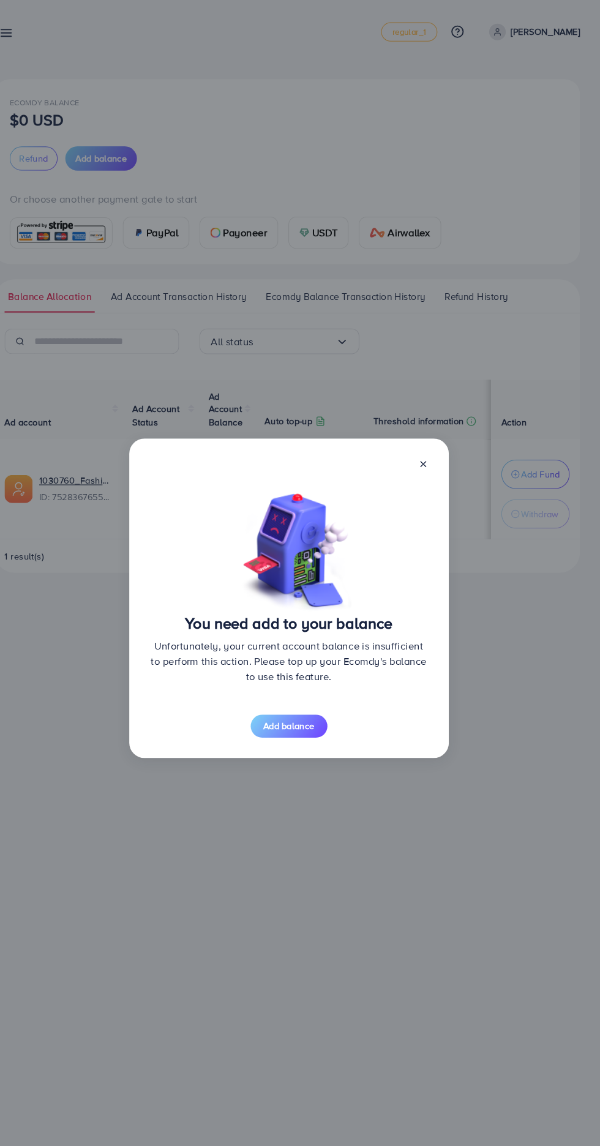
click at [297, 693] on span "Add balance" at bounding box center [301, 695] width 49 height 12
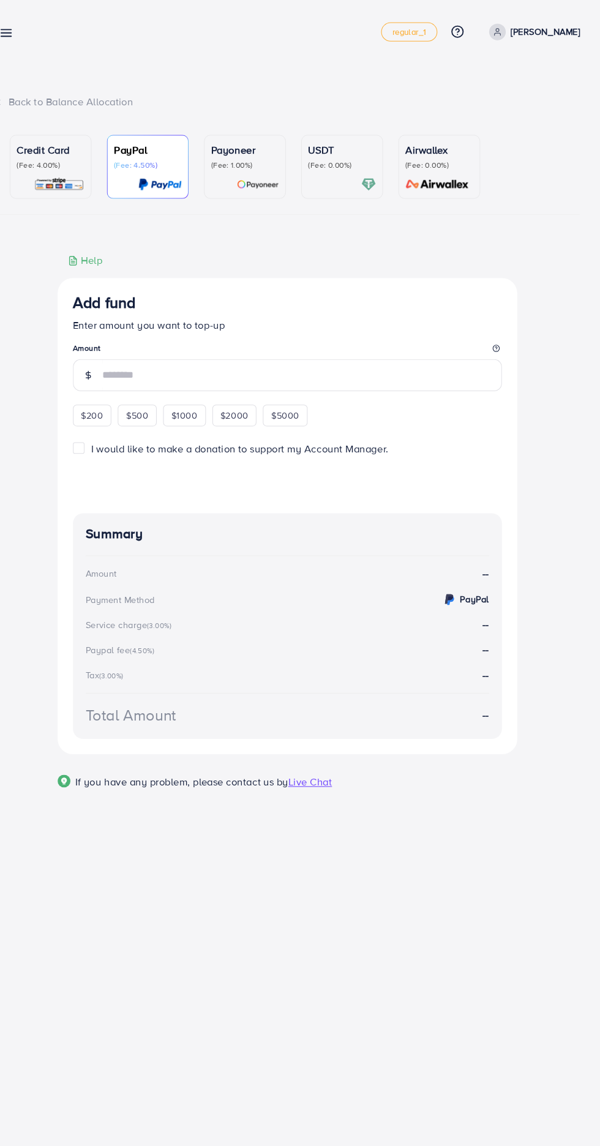
click at [62, 162] on p "(Fee: 4.00%)" at bounding box center [73, 158] width 65 height 10
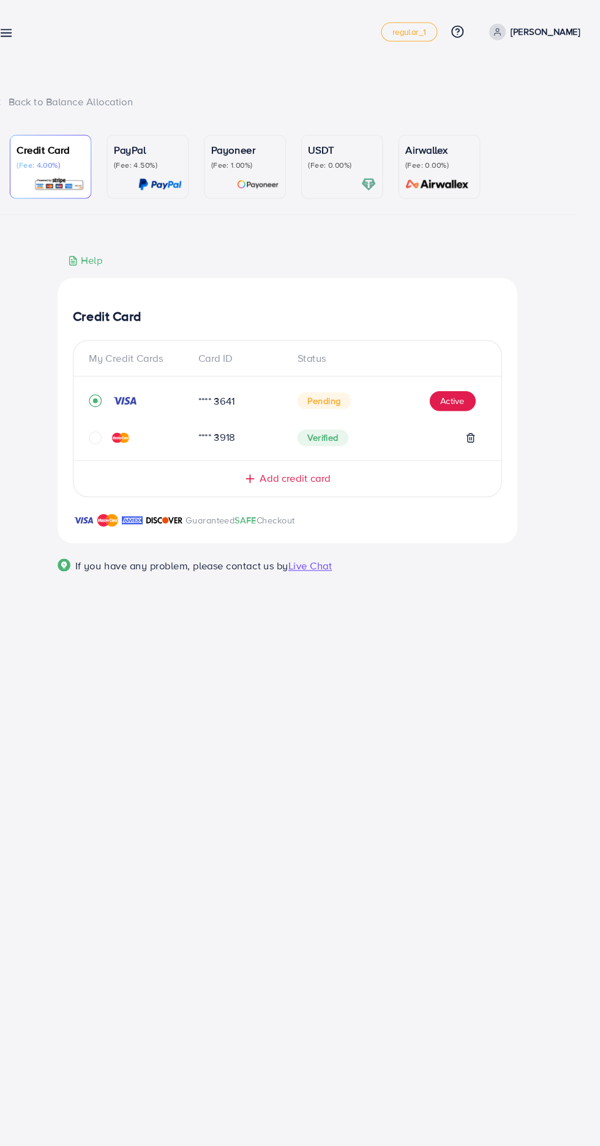
click at [129, 162] on link "PayPal (Fee: 4.50%)" at bounding box center [166, 159] width 78 height 61
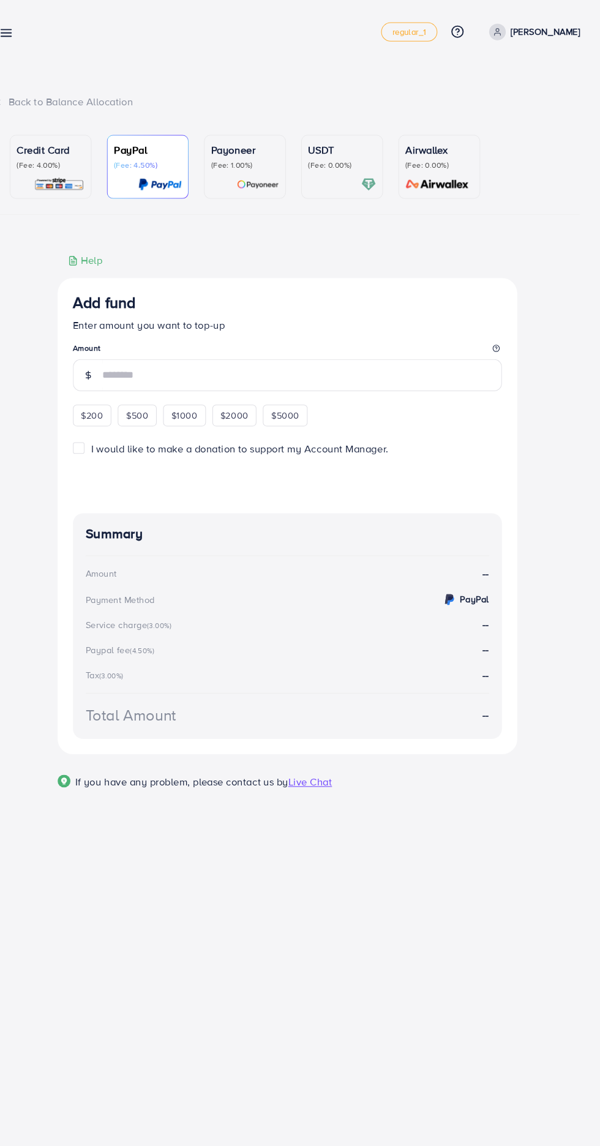
click at [63, 158] on p "(Fee: 4.00%)" at bounding box center [73, 158] width 65 height 10
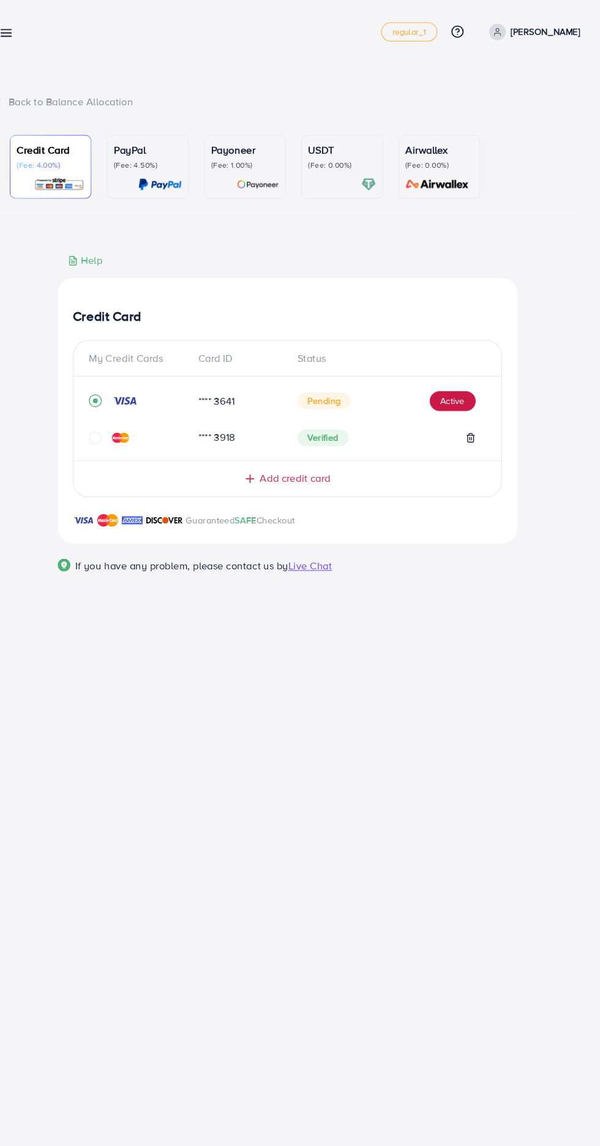
click at [458, 387] on button "Active" at bounding box center [458, 385] width 44 height 20
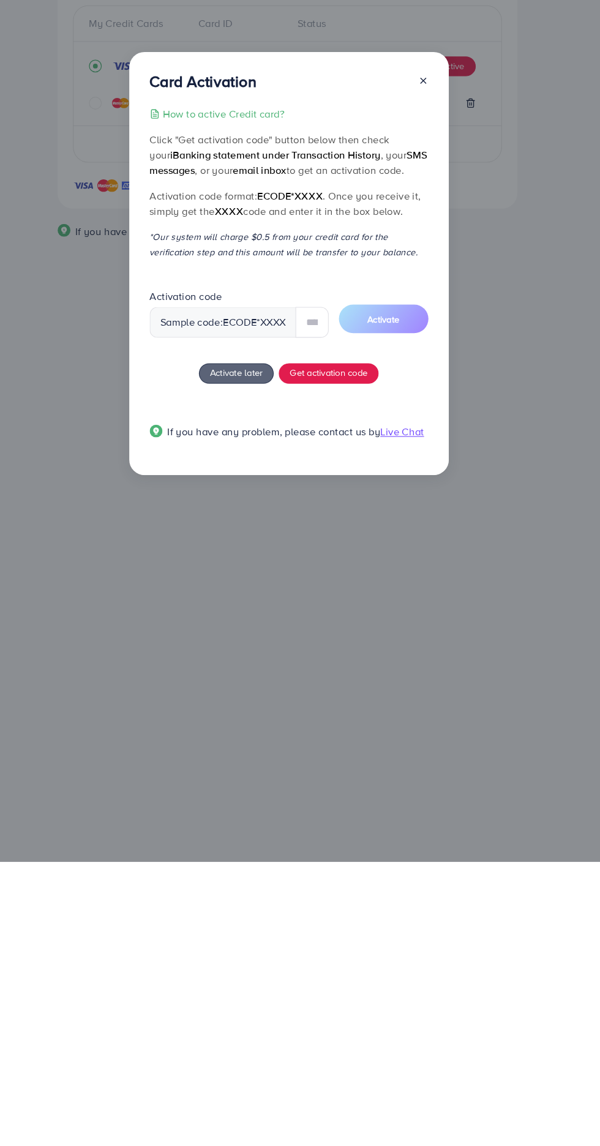
click at [430, 398] on div "Card Activation How to active Credit card? Click "Get activation code" button b…" at bounding box center [302, 572] width 306 height 405
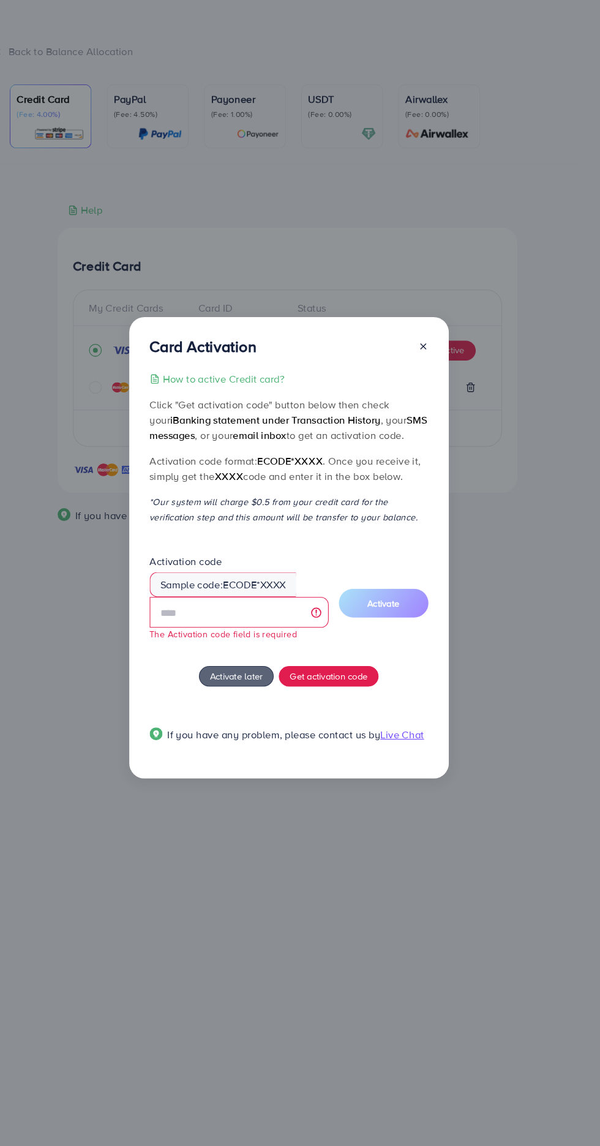
click at [428, 380] on icon at bounding box center [430, 380] width 10 height 10
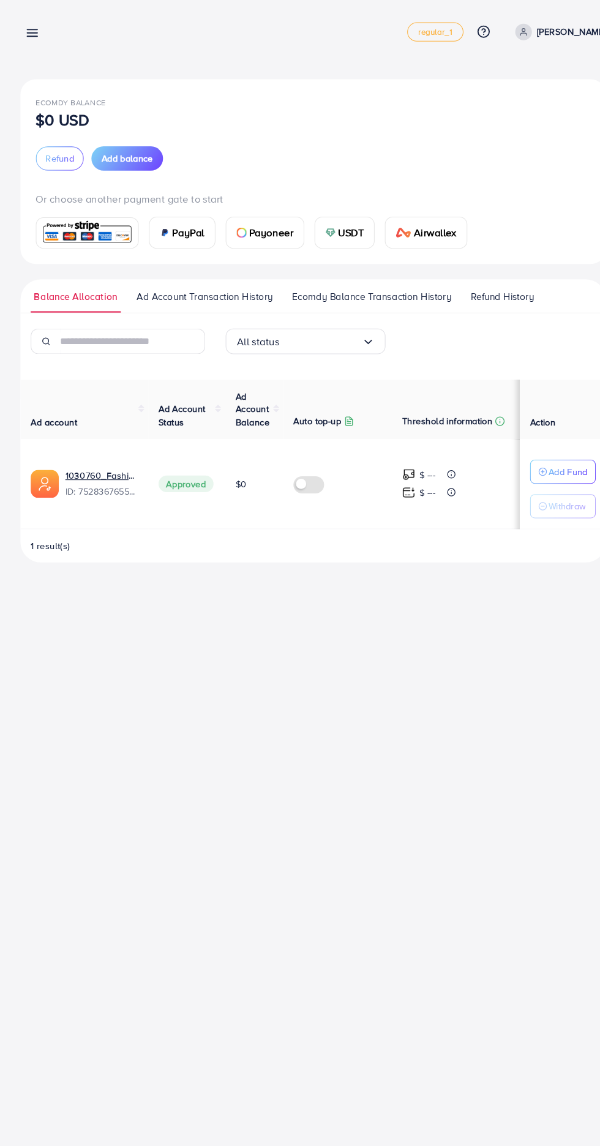
click at [181, 460] on span "Approved" at bounding box center [178, 463] width 53 height 16
click at [31, 28] on icon at bounding box center [30, 31] width 13 height 13
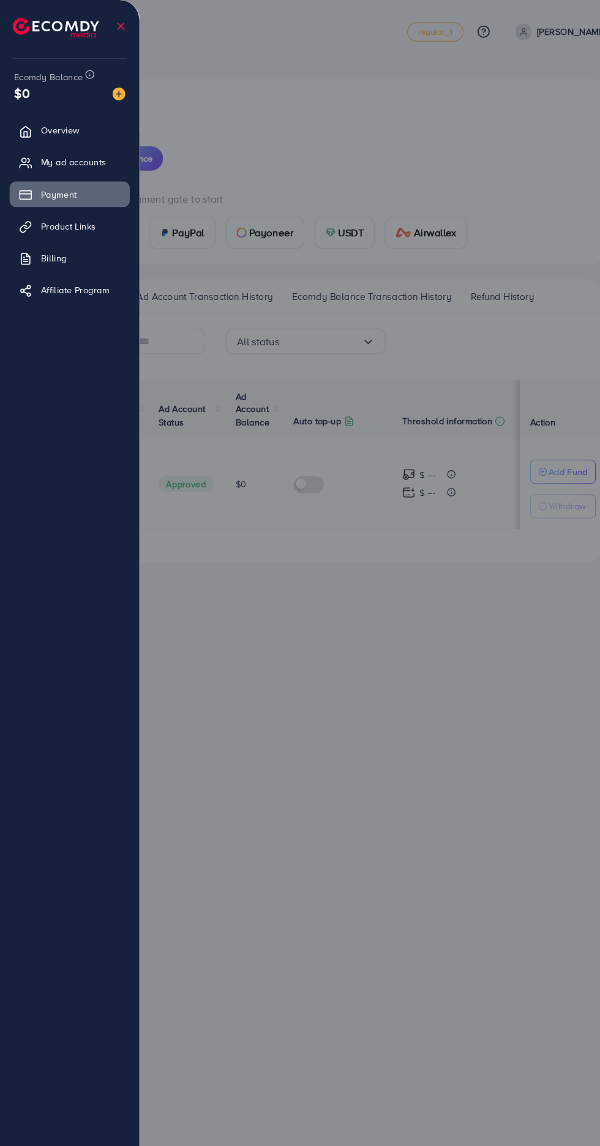
click at [40, 159] on link "My ad accounts" at bounding box center [66, 155] width 115 height 24
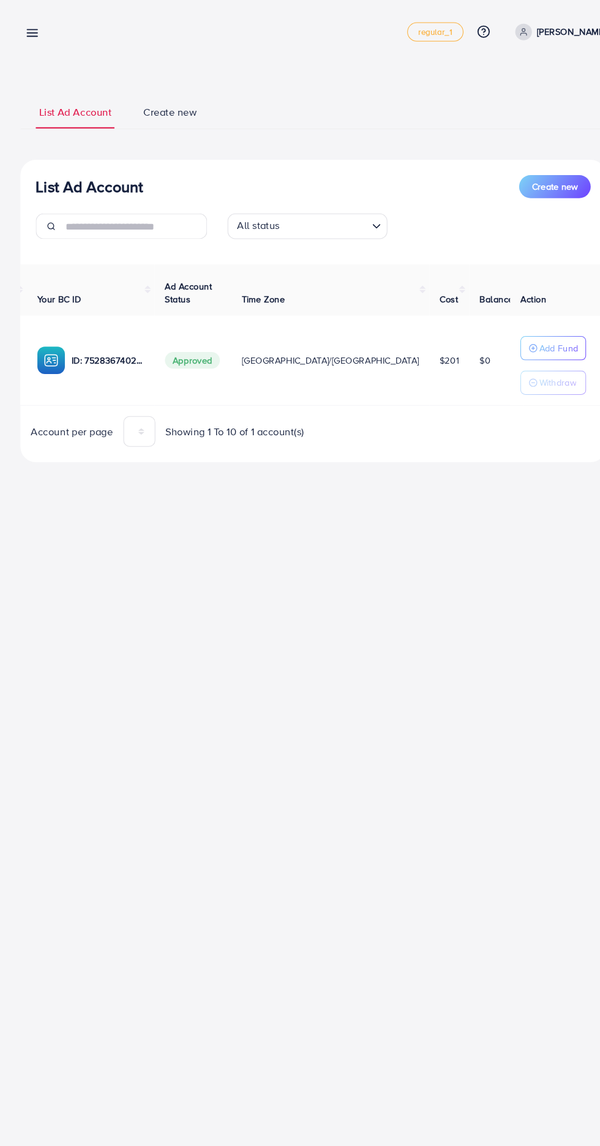
scroll to position [0, 167]
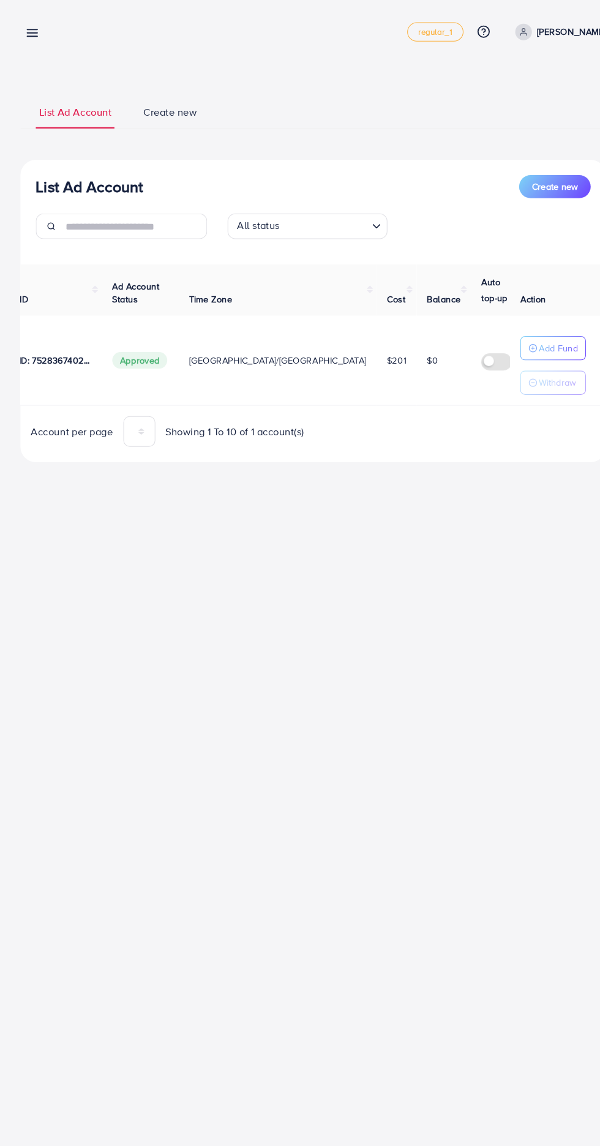
click at [461, 343] on label at bounding box center [478, 346] width 34 height 14
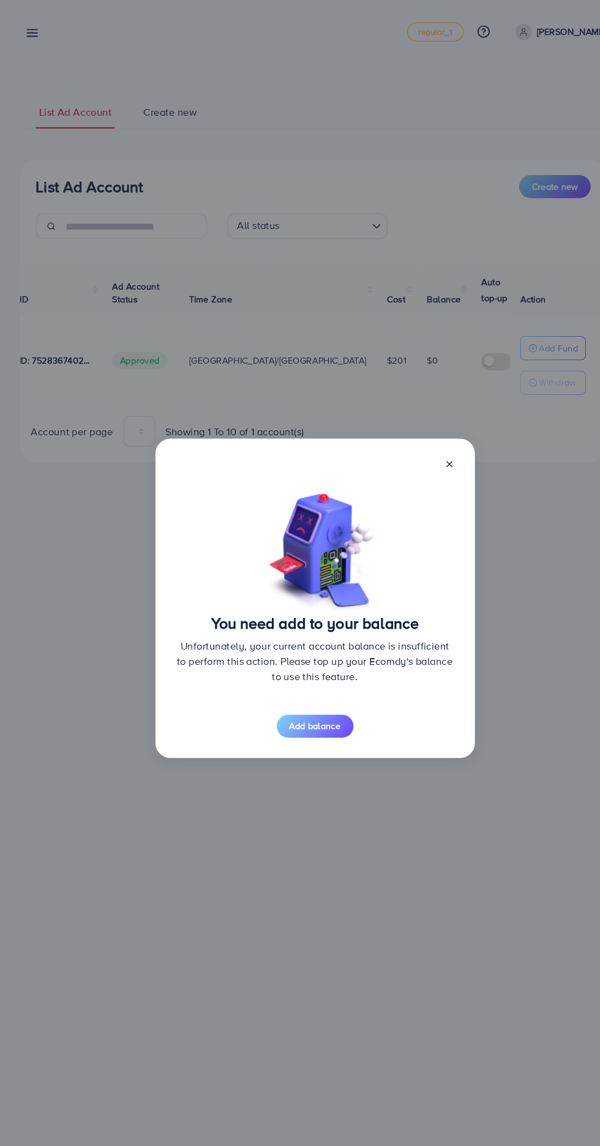
click at [307, 695] on span "Add balance" at bounding box center [301, 695] width 49 height 12
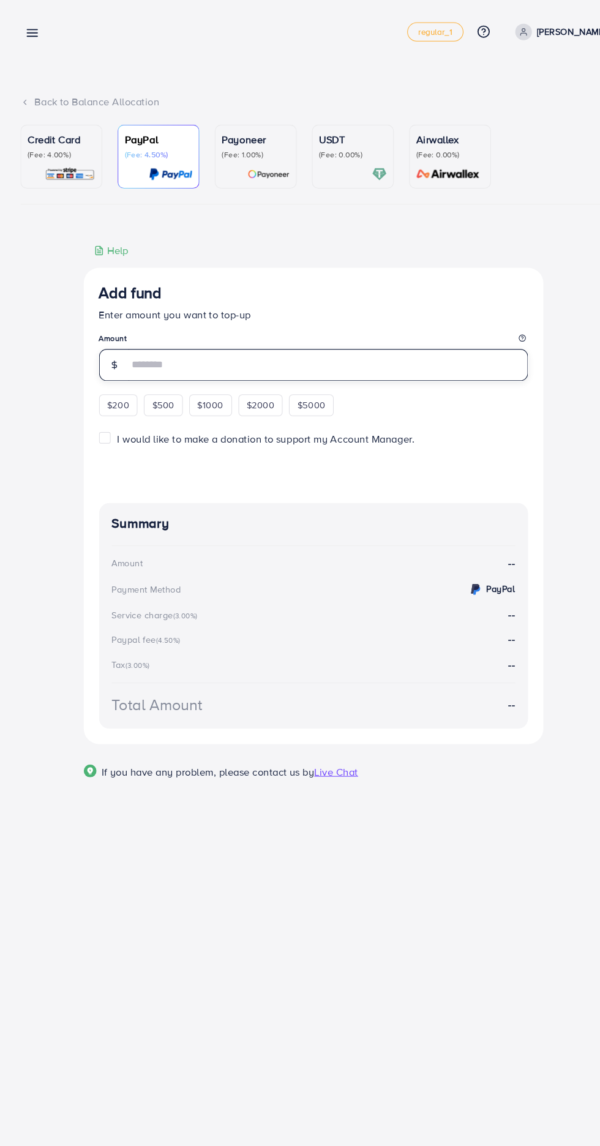
click at [424, 354] on input "number" at bounding box center [314, 349] width 383 height 31
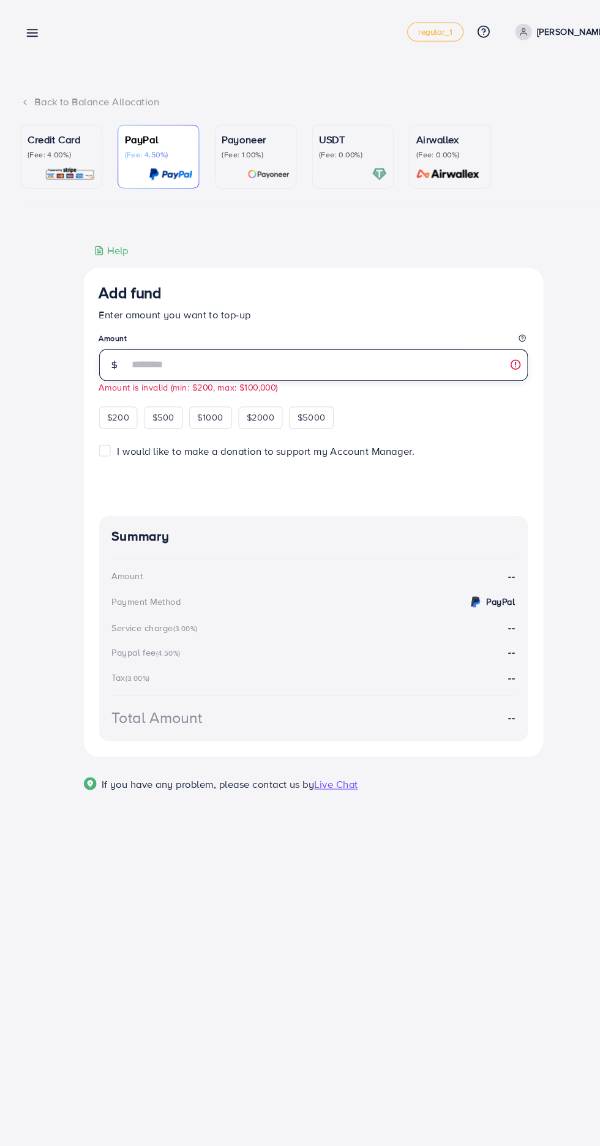
type input "**"
type input "****"
type input "***"
click at [43, 131] on p "Credit Card" at bounding box center [58, 133] width 65 height 15
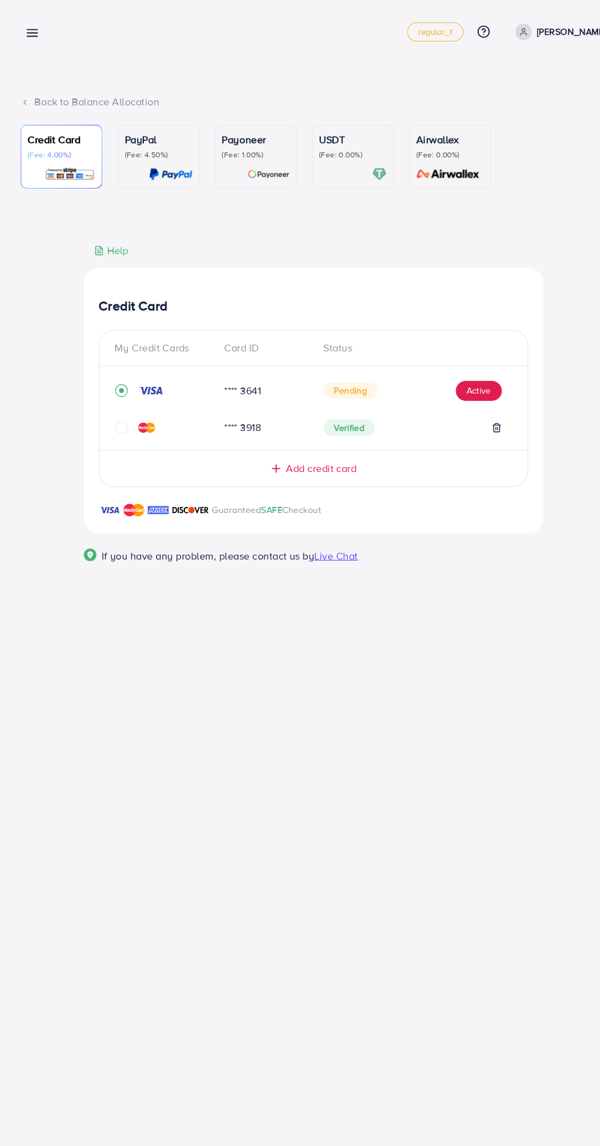
click at [116, 415] on icon "circle" at bounding box center [116, 409] width 12 height 12
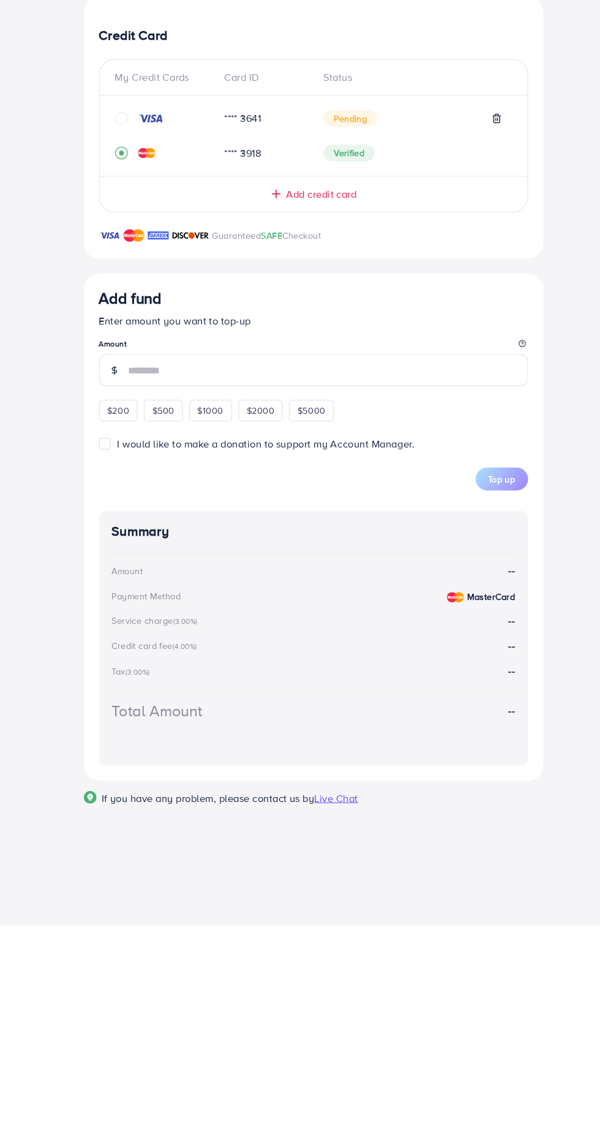
click at [416, 612] on input "number" at bounding box center [314, 614] width 383 height 31
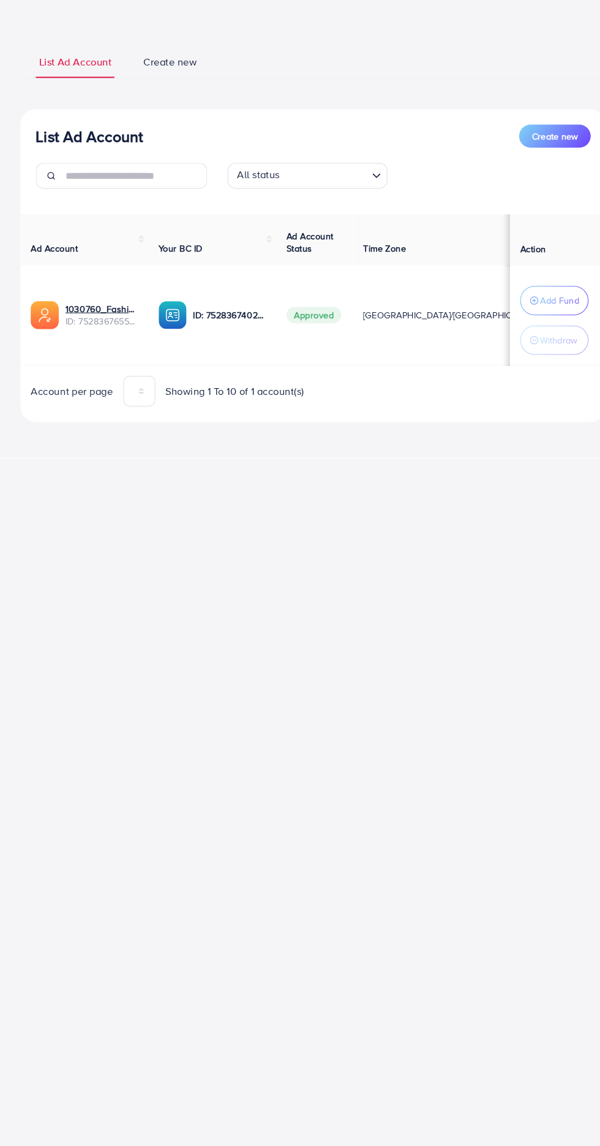
click at [165, 113] on span "Create new" at bounding box center [162, 107] width 51 height 14
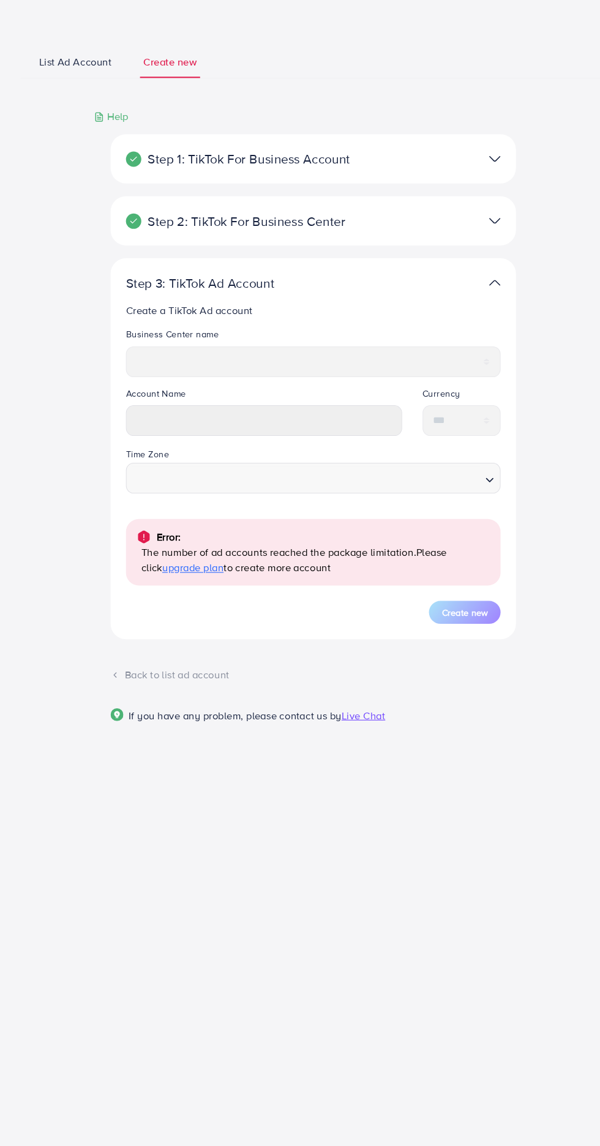
click at [351, 421] on legend "Account Name" at bounding box center [253, 427] width 264 height 17
click at [418, 375] on legend "Business Center name" at bounding box center [300, 370] width 359 height 17
click at [427, 375] on legend "Business Center name" at bounding box center [300, 370] width 359 height 17
click at [197, 376] on legend "Business Center name" at bounding box center [300, 370] width 359 height 17
click at [157, 593] on span "upgrade plan" at bounding box center [184, 591] width 59 height 13
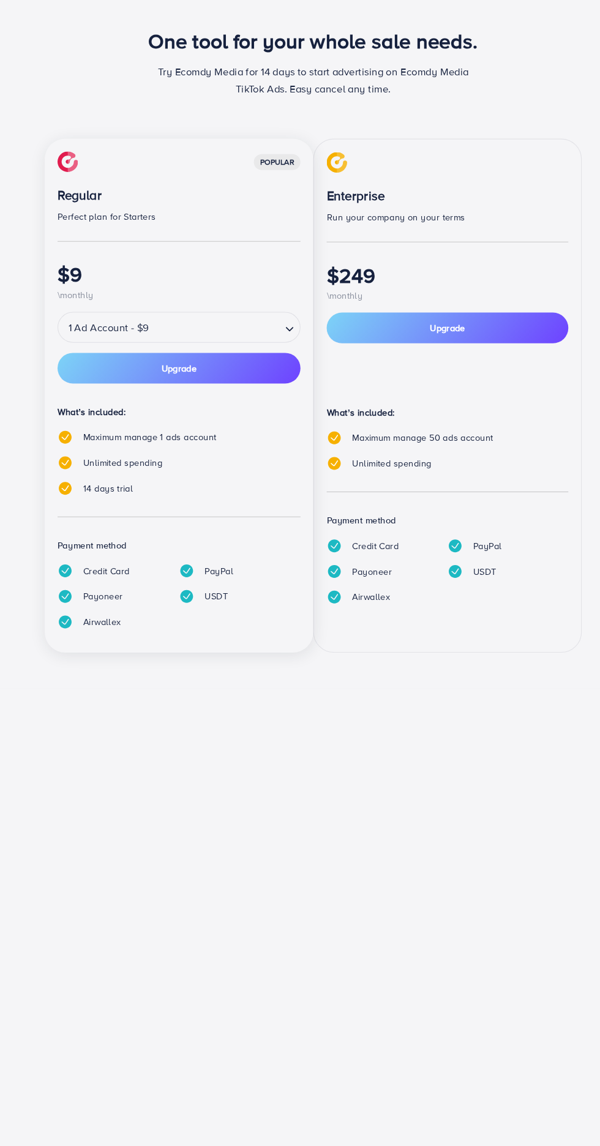
click at [485, 555] on div "Payment method Credit Card PayPal Payoneer USDT Airwallex" at bounding box center [428, 588] width 231 height 98
click at [487, 545] on p "Payment method" at bounding box center [428, 546] width 231 height 15
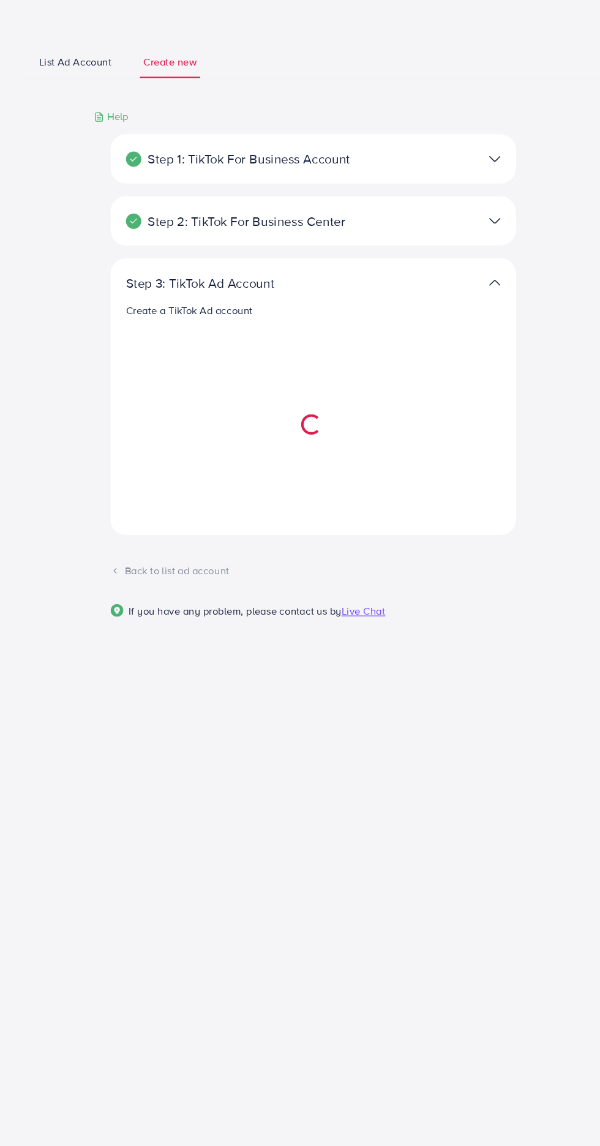
select select
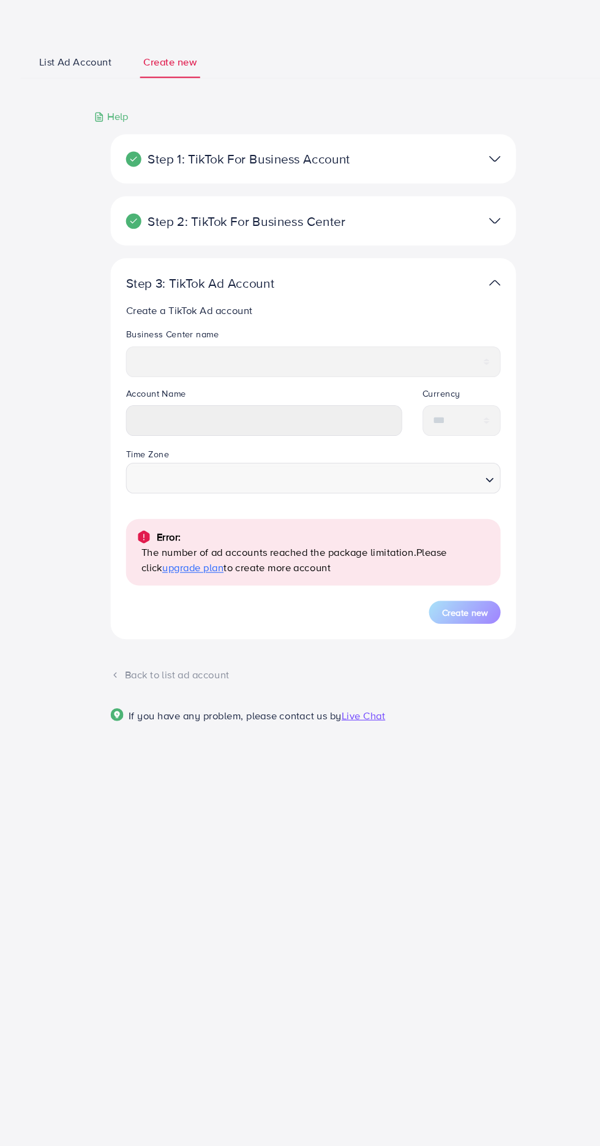
click at [188, 378] on legend "Business Center name" at bounding box center [300, 370] width 359 height 17
click at [48, 107] on span "List Ad Account" at bounding box center [71, 107] width 69 height 14
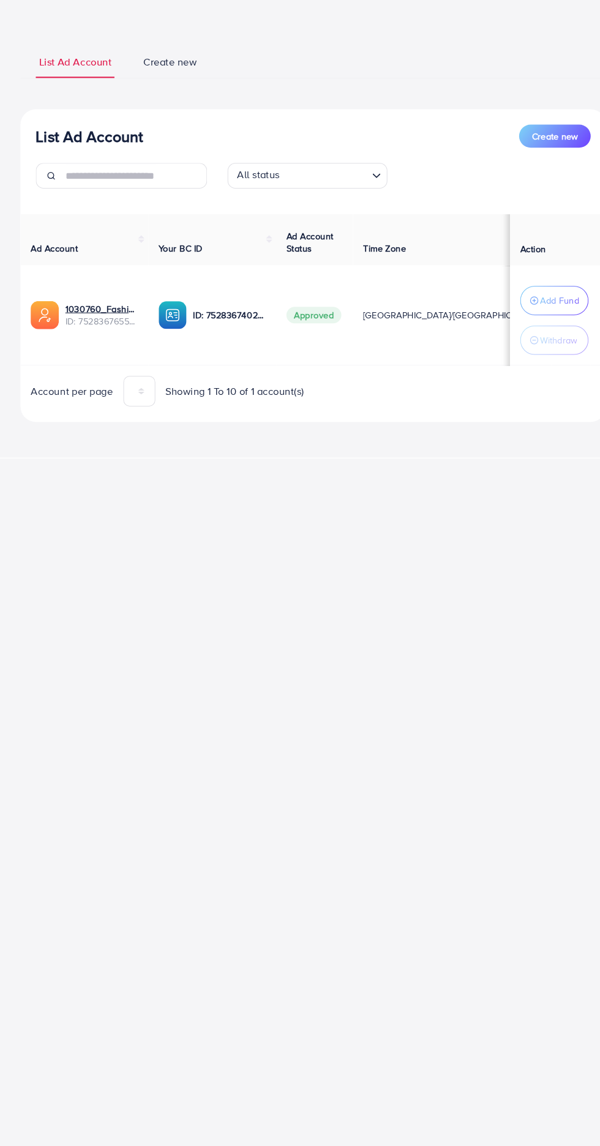
scroll to position [0, 167]
